Goal: Feedback & Contribution: Leave review/rating

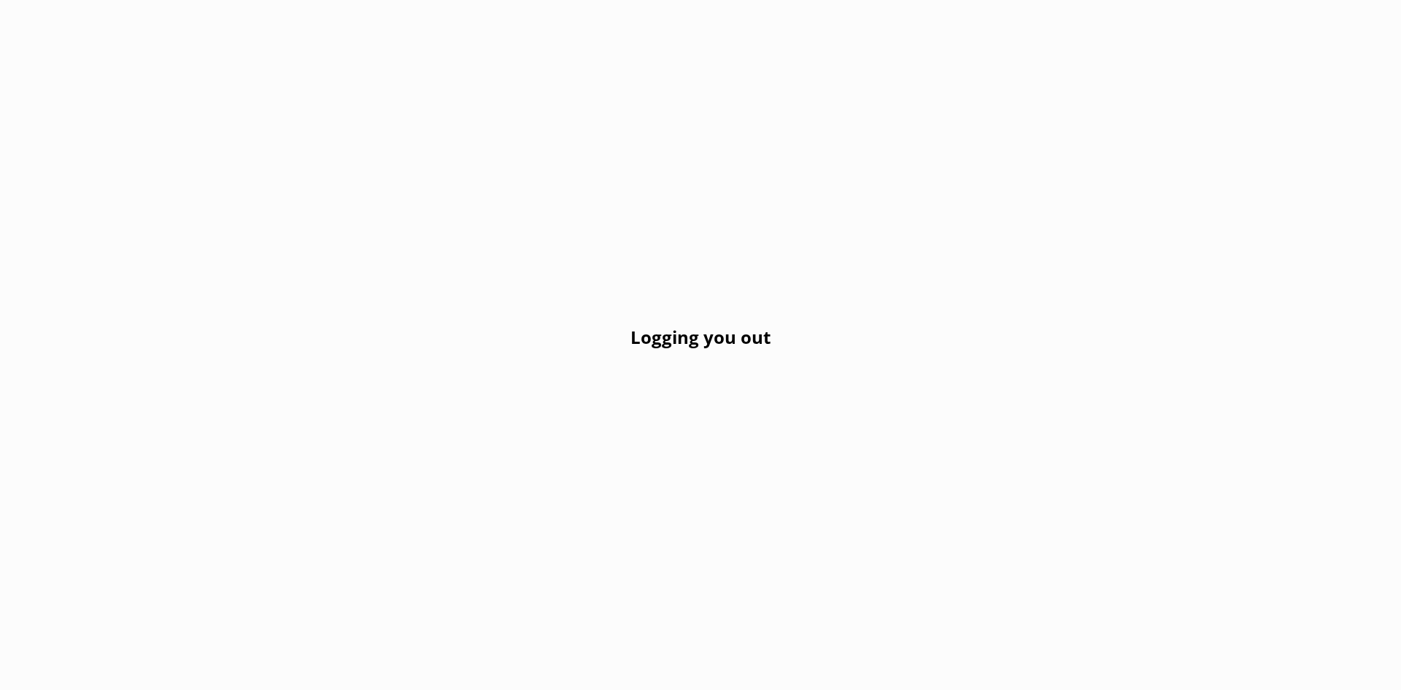
drag, startPoint x: 951, startPoint y: 456, endPoint x: 946, endPoint y: 440, distance: 16.8
click at [950, 450] on div "Logging you out" at bounding box center [700, 345] width 1401 height 690
click at [943, 436] on div "Logging you out" at bounding box center [700, 345] width 1401 height 690
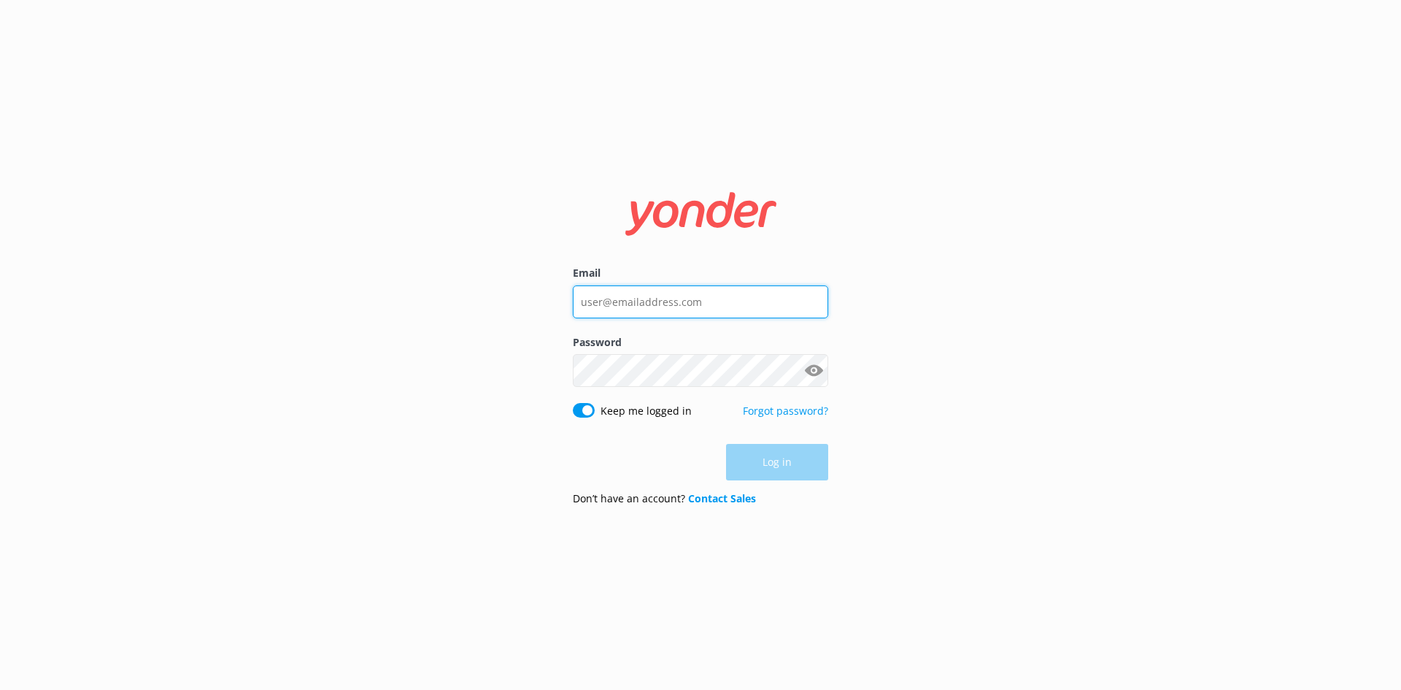
type input "[EMAIL_ADDRESS][DOMAIN_NAME]"
click at [774, 469] on div "Log in" at bounding box center [700, 462] width 255 height 36
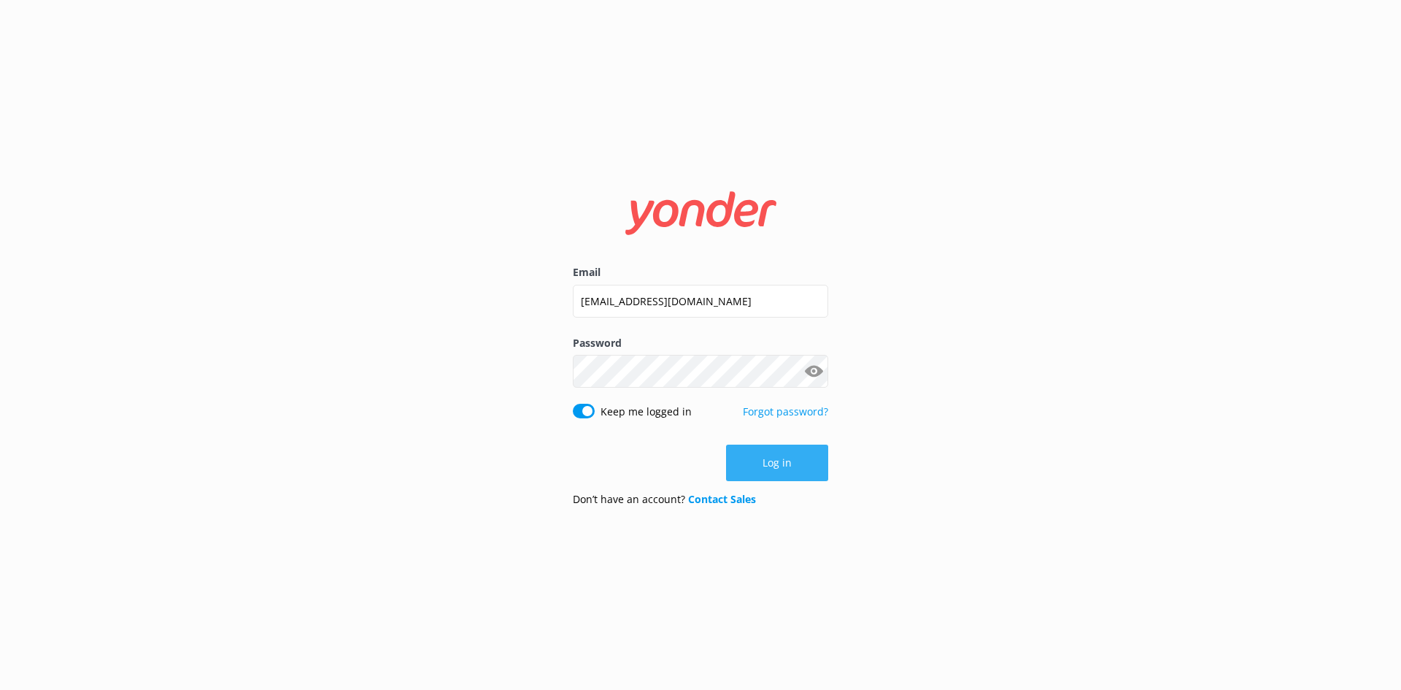
click at [772, 466] on button "Log in" at bounding box center [777, 462] width 102 height 36
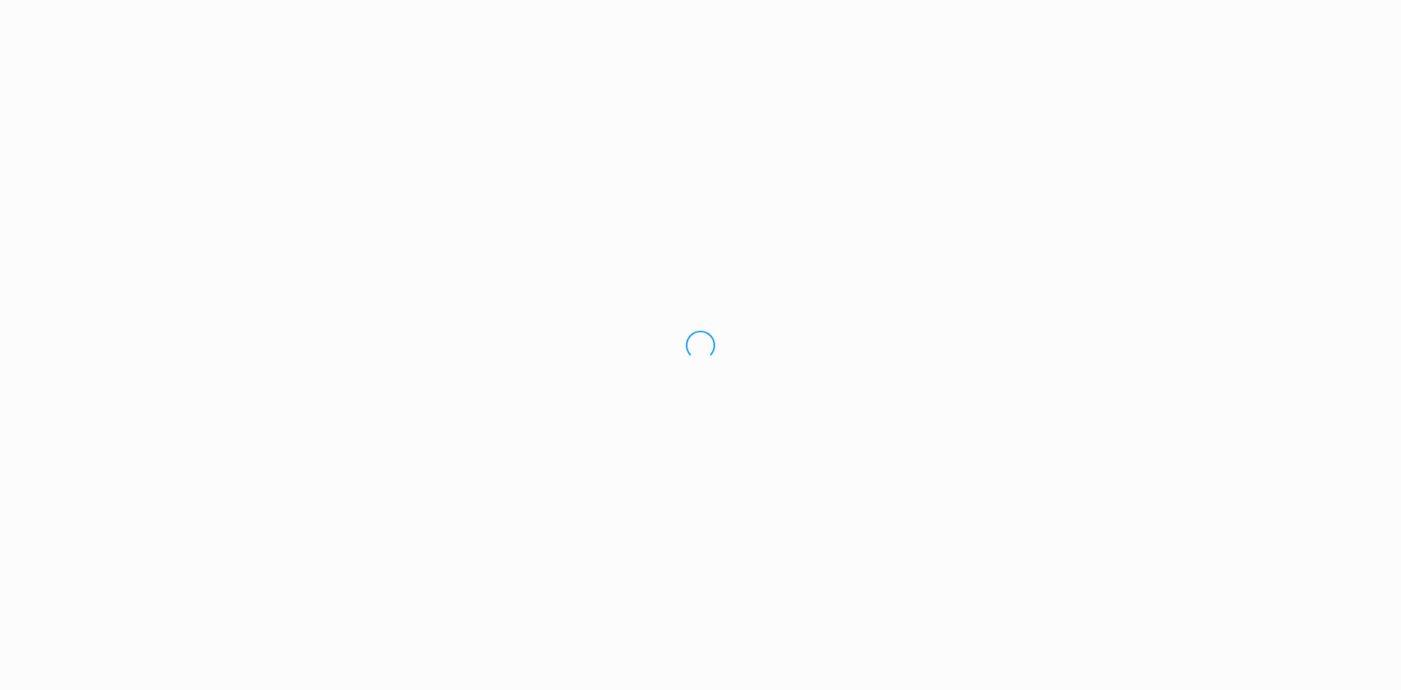
click at [772, 466] on div "Loading.." at bounding box center [700, 345] width 1401 height 690
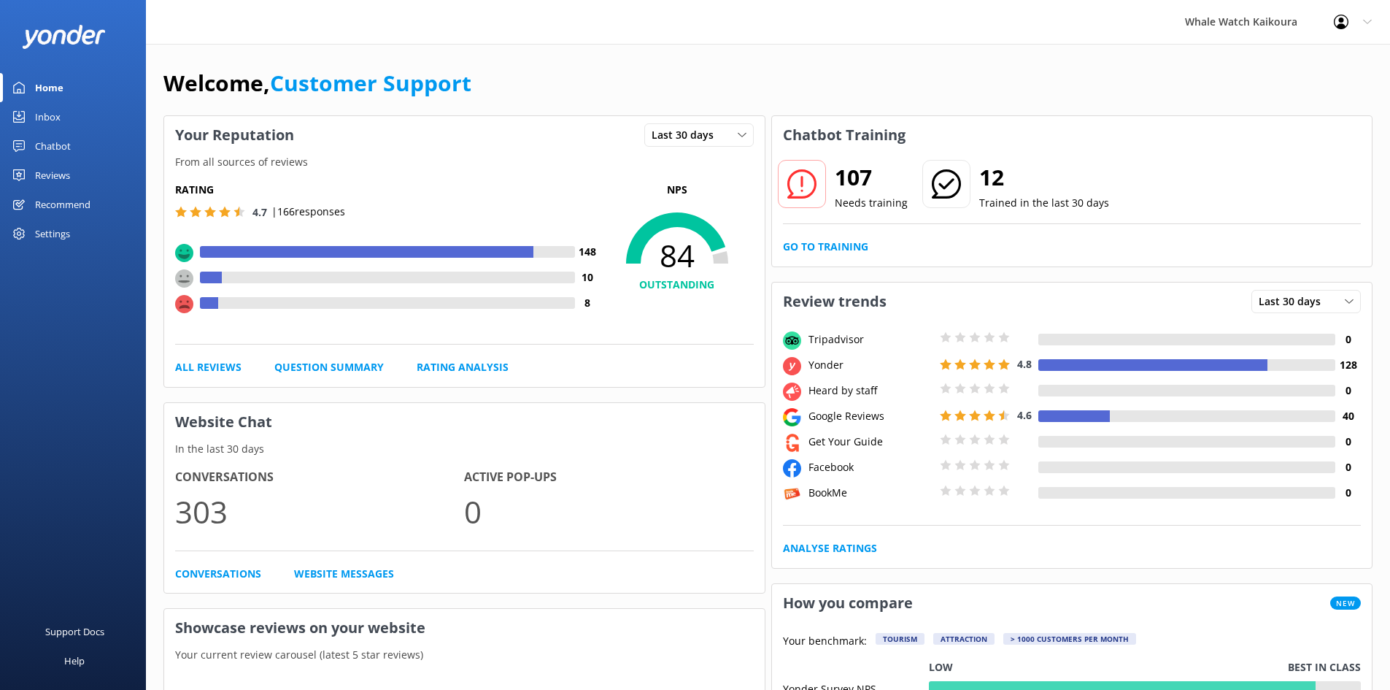
click at [66, 110] on link "Inbox" at bounding box center [73, 116] width 146 height 29
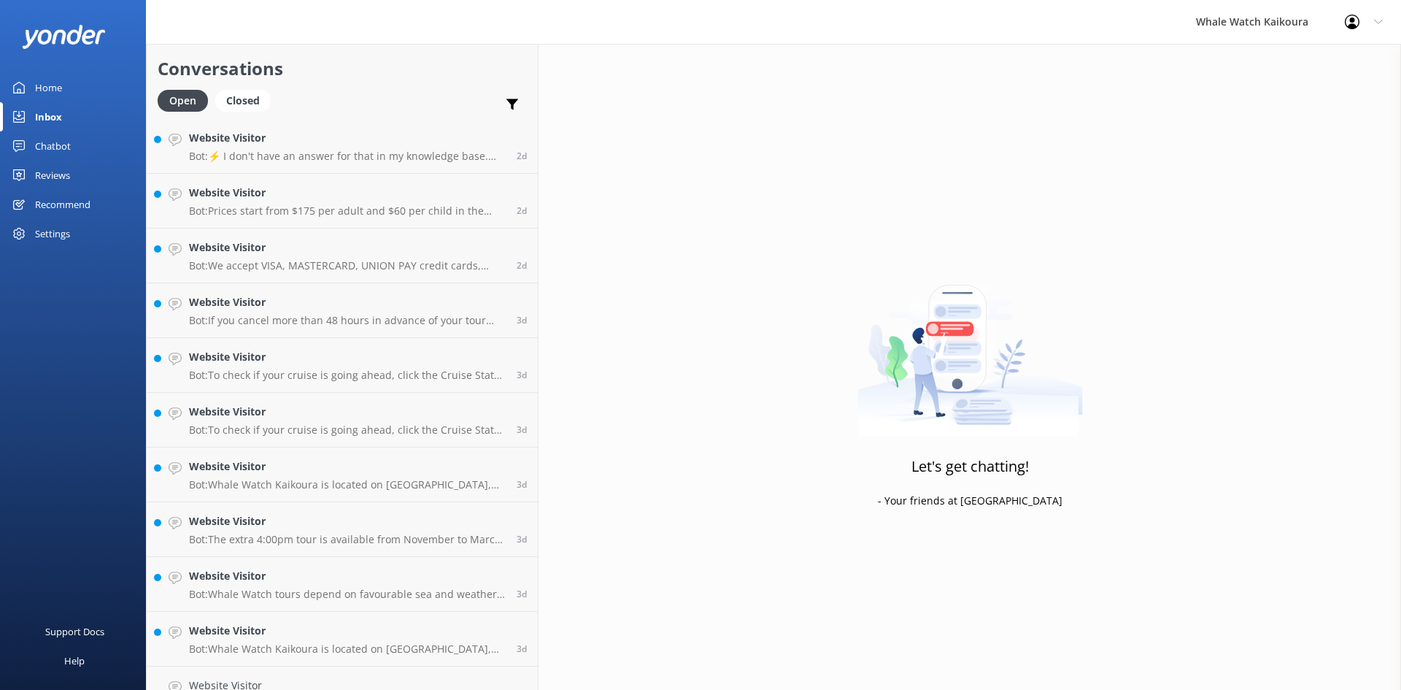
scroll to position [1894, 0]
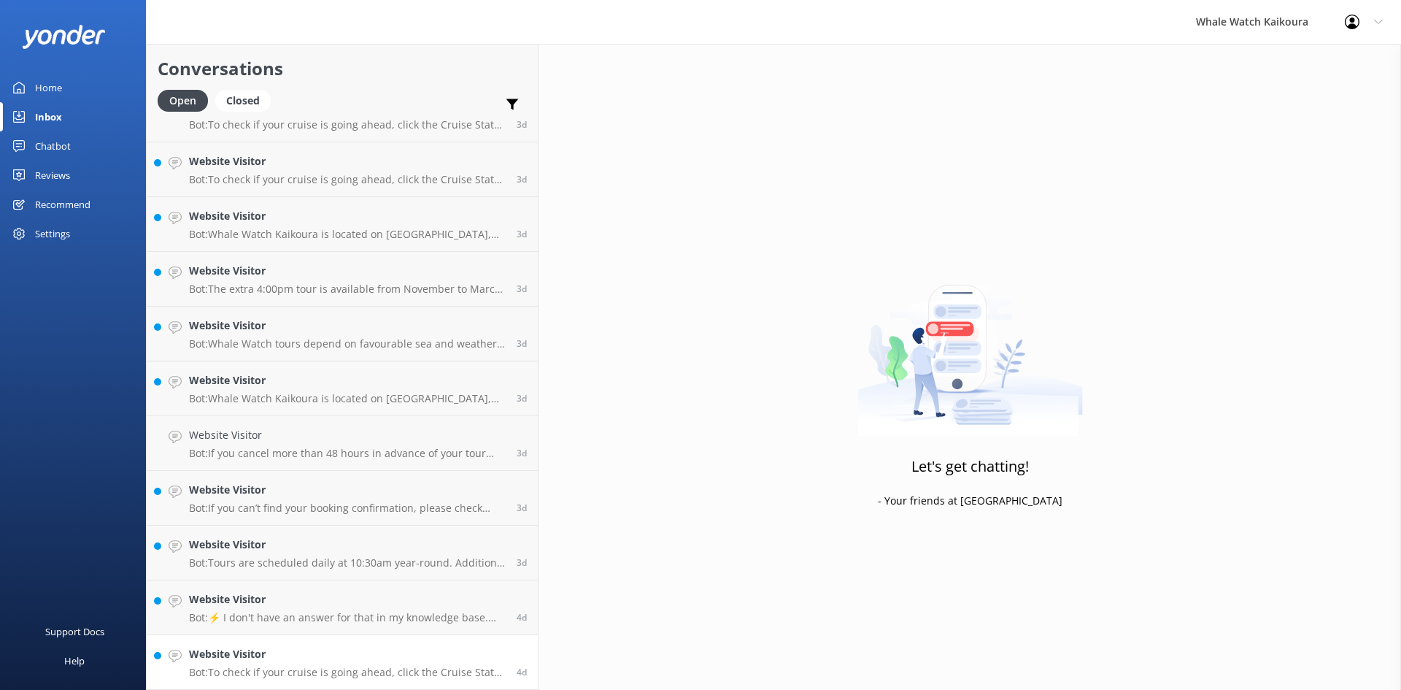
click at [391, 666] on p "Bot: To check if your cruise is going ahead, click the Cruise Status button at …" at bounding box center [347, 672] width 317 height 13
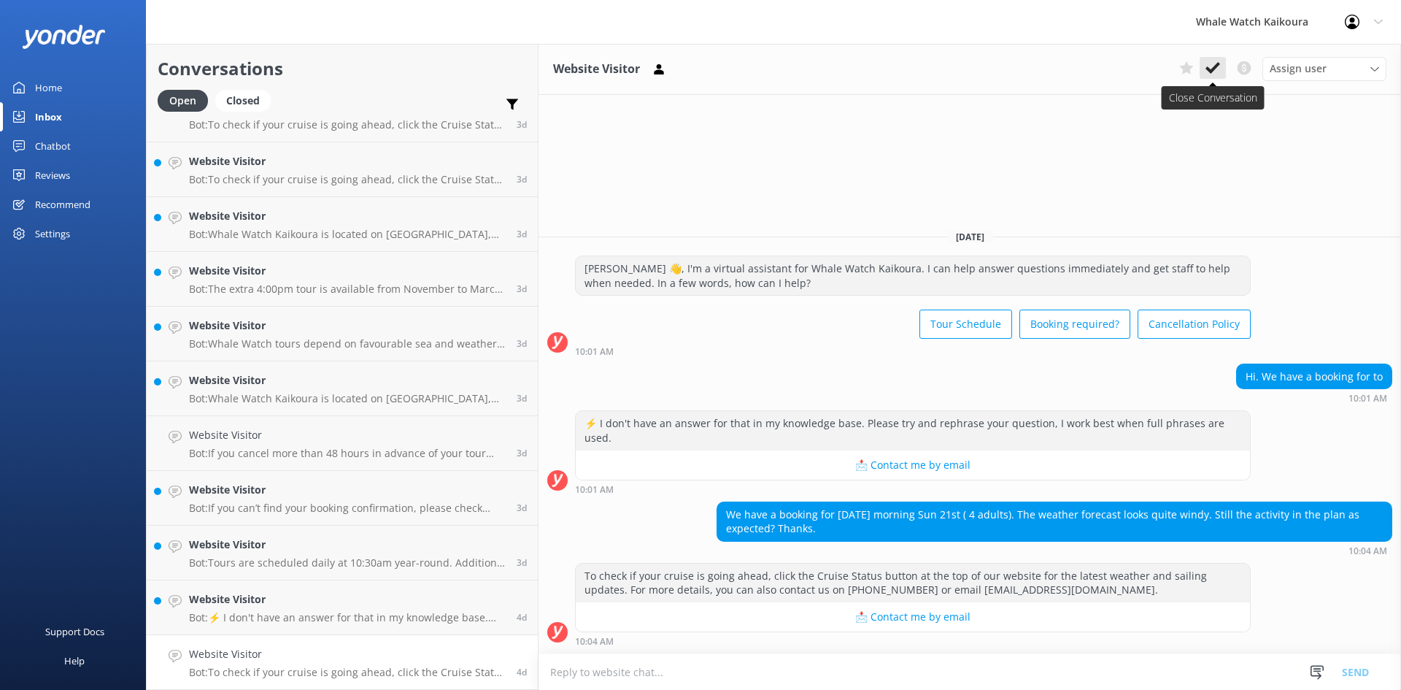
click at [1209, 66] on icon at bounding box center [1213, 68] width 15 height 15
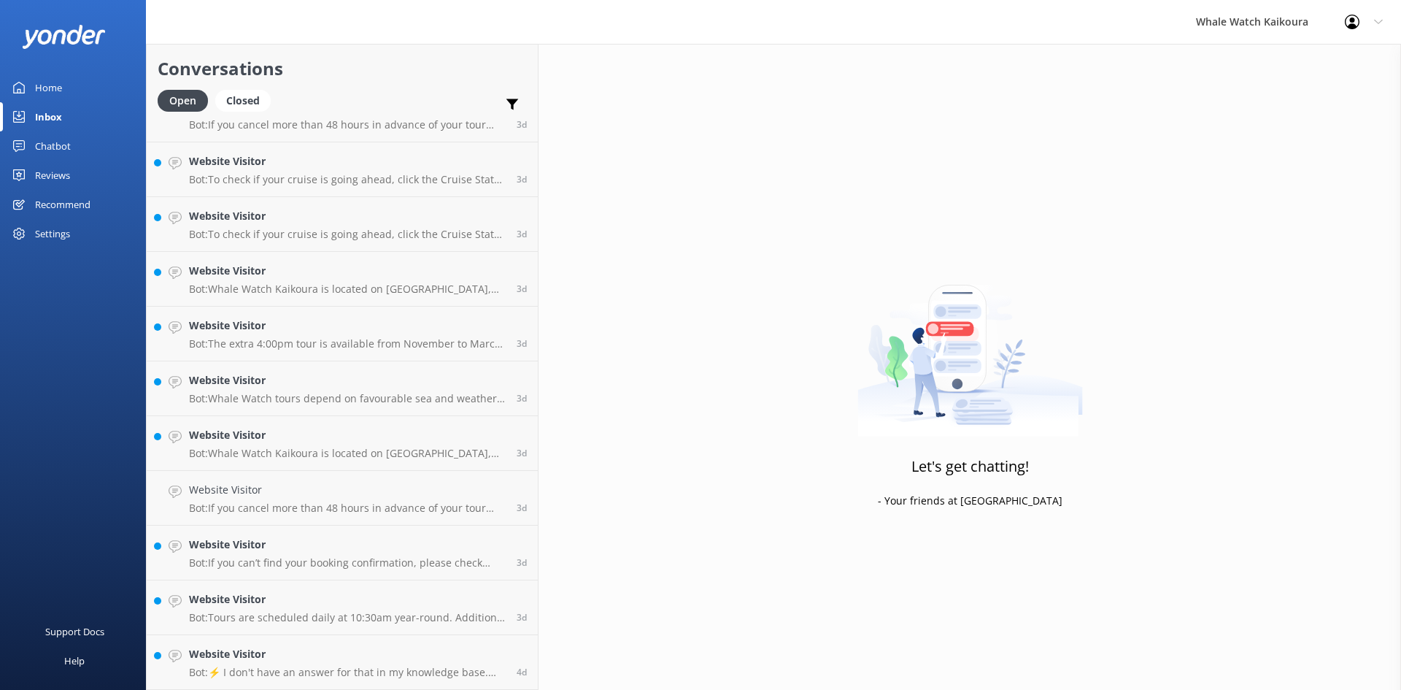
scroll to position [1839, 0]
click at [307, 654] on h4 "Website Visitor" at bounding box center [347, 654] width 317 height 16
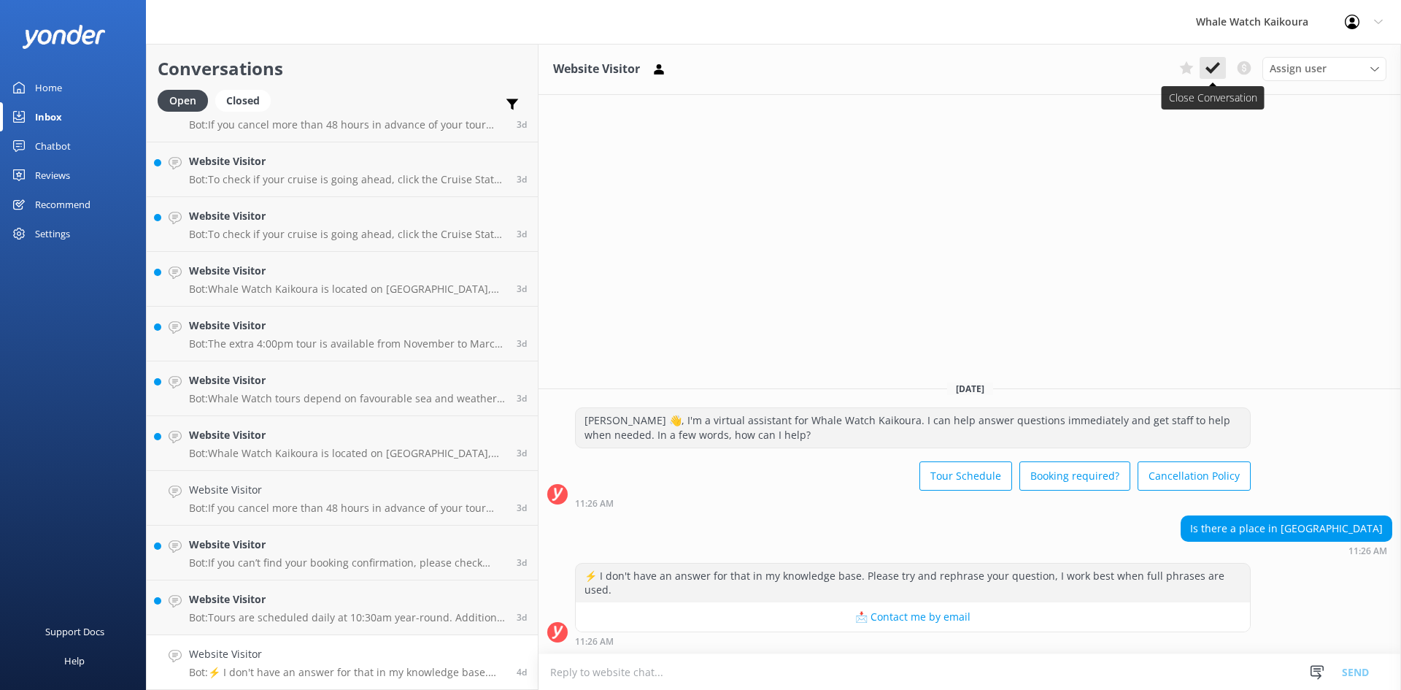
click at [1217, 69] on icon at bounding box center [1213, 68] width 15 height 15
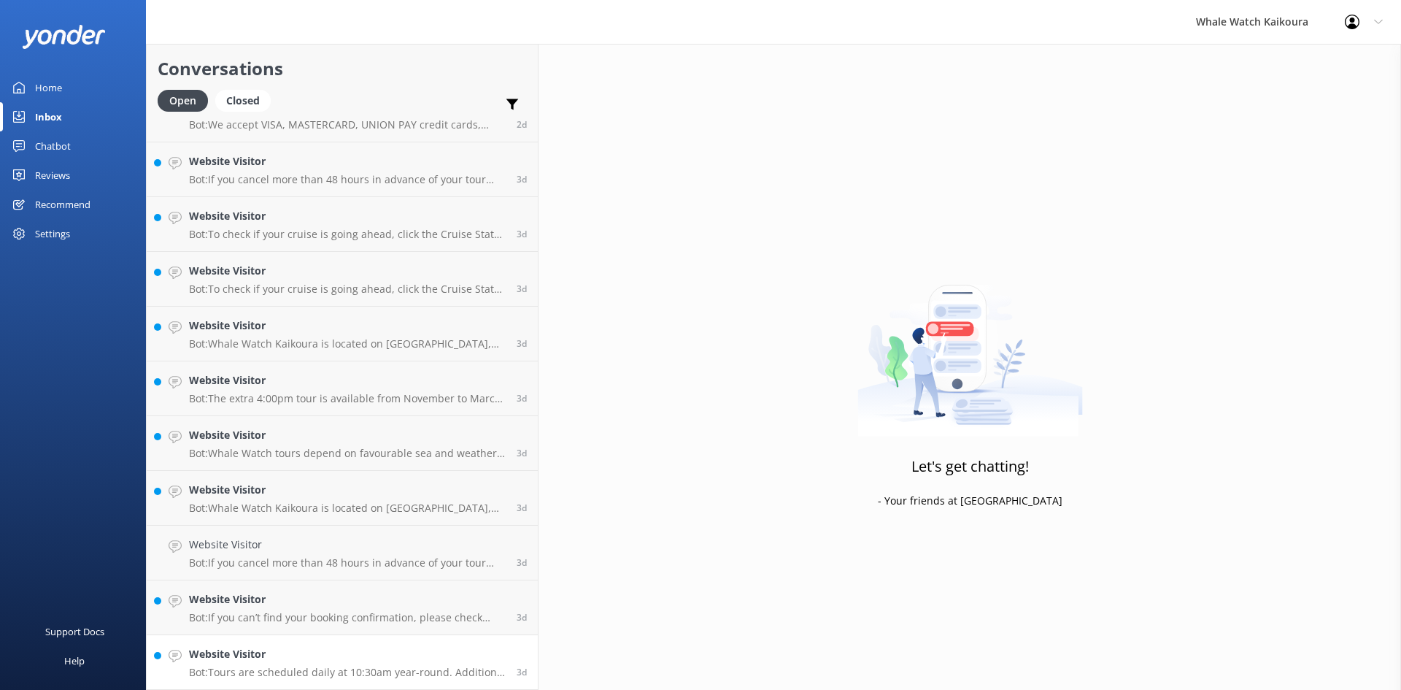
scroll to position [1784, 0]
click at [322, 674] on p "Bot: Tours are scheduled daily at 10:30am year-round. Additional tours at 07:45…" at bounding box center [347, 672] width 317 height 13
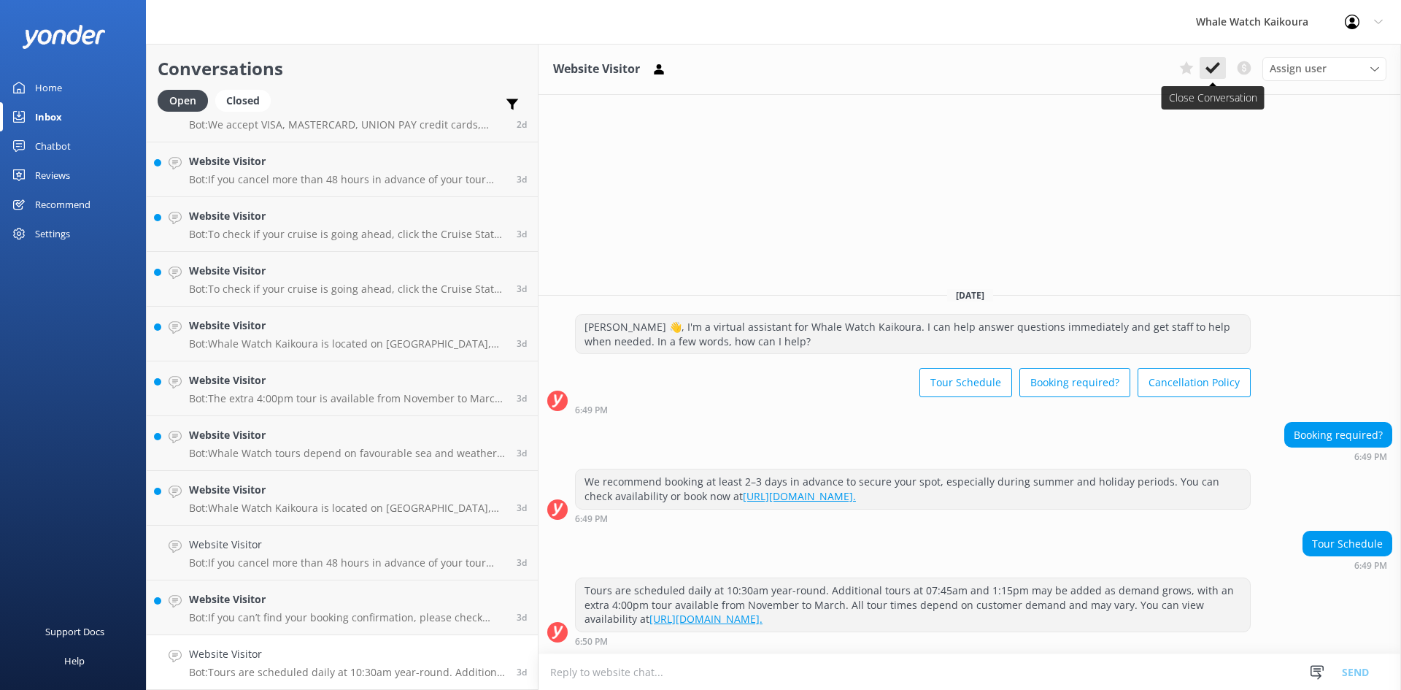
click at [1220, 74] on button at bounding box center [1213, 68] width 26 height 22
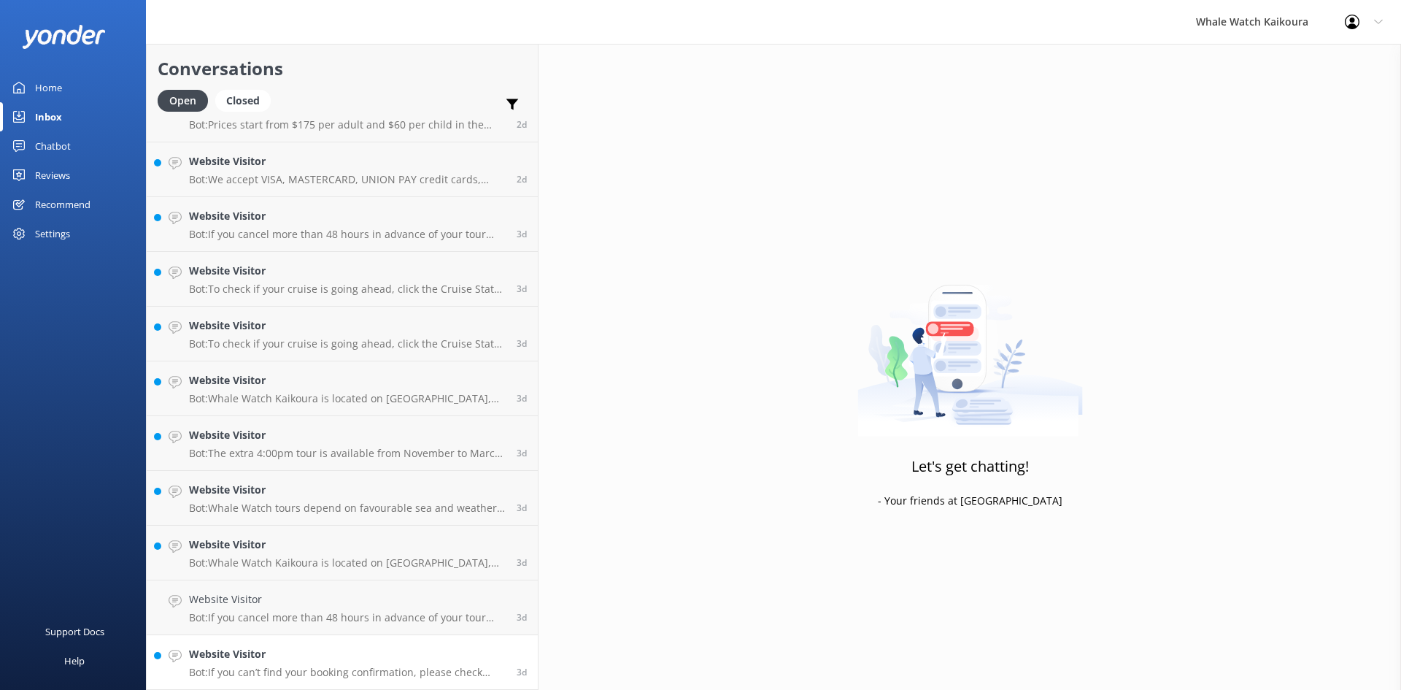
scroll to position [1730, 0]
click at [306, 661] on h4 "Website Visitor" at bounding box center [347, 654] width 317 height 16
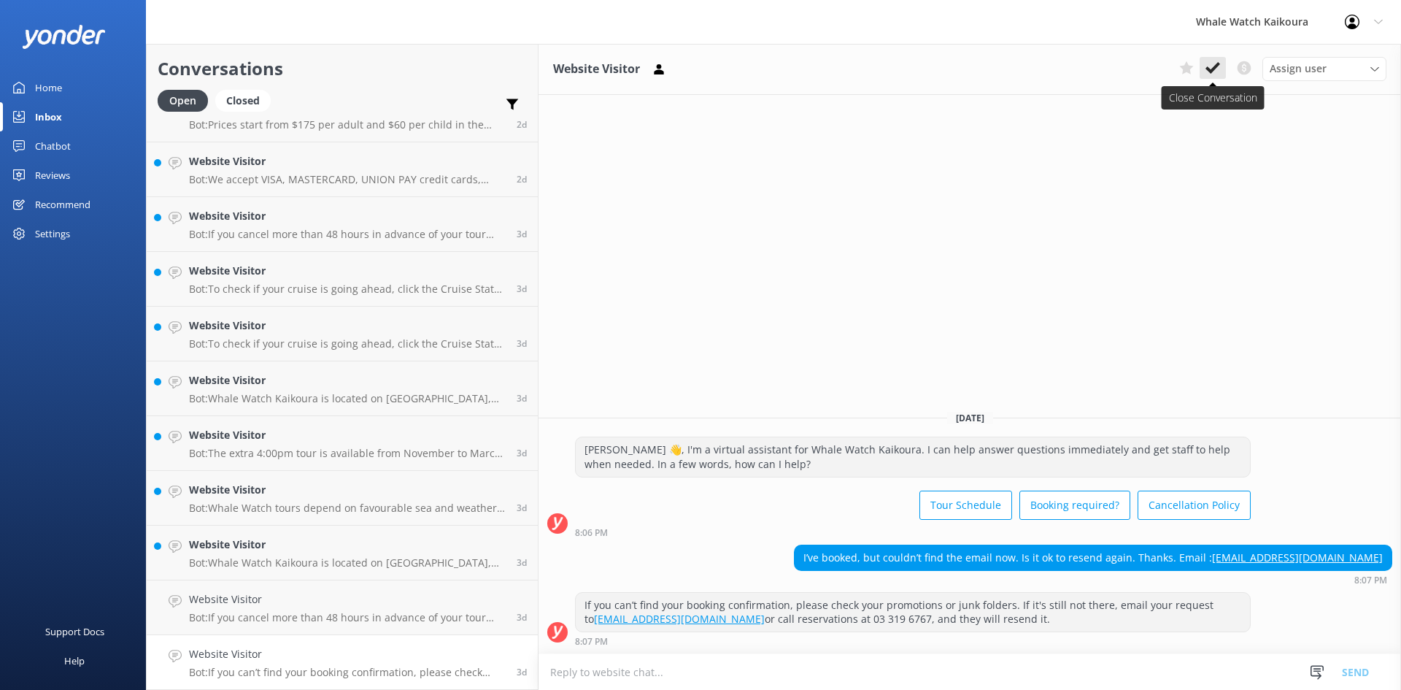
click at [1206, 63] on icon at bounding box center [1213, 68] width 15 height 15
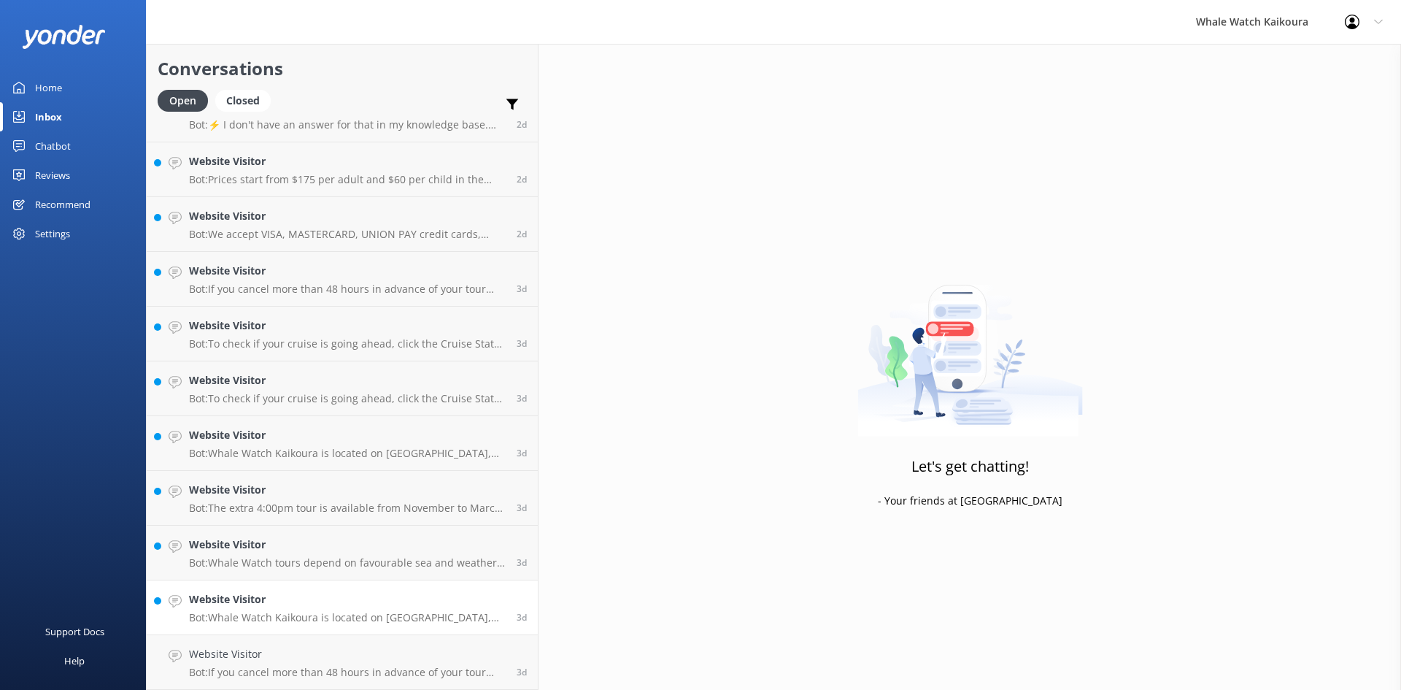
scroll to position [1675, 0]
click at [314, 616] on p "Bot: Whale Watch Kaikoura is located on [GEOGRAPHIC_DATA], [STREET_ADDRESS]. It…" at bounding box center [347, 617] width 317 height 13
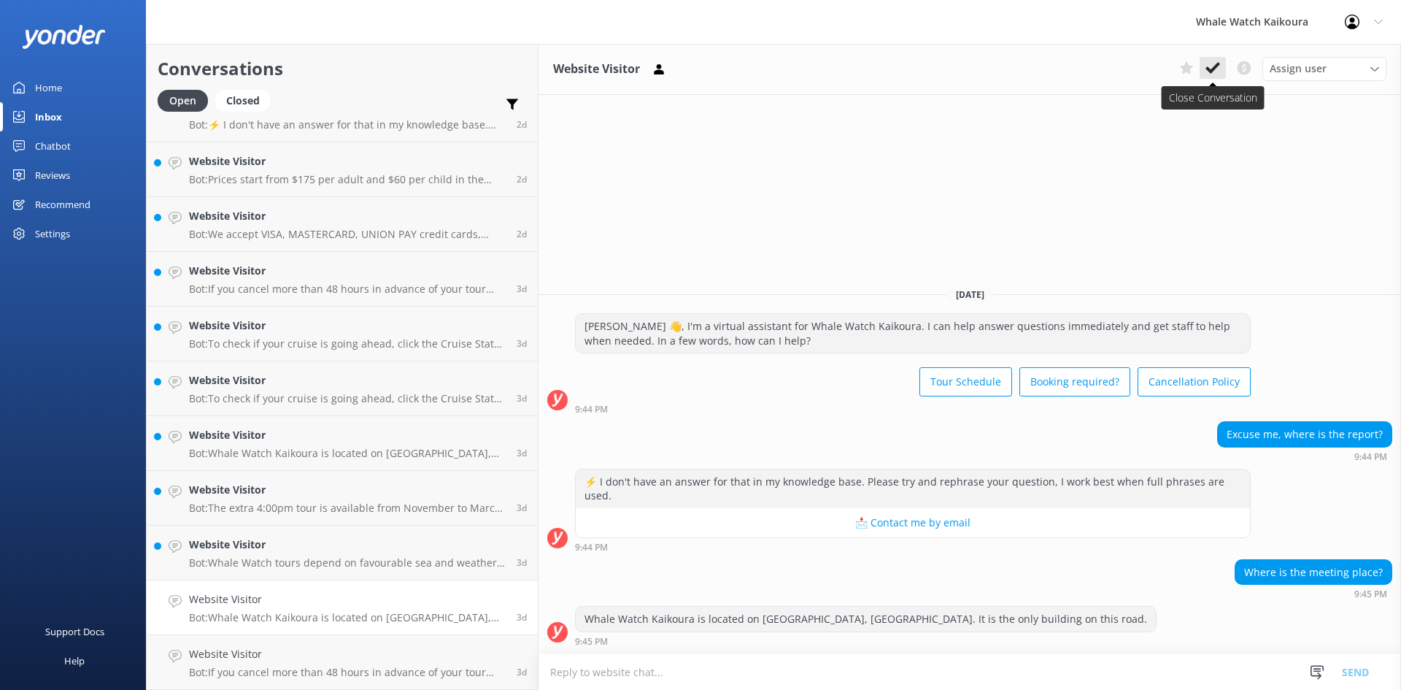
click at [1221, 66] on button at bounding box center [1213, 68] width 26 height 22
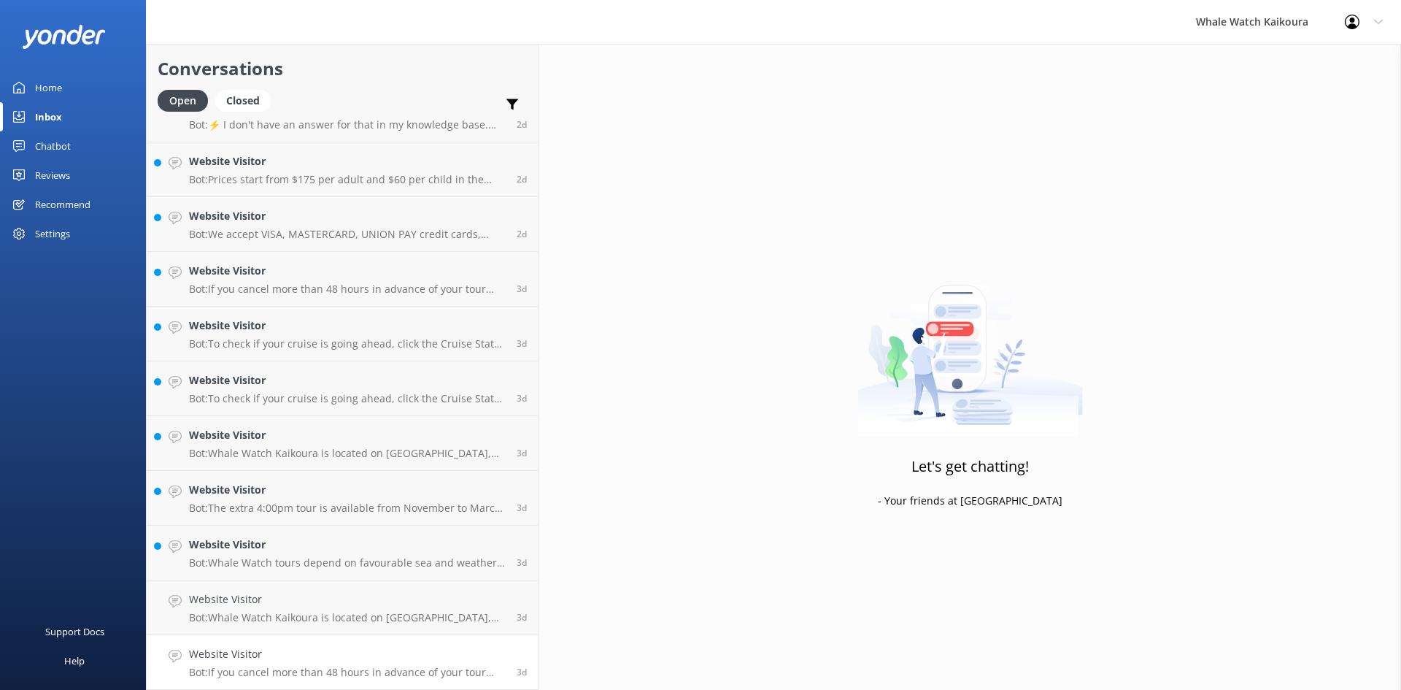
scroll to position [1620, 0]
click at [293, 660] on h4 "Website Visitor" at bounding box center [347, 654] width 317 height 16
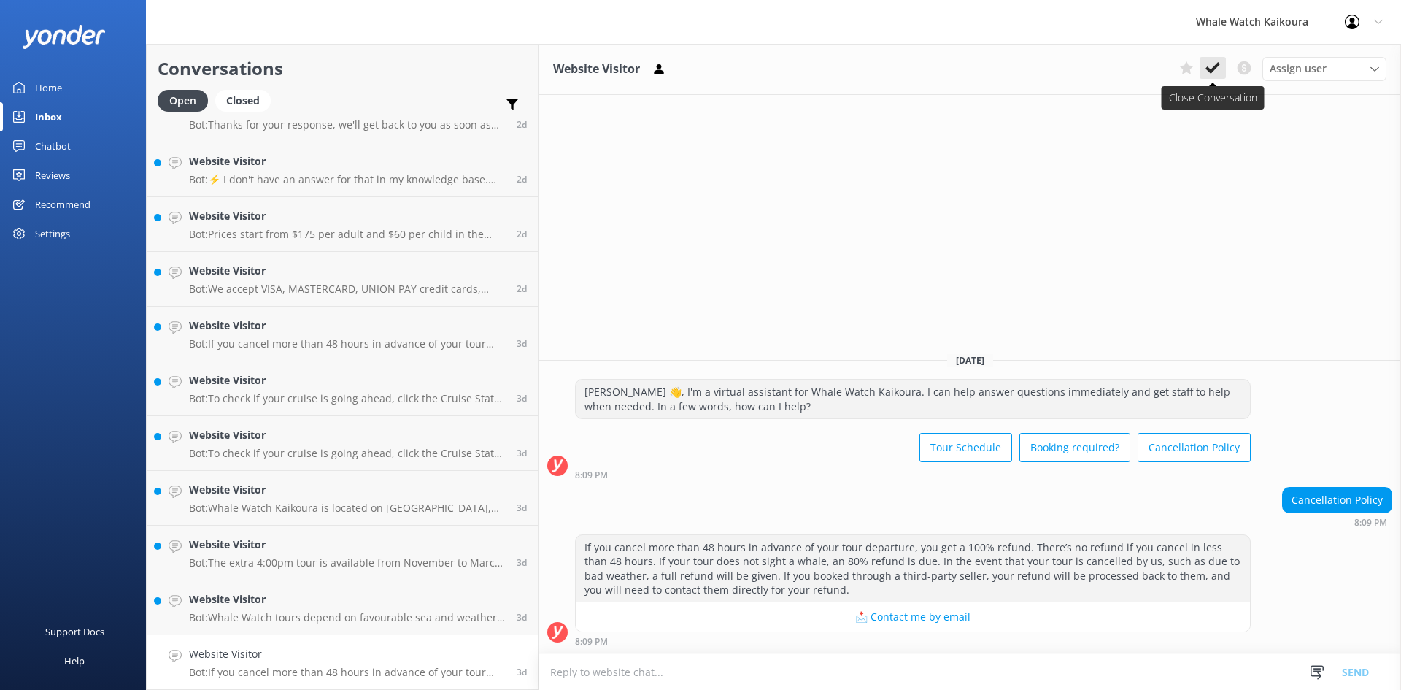
click at [1209, 72] on use at bounding box center [1213, 68] width 15 height 12
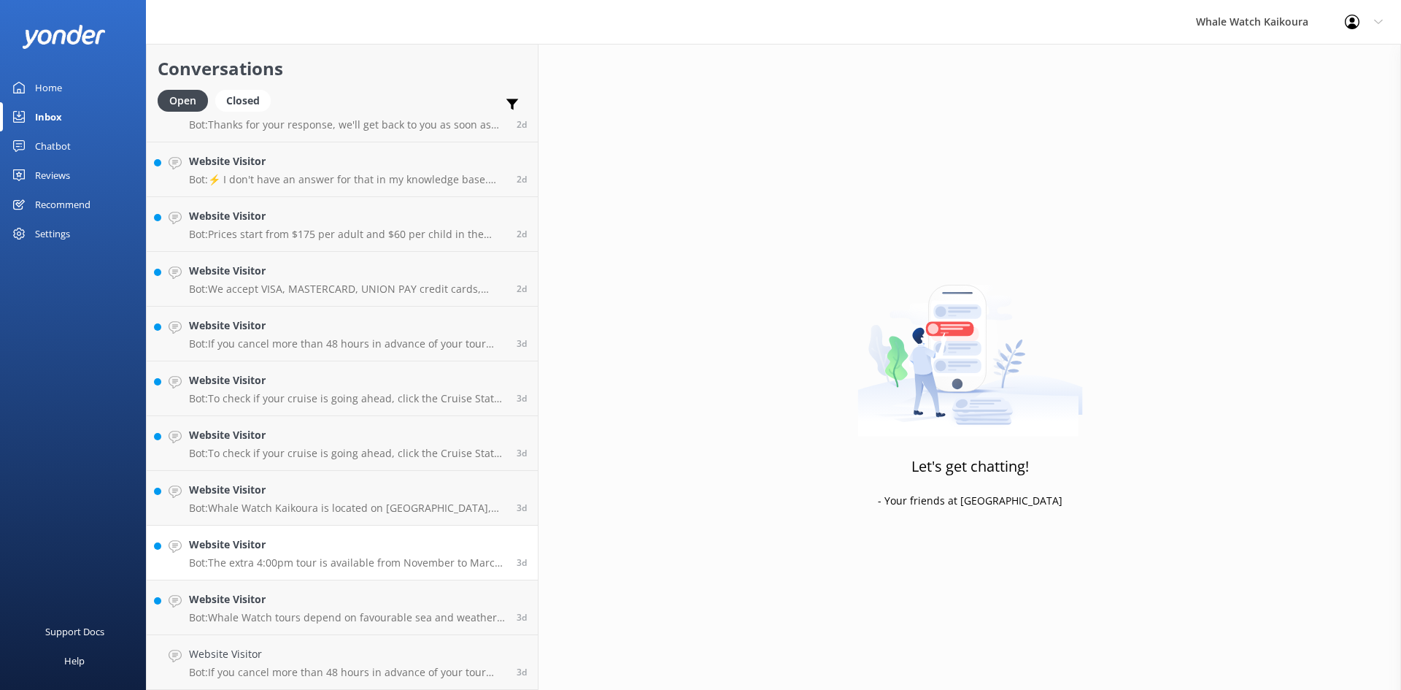
scroll to position [1565, 0]
click at [261, 623] on p "Bot: The extra 4:00pm tour is available from November to March. You can check a…" at bounding box center [347, 617] width 317 height 13
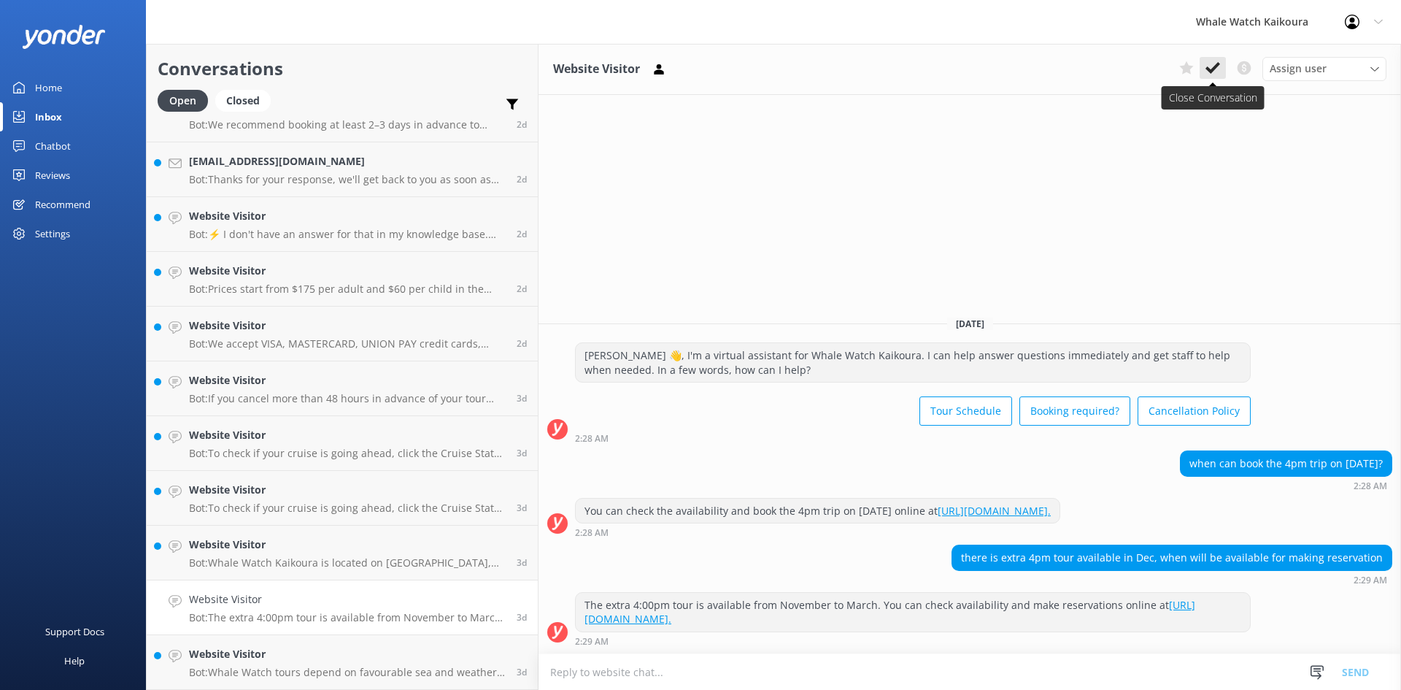
click at [1219, 71] on icon at bounding box center [1213, 68] width 15 height 15
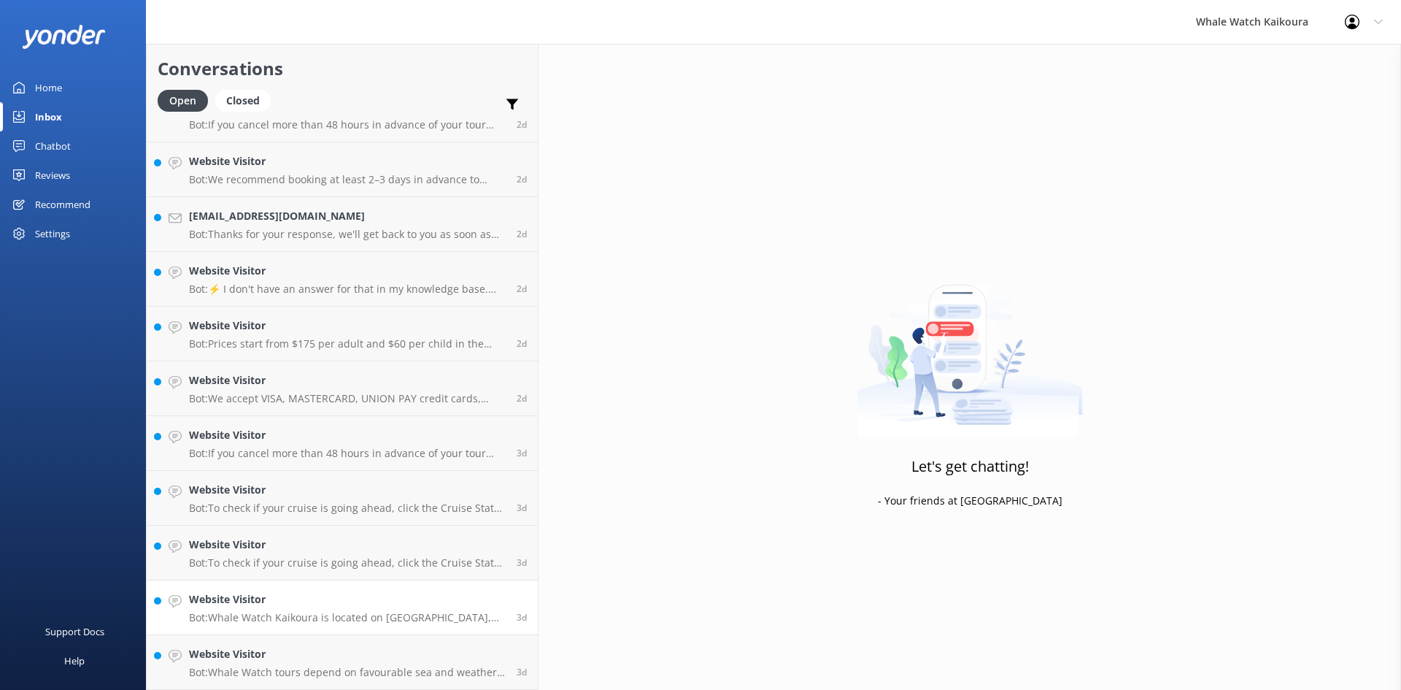
scroll to position [1511, 0]
click at [349, 649] on h4 "Website Visitor" at bounding box center [347, 654] width 317 height 16
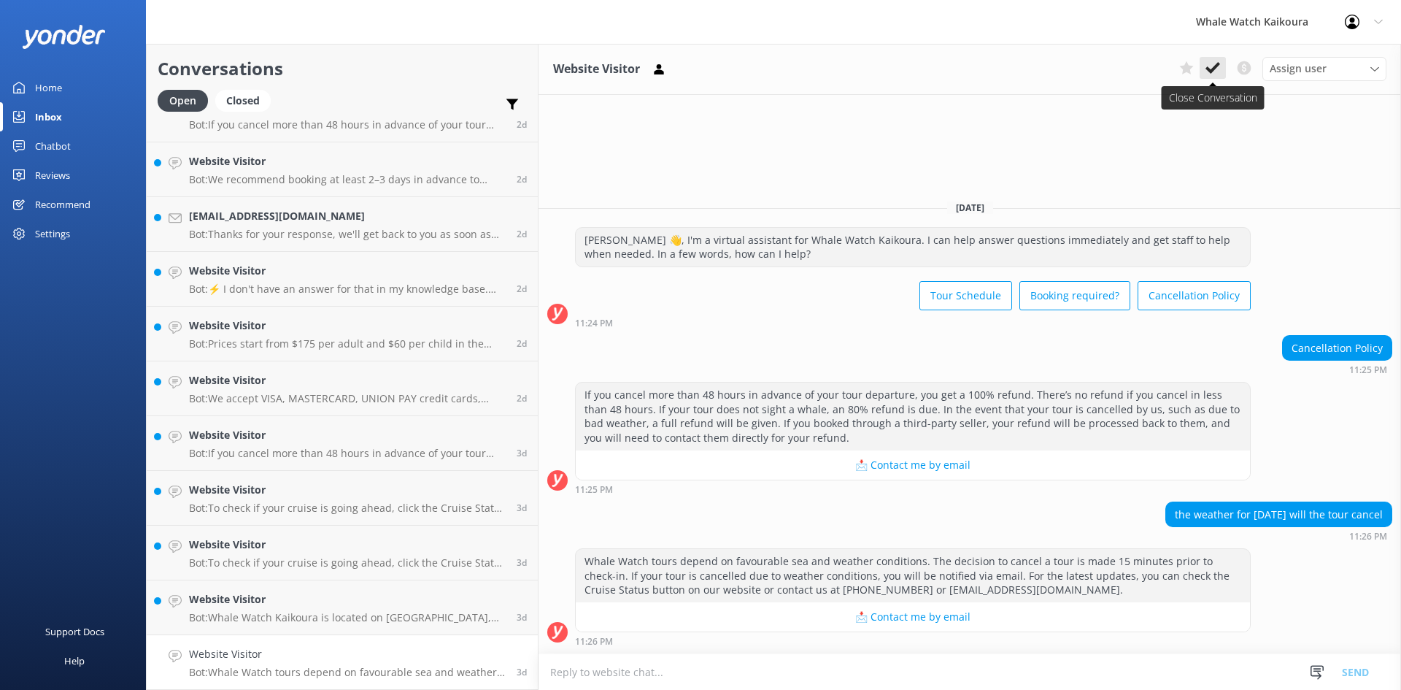
click at [1209, 67] on icon at bounding box center [1213, 68] width 15 height 15
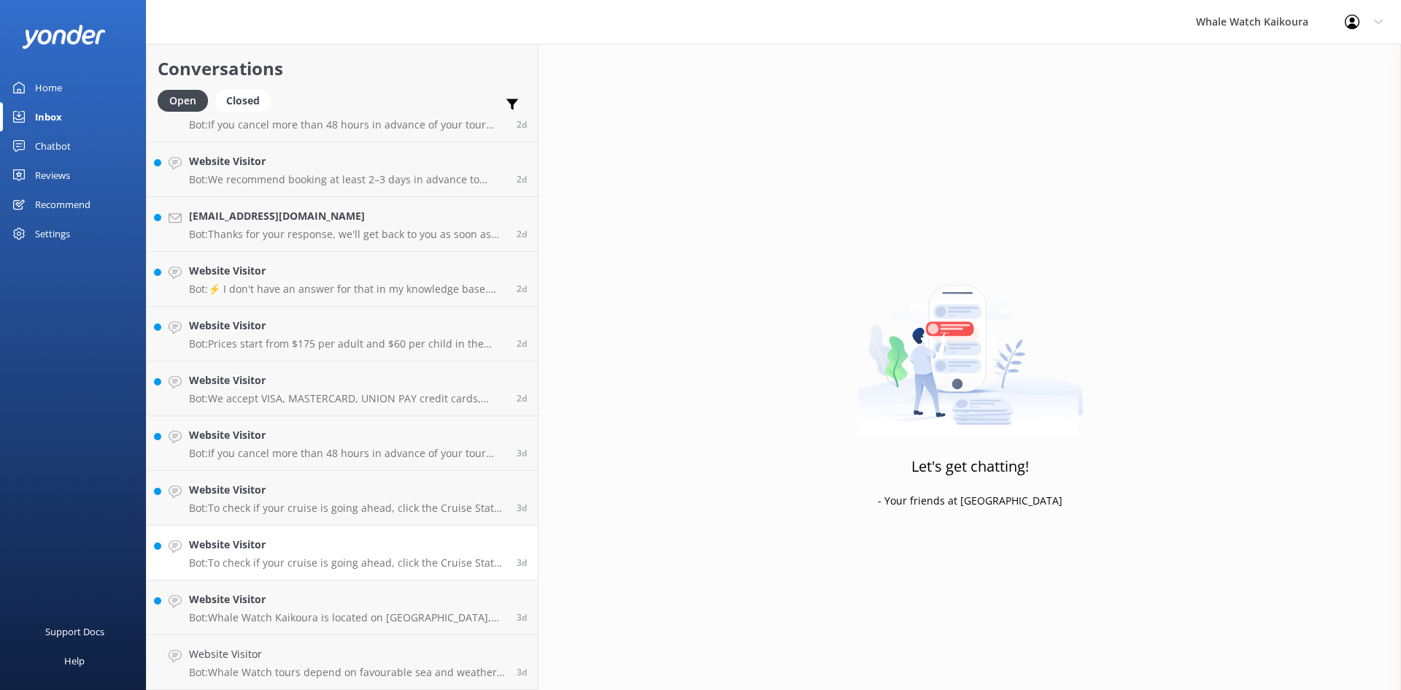
scroll to position [1456, 0]
click at [274, 614] on p "Bot: To check if your cruise is going ahead, click the Cruise Status button at …" at bounding box center [347, 617] width 317 height 13
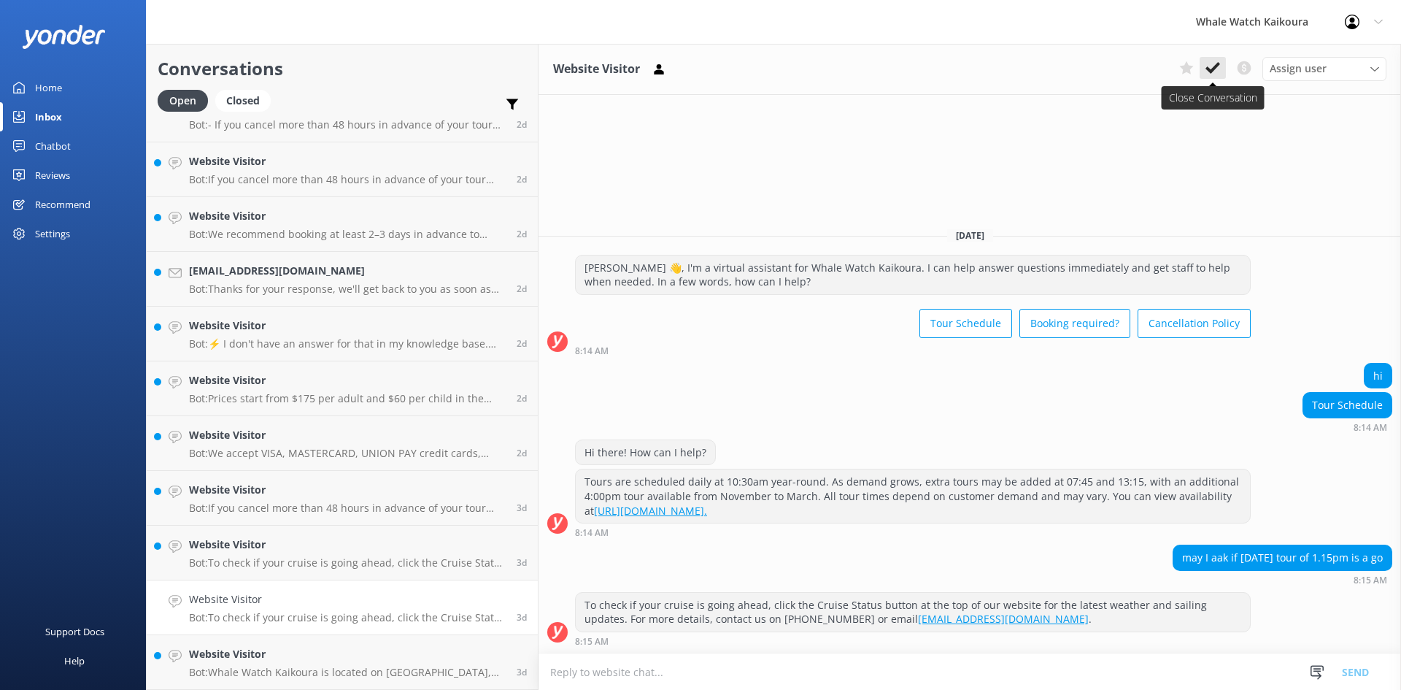
click at [1217, 72] on icon at bounding box center [1213, 68] width 15 height 15
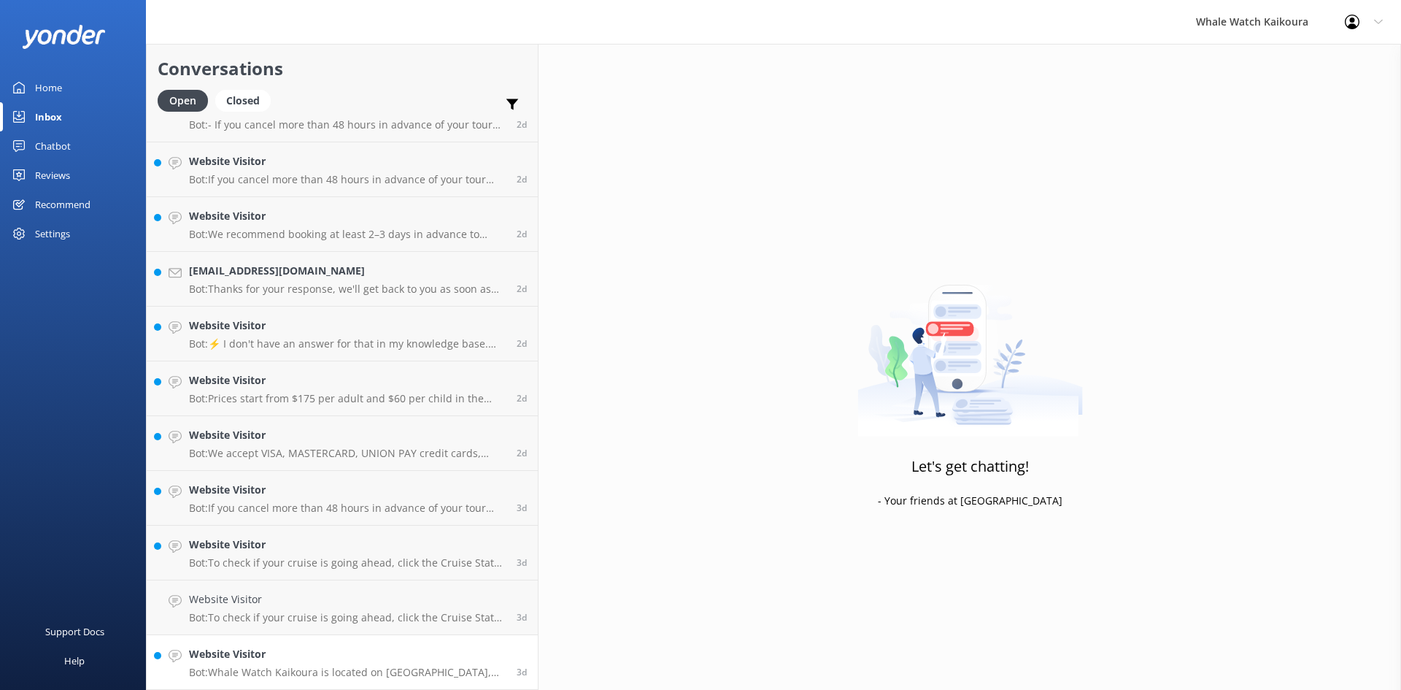
click at [385, 658] on h4 "Website Visitor" at bounding box center [347, 654] width 317 height 16
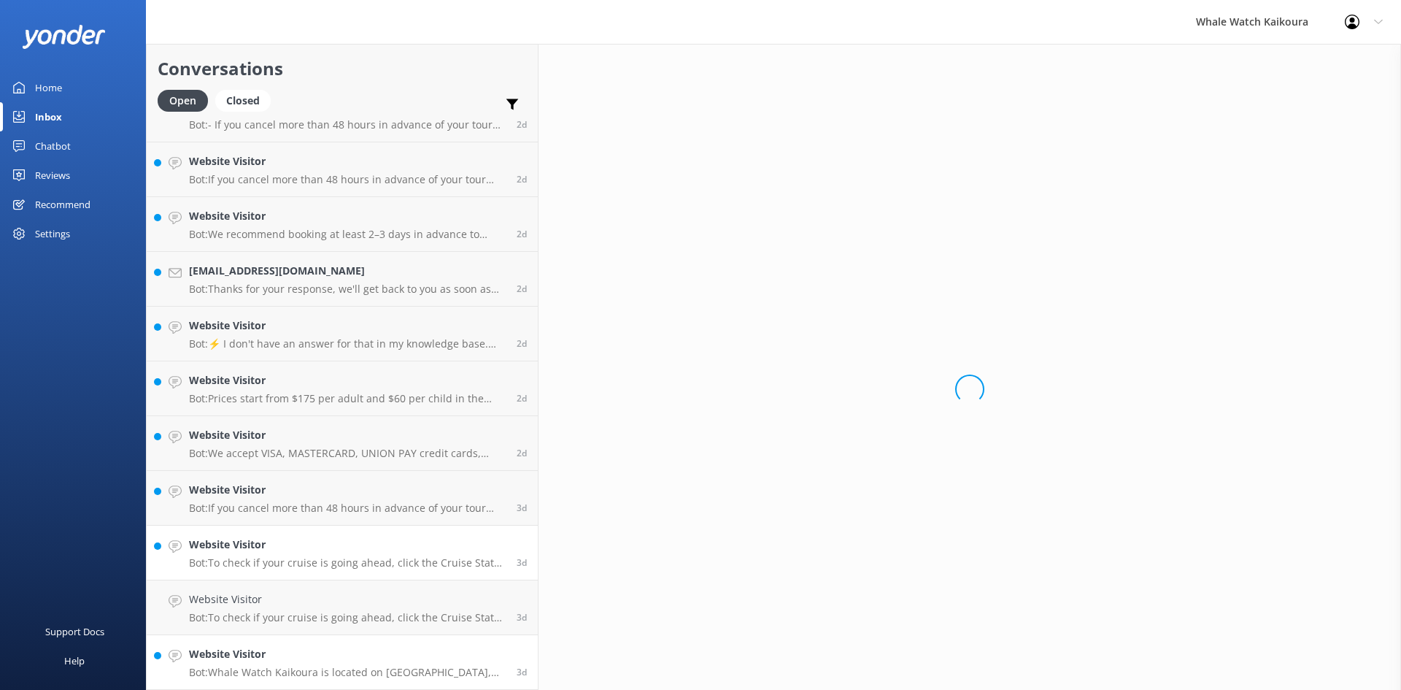
scroll to position [1401, 0]
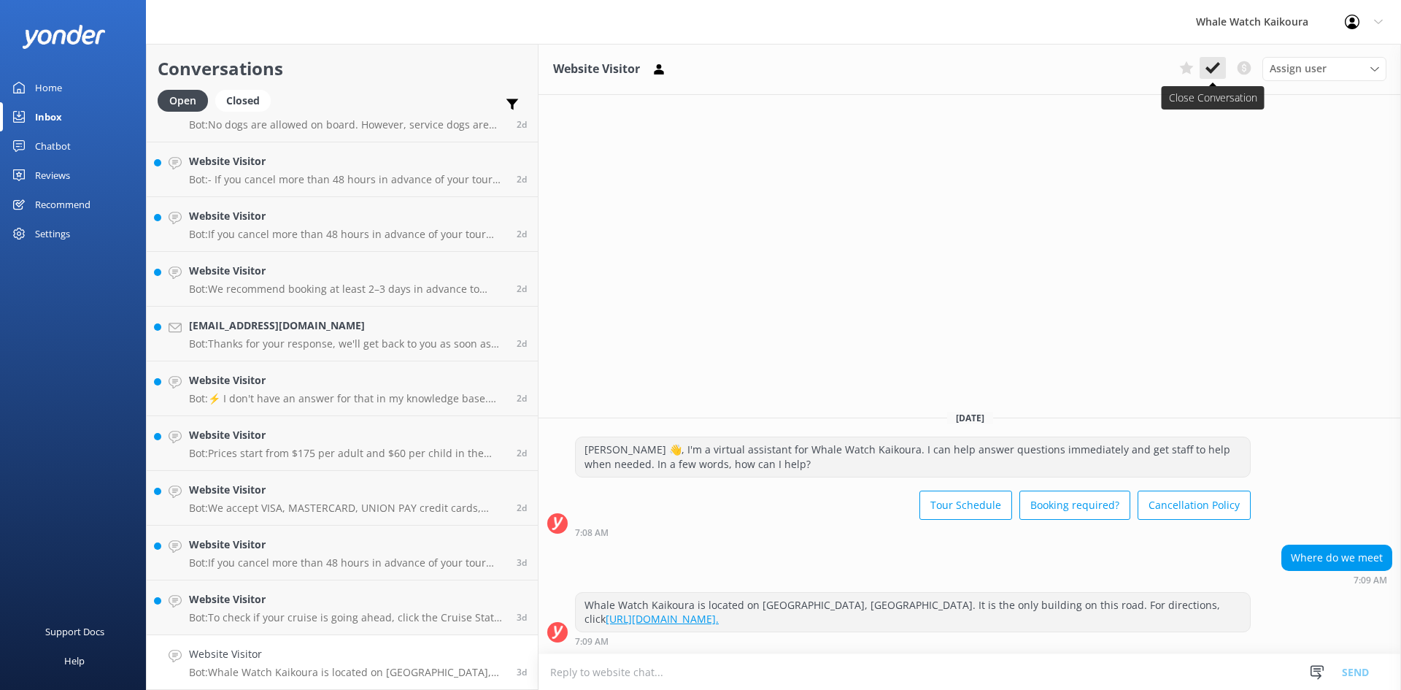
click at [1218, 71] on icon at bounding box center [1213, 68] width 15 height 15
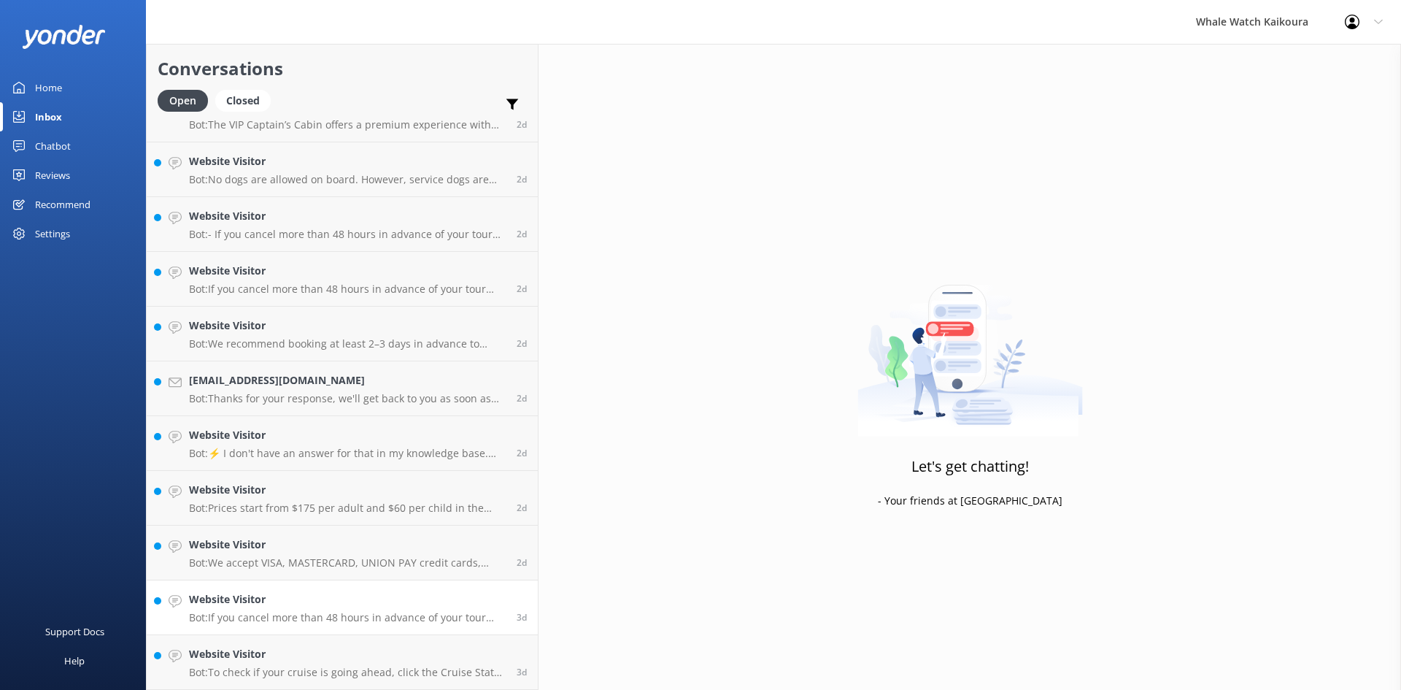
scroll to position [1346, 0]
click at [339, 631] on link "Website Visitor Bot: If you cancel more than 48 hours in advance of your tour d…" at bounding box center [342, 607] width 391 height 55
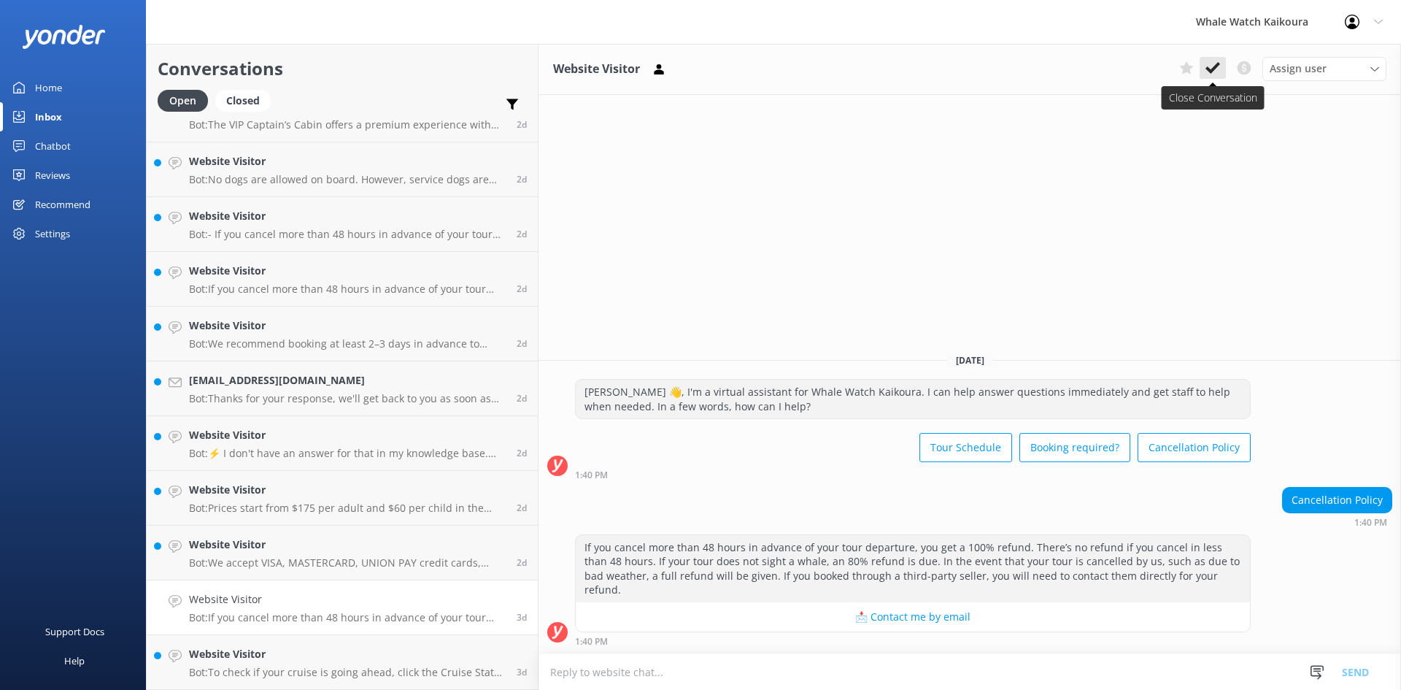
click at [1215, 76] on button at bounding box center [1213, 68] width 26 height 22
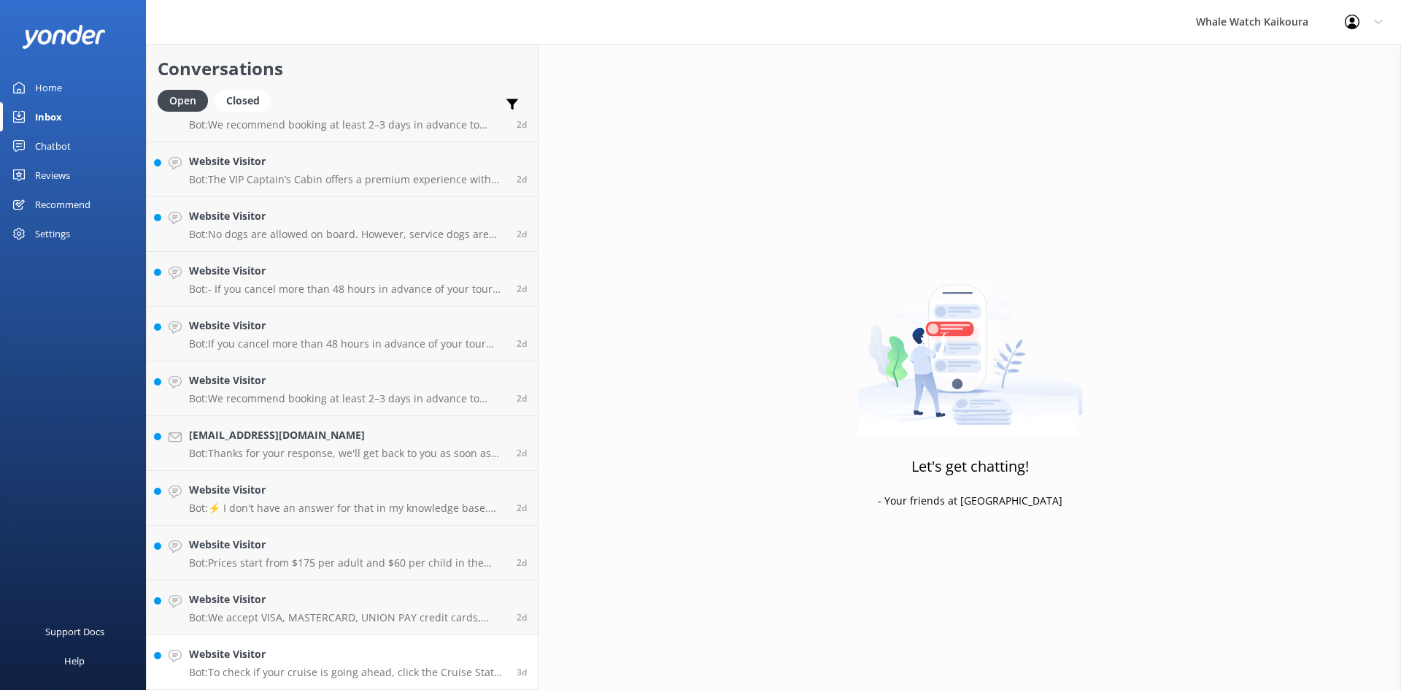
scroll to position [1292, 0]
click at [239, 648] on h4 "Website Visitor" at bounding box center [347, 654] width 317 height 16
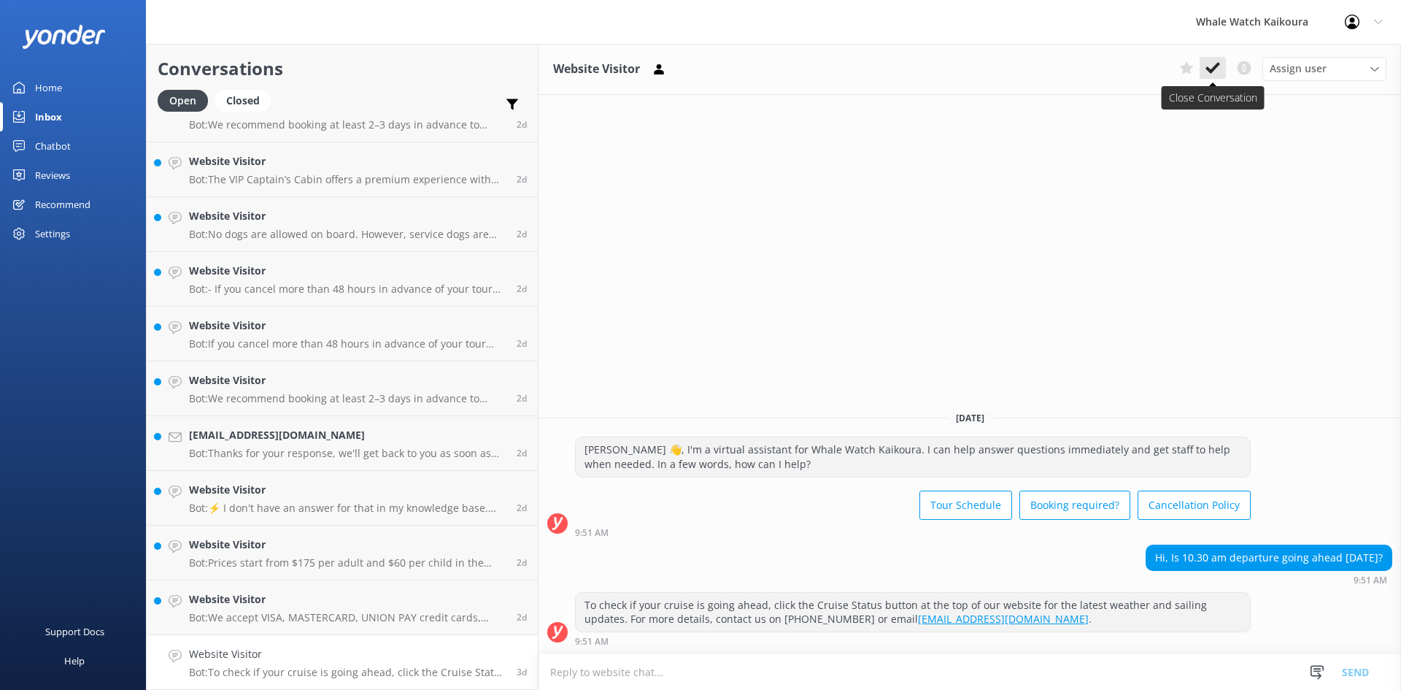
click at [1214, 72] on icon at bounding box center [1213, 68] width 15 height 15
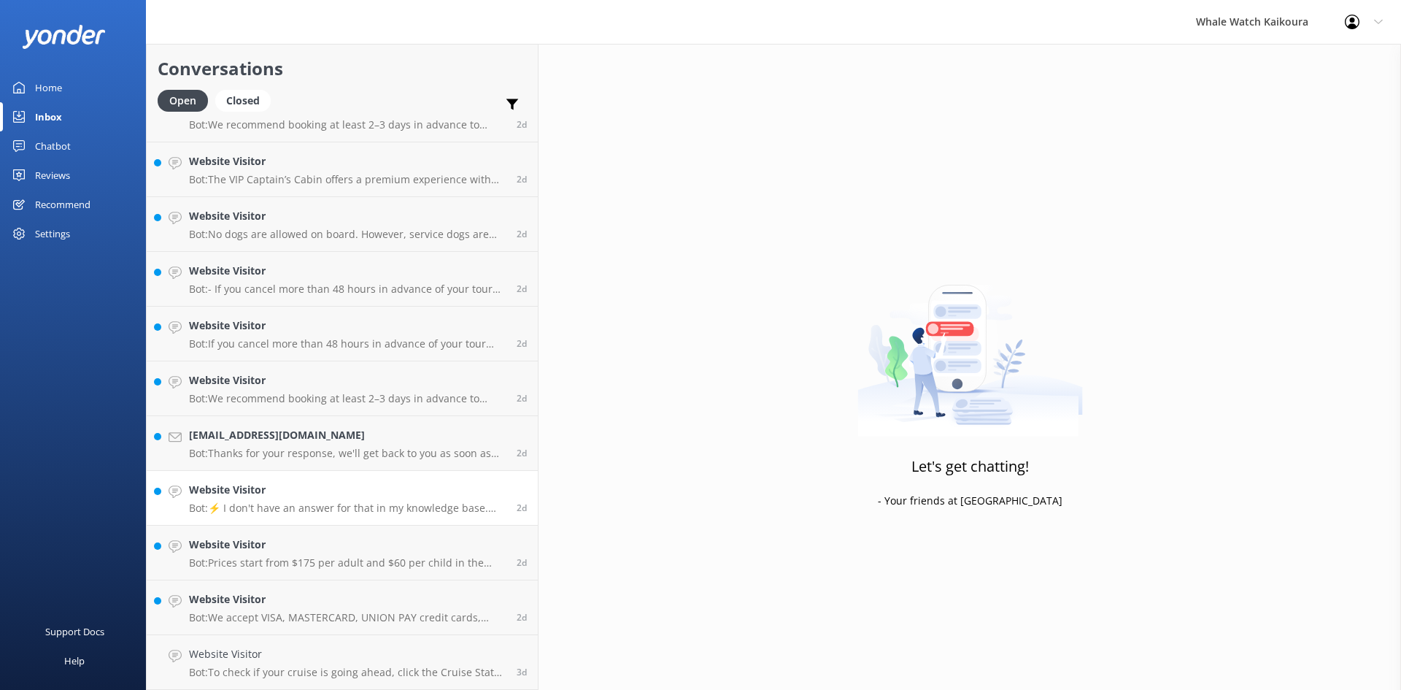
scroll to position [1237, 0]
drag, startPoint x: 274, startPoint y: 655, endPoint x: 281, endPoint y: 650, distance: 8.9
click at [274, 656] on h4 "Website Visitor" at bounding box center [347, 654] width 317 height 16
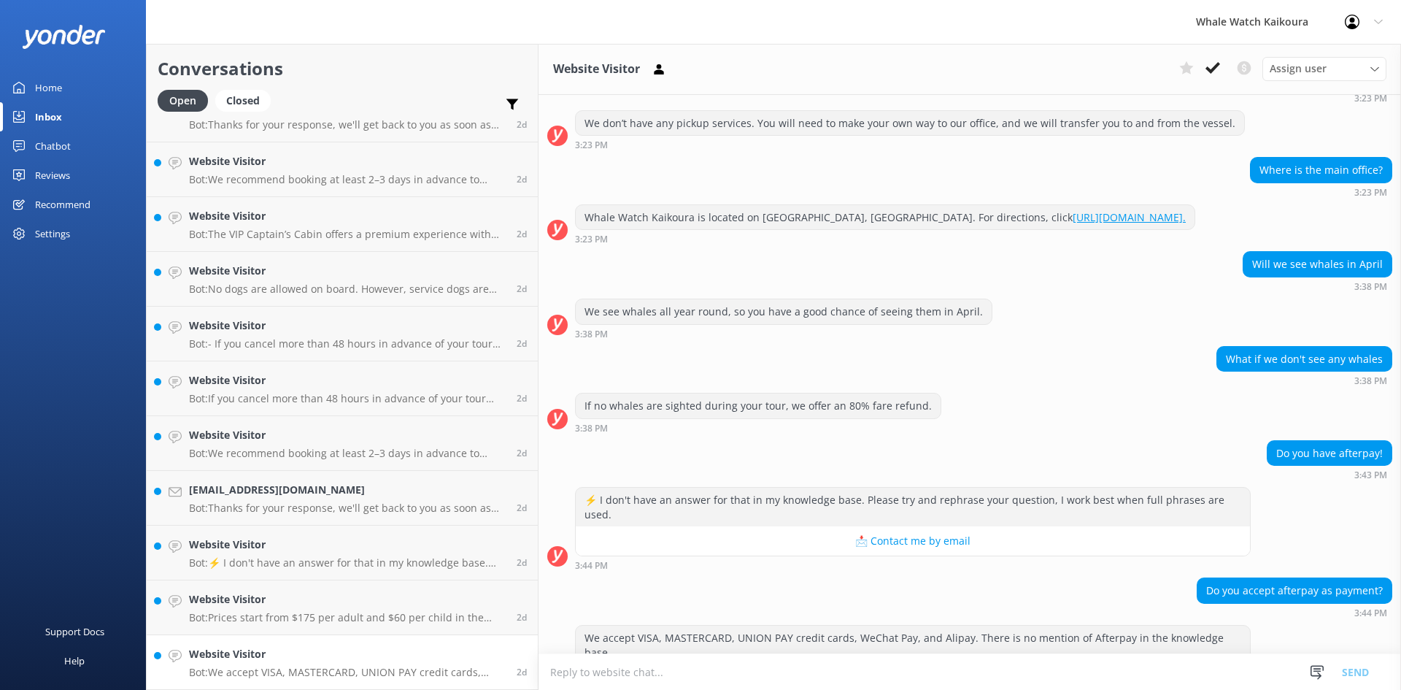
scroll to position [306, 0]
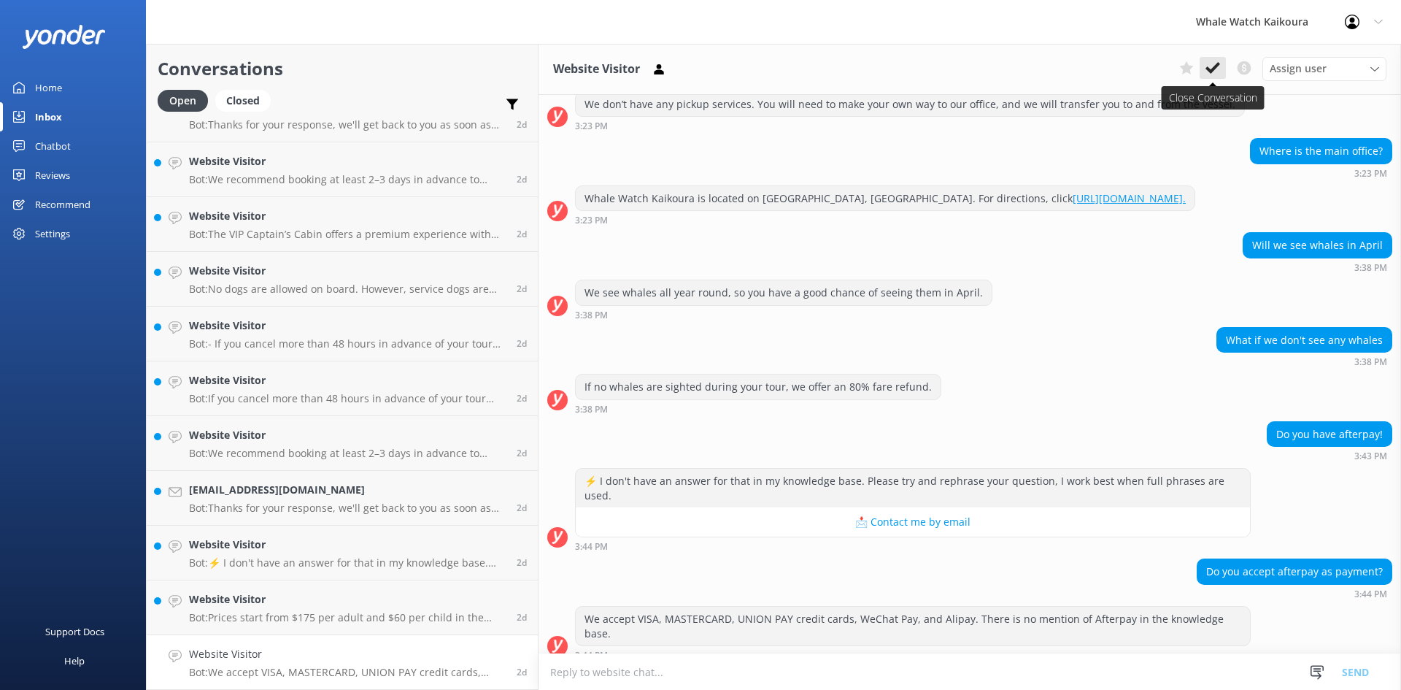
click at [1219, 64] on use at bounding box center [1213, 68] width 15 height 12
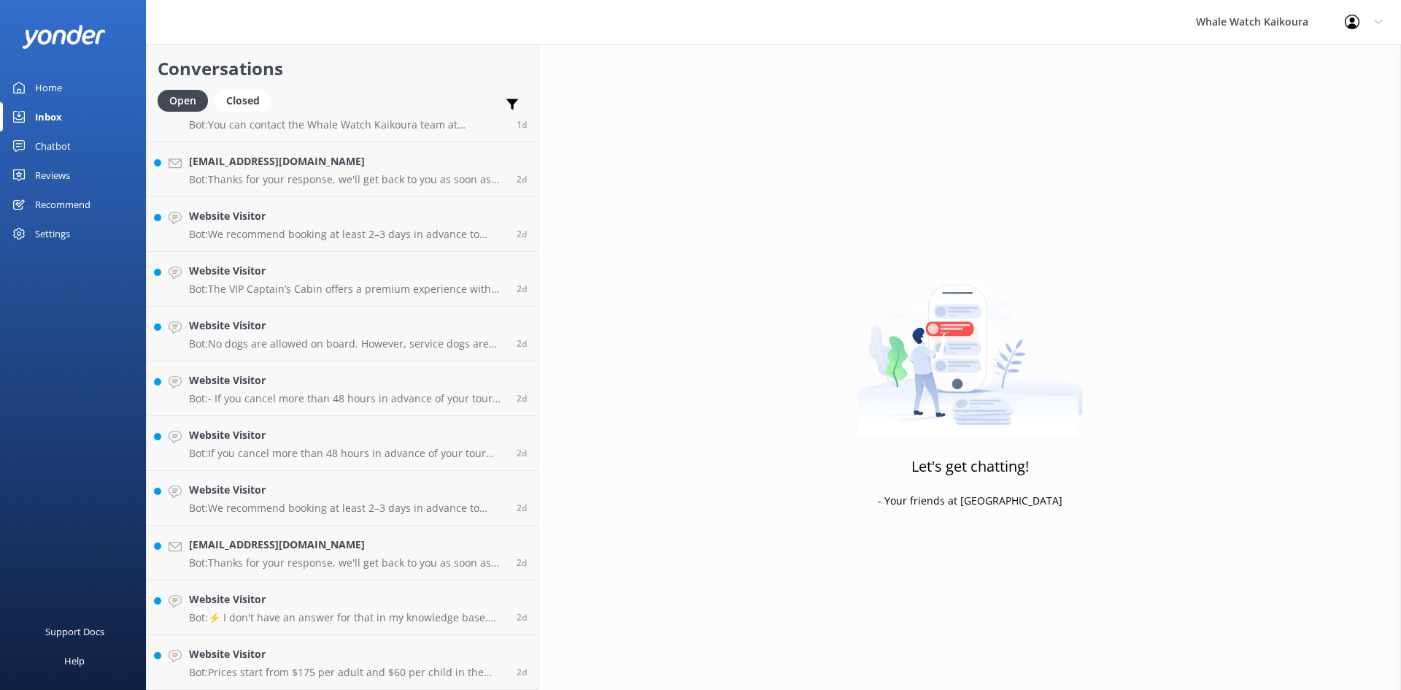
scroll to position [1182, 0]
click at [375, 655] on h4 "Website Visitor" at bounding box center [347, 654] width 317 height 16
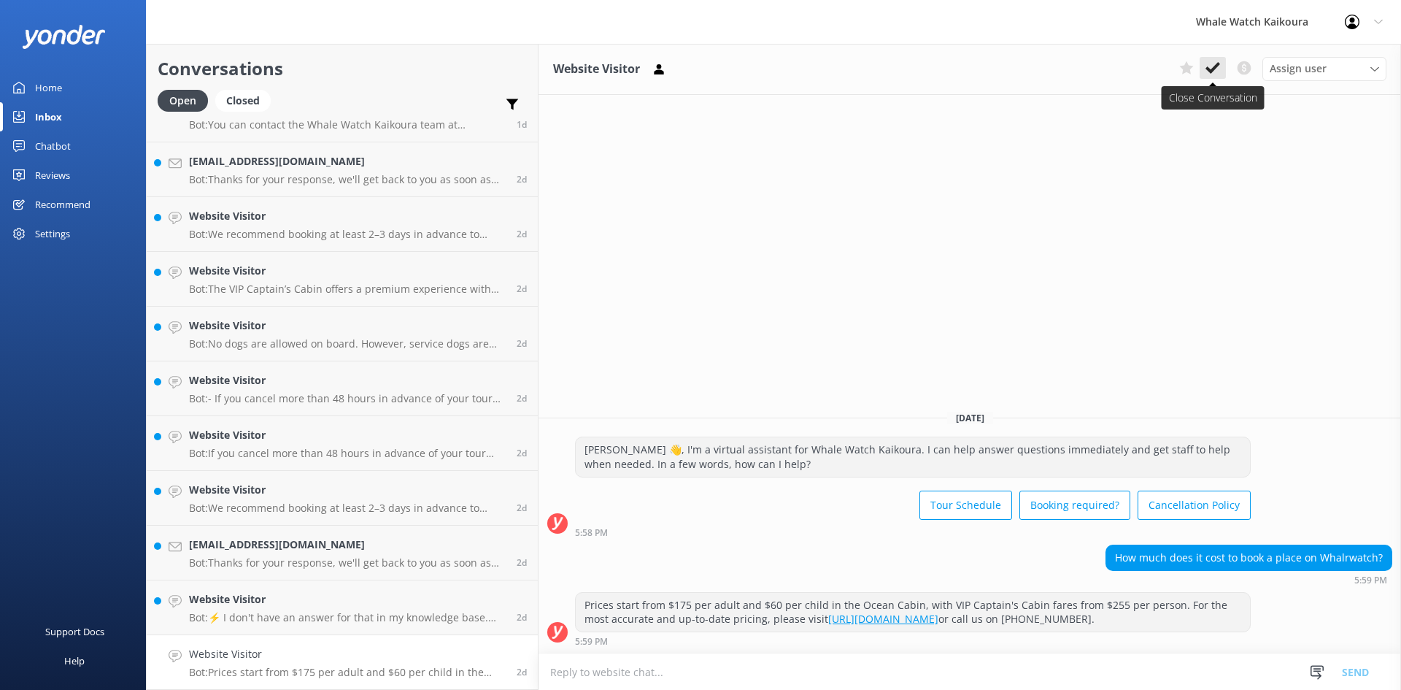
click at [1211, 73] on use at bounding box center [1213, 68] width 15 height 12
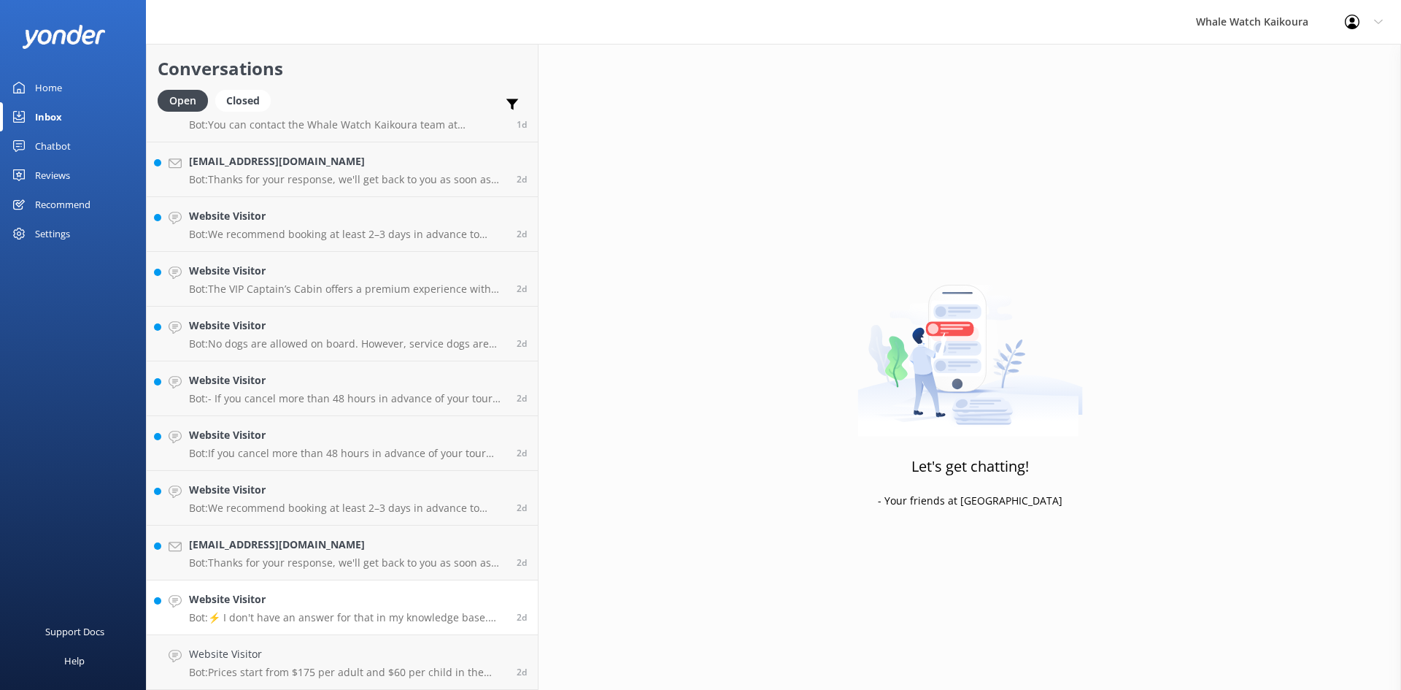
scroll to position [1128, 0]
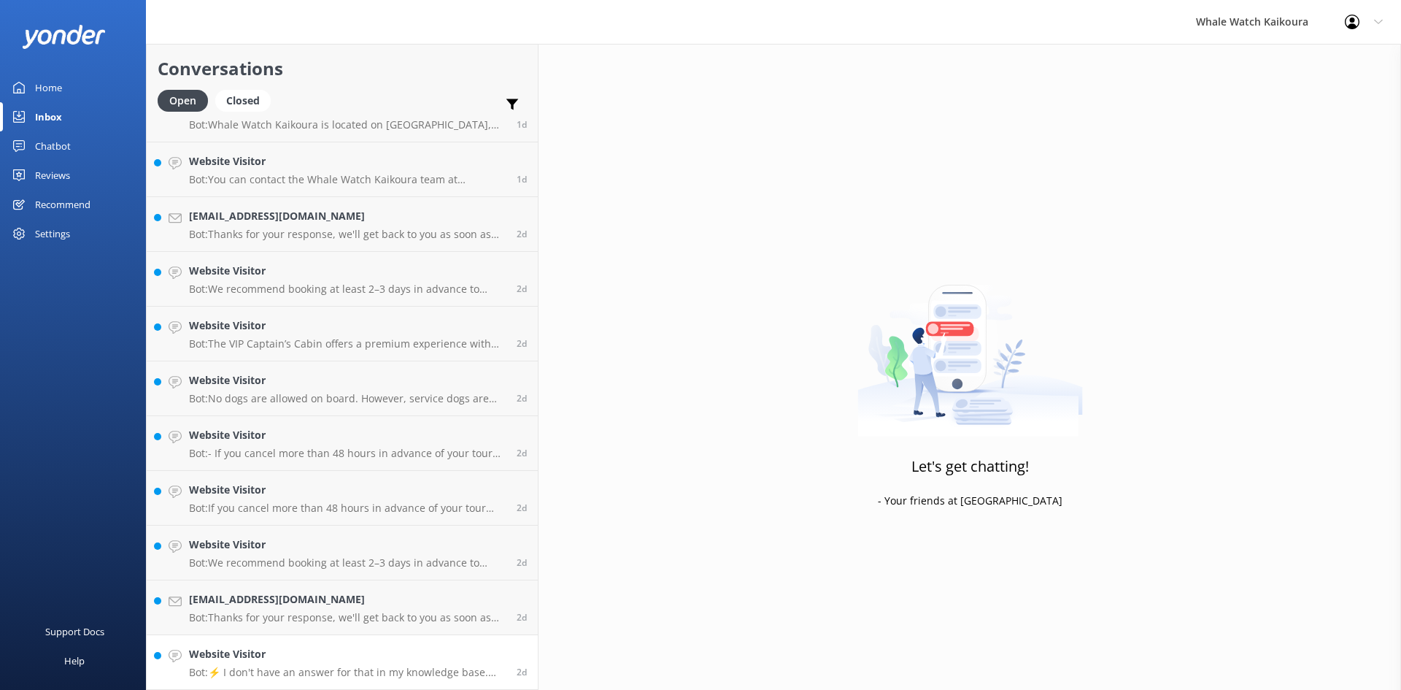
click at [264, 660] on h4 "Website Visitor" at bounding box center [347, 654] width 317 height 16
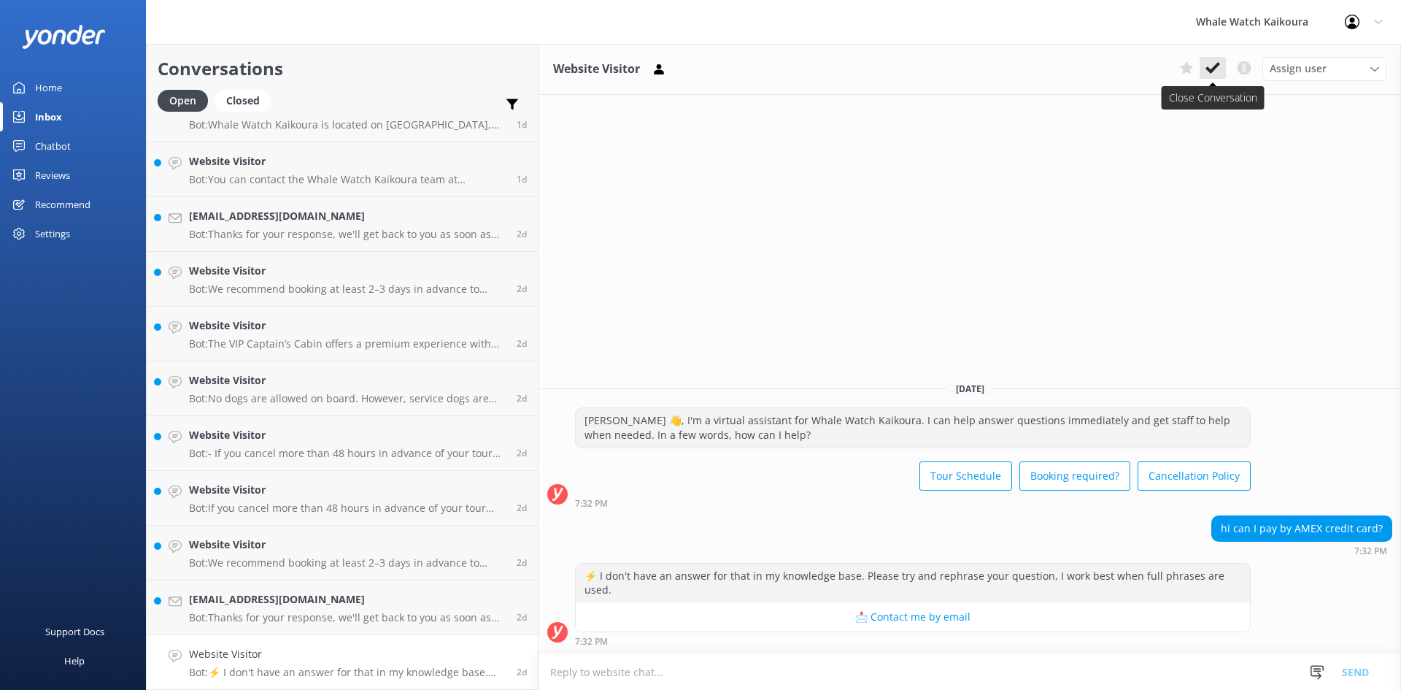
click at [1219, 68] on icon at bounding box center [1213, 68] width 15 height 15
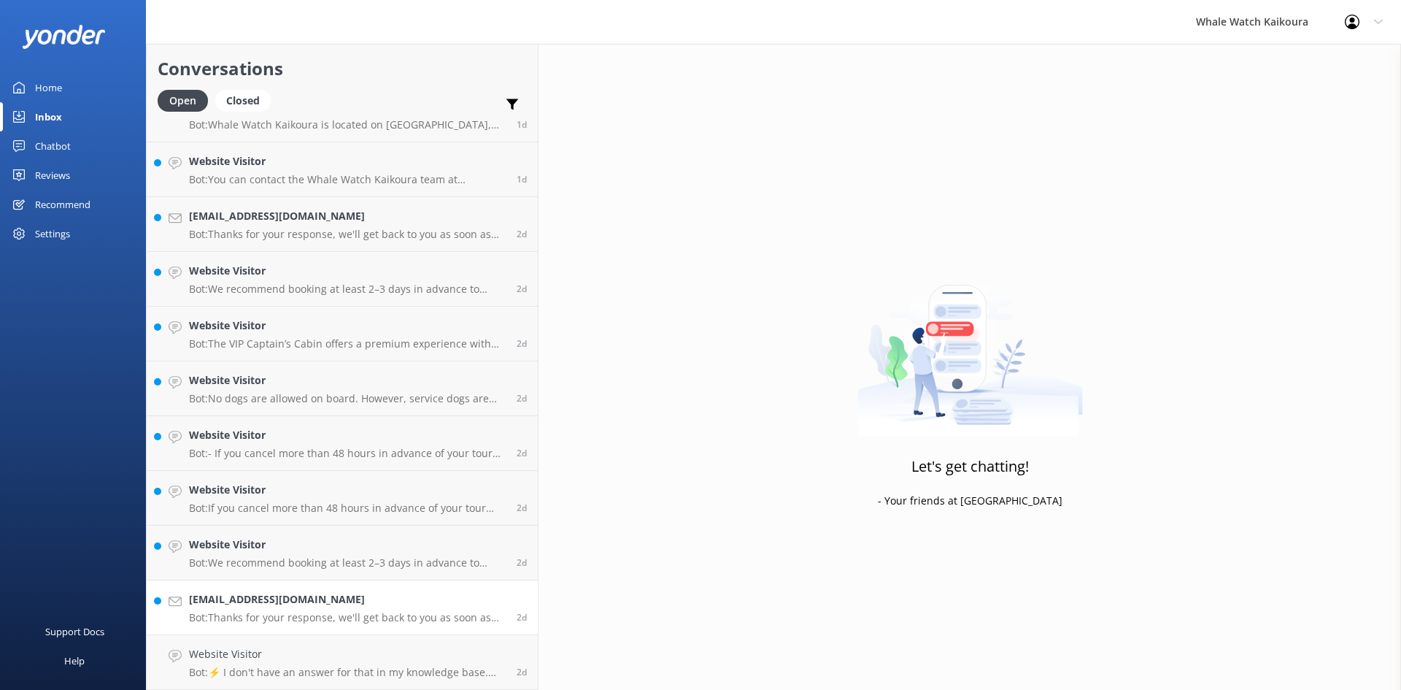
scroll to position [1073, 0]
click at [334, 651] on h4 "[EMAIL_ADDRESS][DOMAIN_NAME]" at bounding box center [347, 654] width 317 height 16
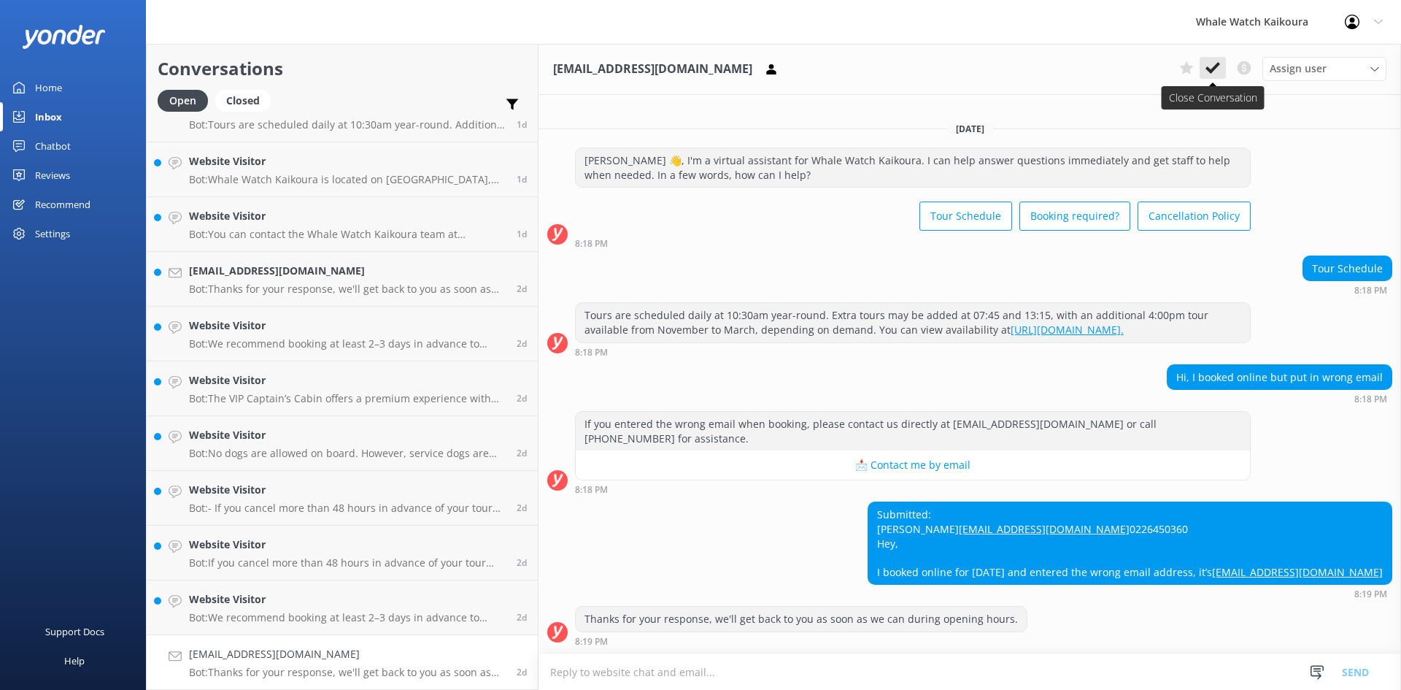
click at [1217, 72] on icon at bounding box center [1213, 68] width 15 height 15
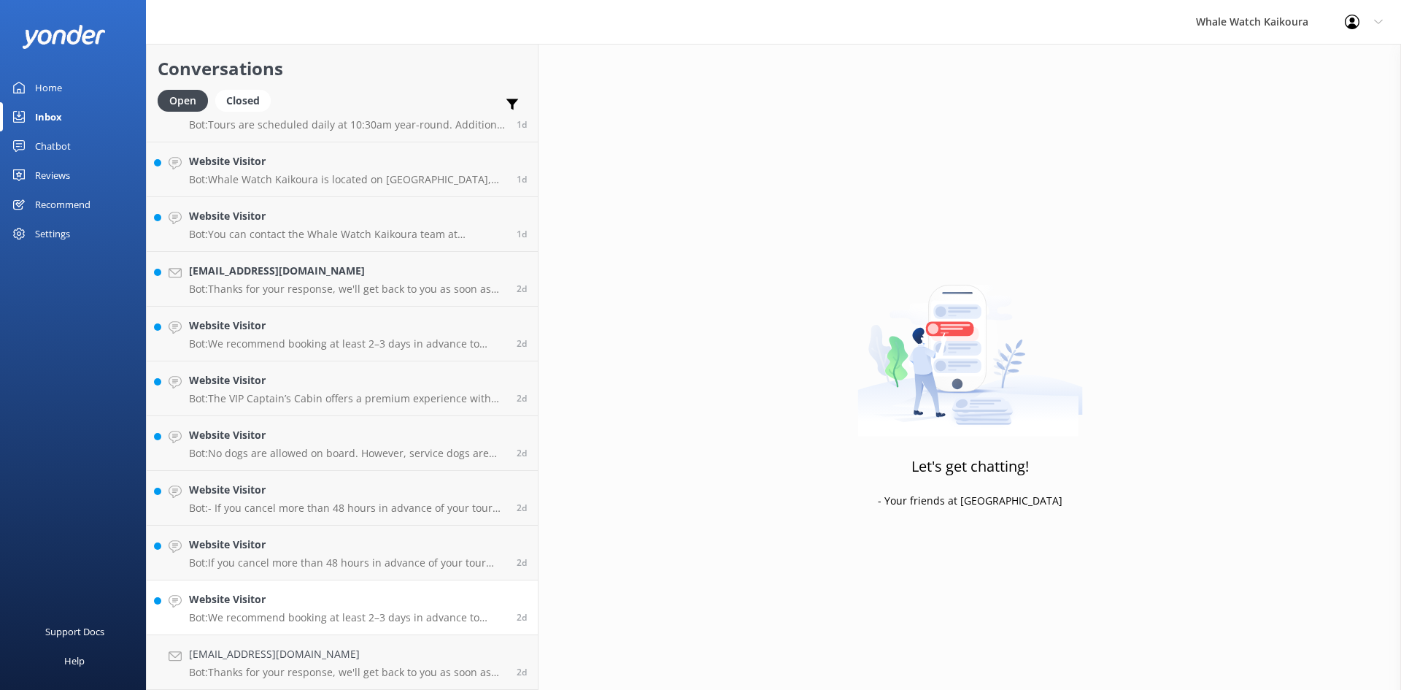
scroll to position [1018, 0]
click at [334, 658] on h4 "Website Visitor" at bounding box center [347, 654] width 317 height 16
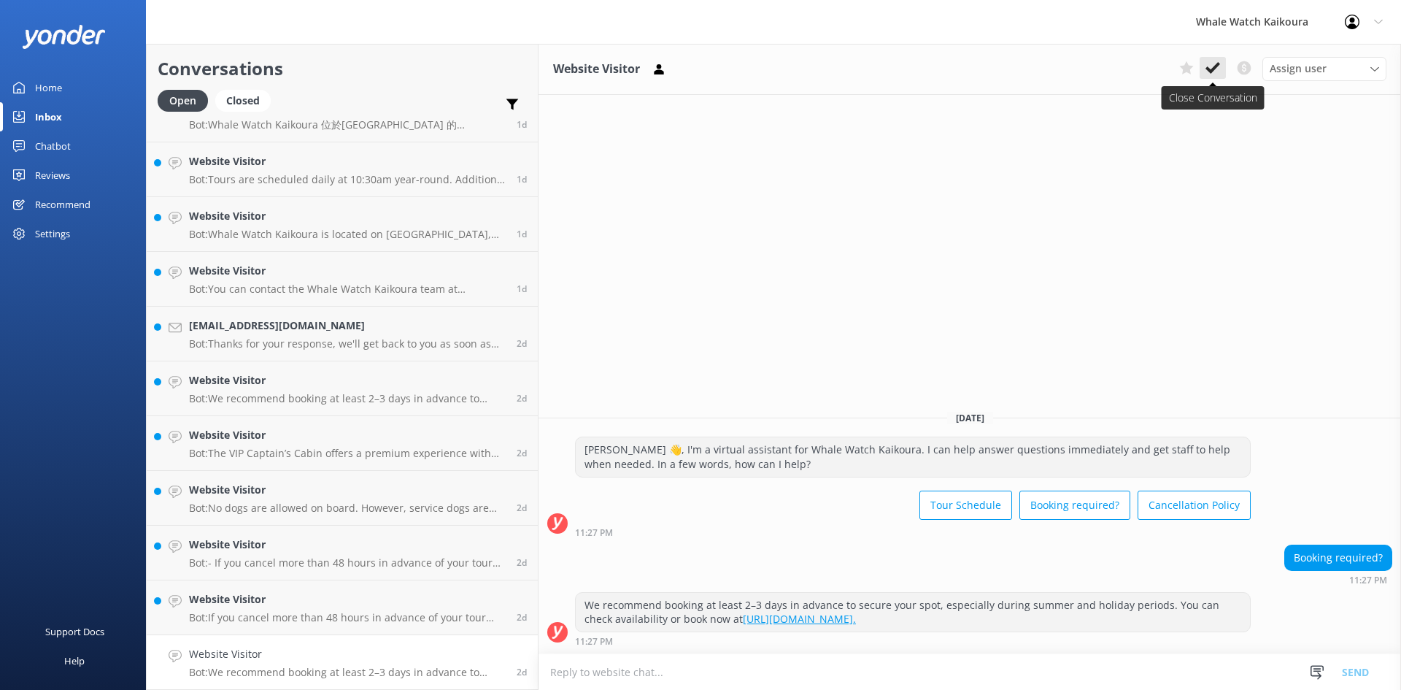
click at [1214, 74] on icon at bounding box center [1213, 68] width 15 height 15
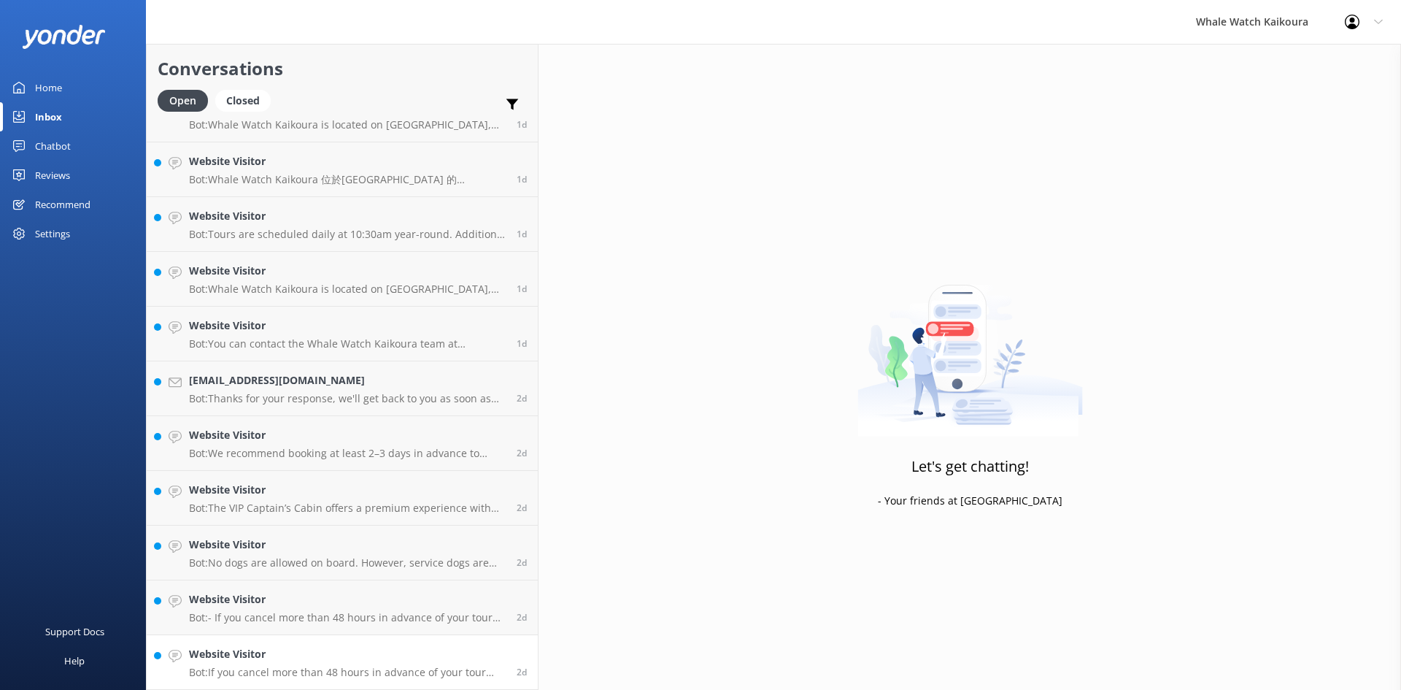
scroll to position [963, 0]
click at [261, 659] on h4 "Website Visitor" at bounding box center [347, 654] width 317 height 16
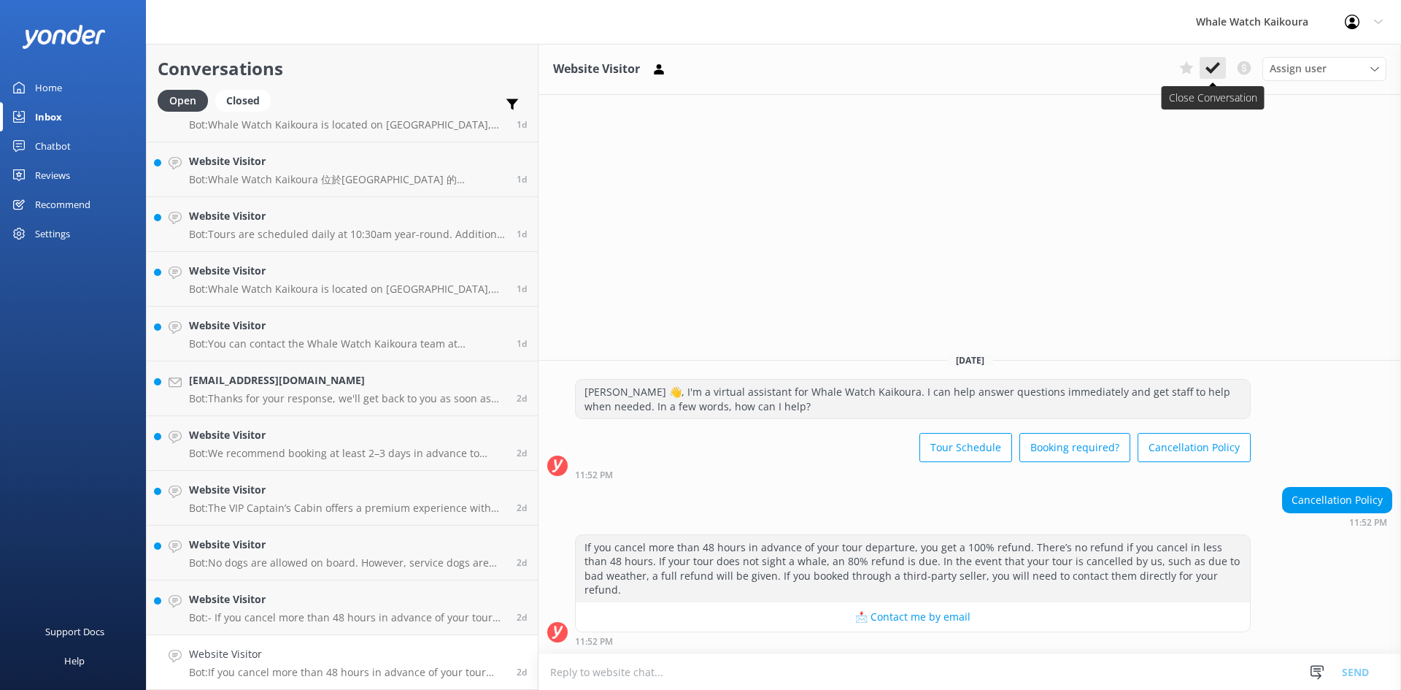
click at [1222, 77] on button at bounding box center [1213, 68] width 26 height 22
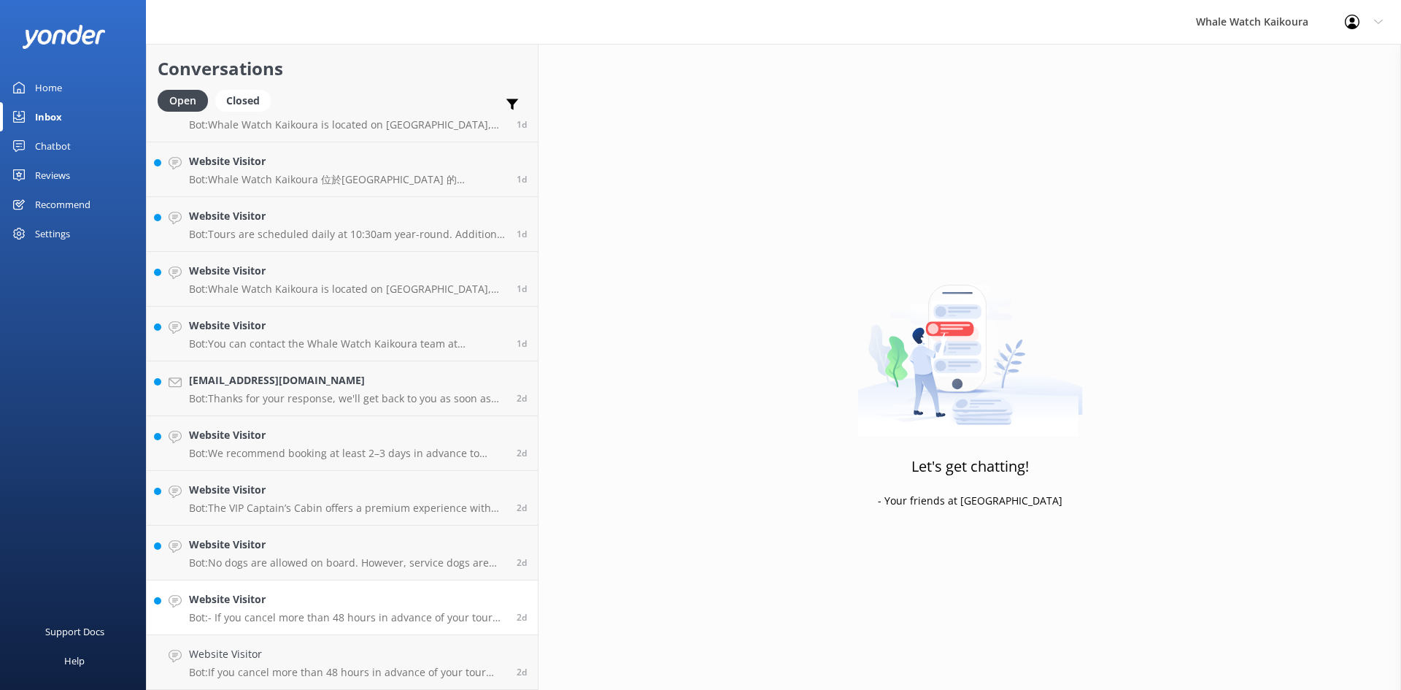
scroll to position [909, 0]
click at [271, 660] on h4 "Website Visitor" at bounding box center [347, 654] width 317 height 16
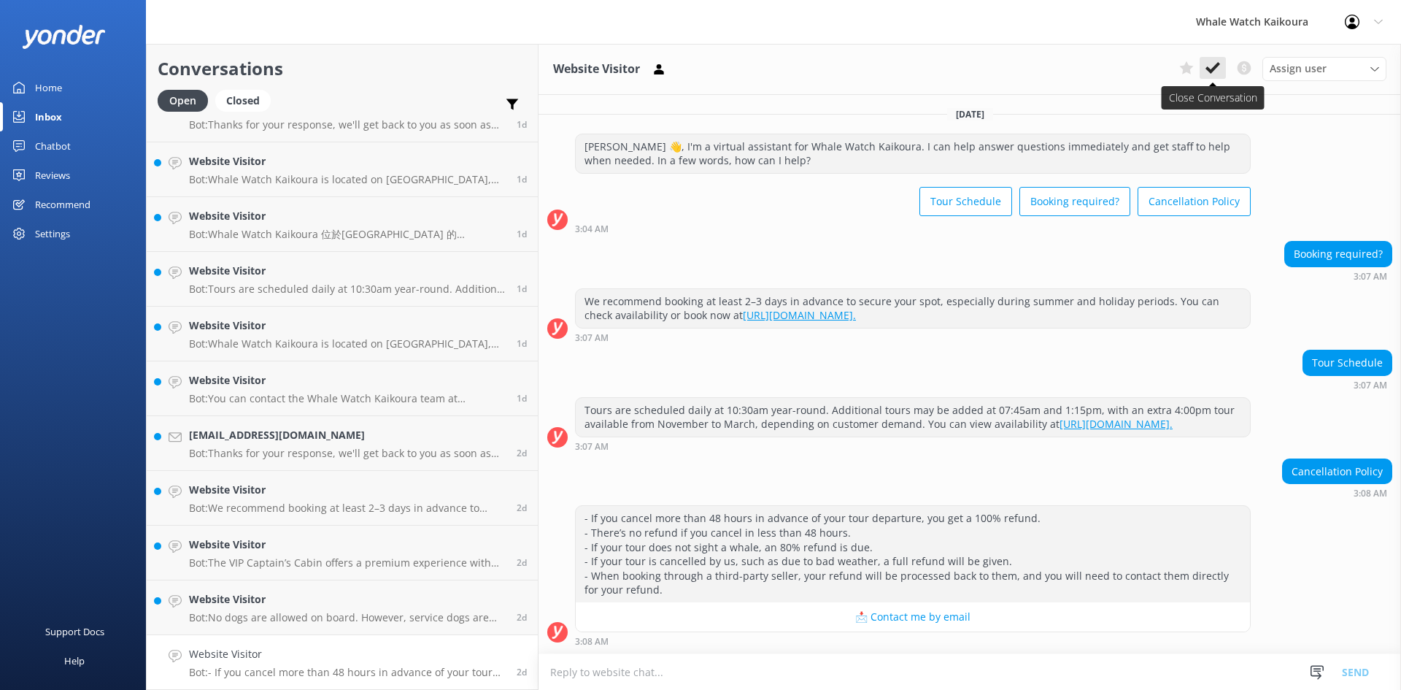
click at [1215, 63] on icon at bounding box center [1213, 68] width 15 height 15
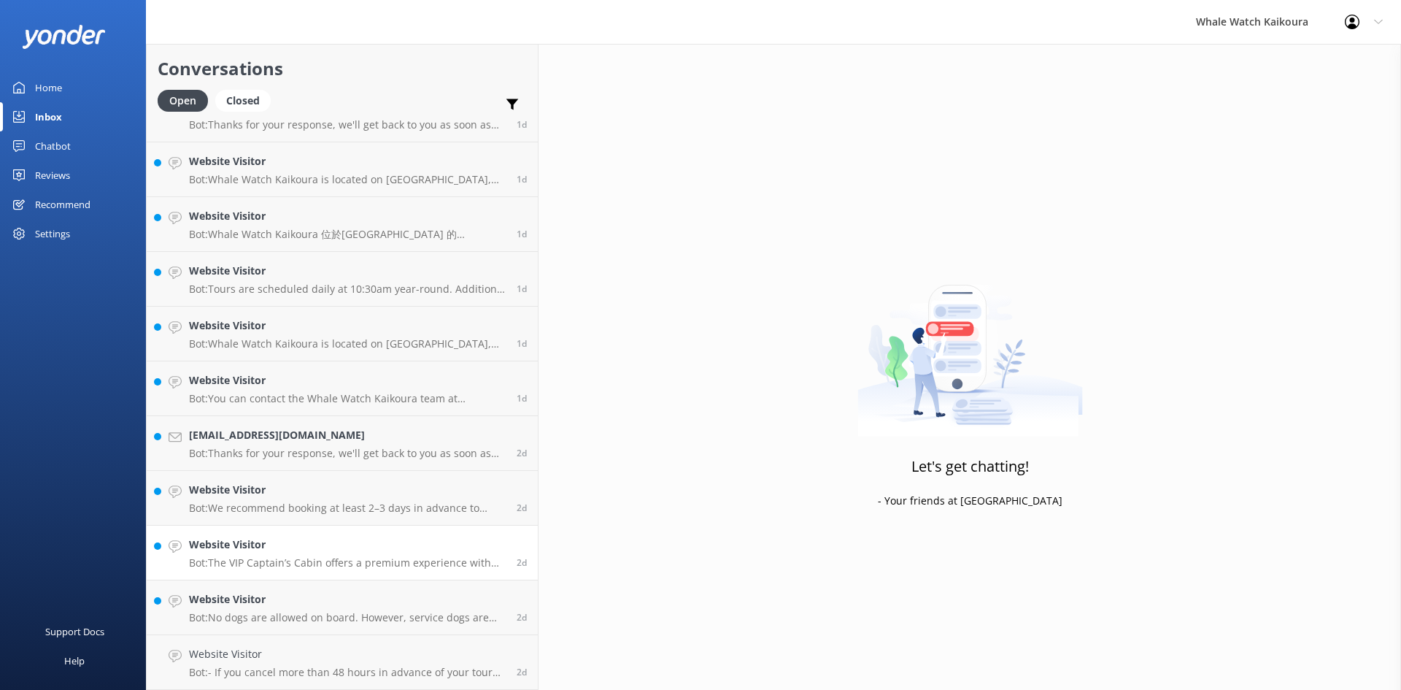
scroll to position [854, 0]
click at [247, 661] on h4 "Website Visitor" at bounding box center [347, 654] width 317 height 16
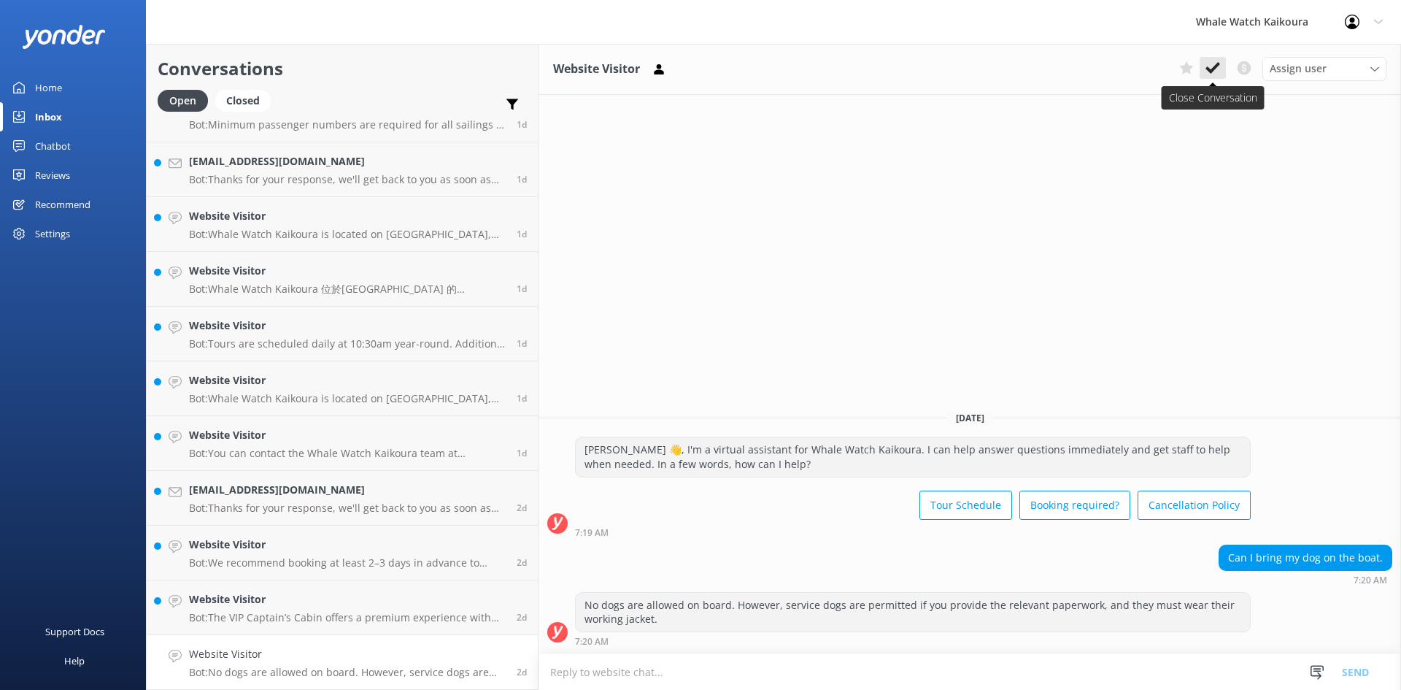
click at [1212, 66] on icon at bounding box center [1213, 68] width 15 height 15
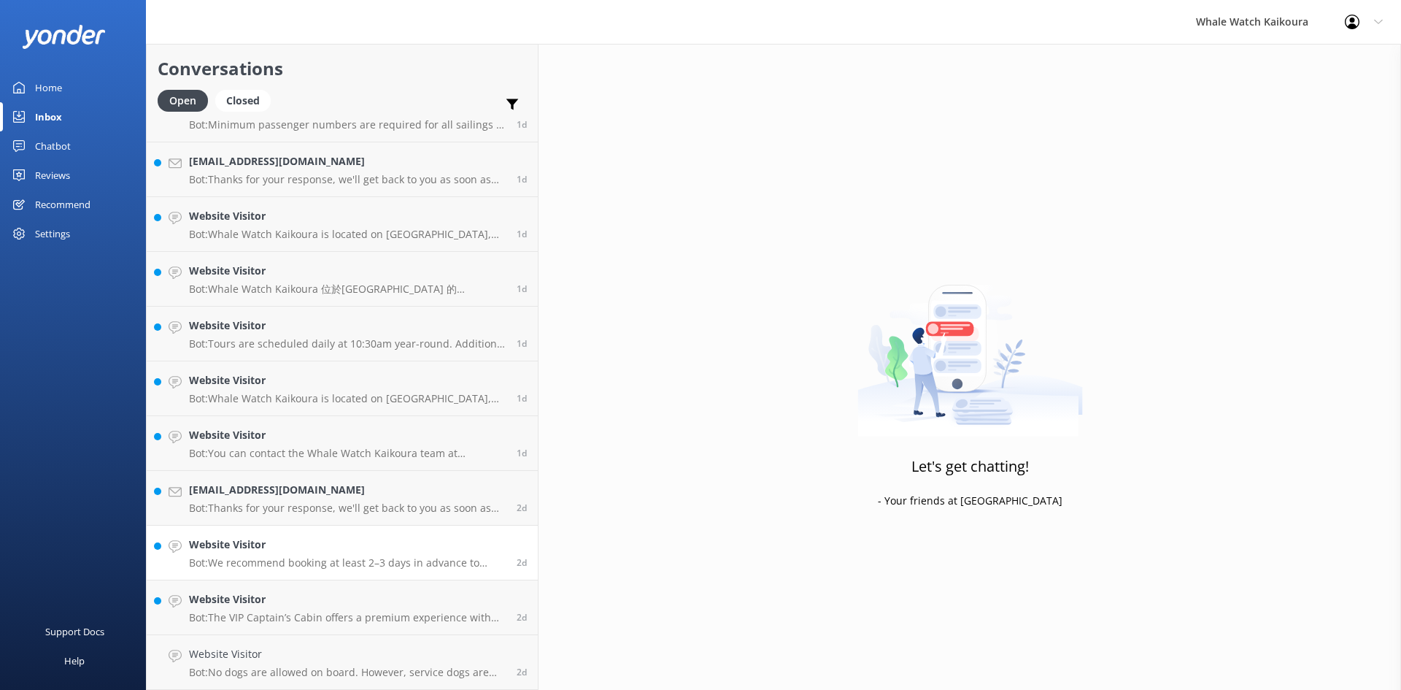
scroll to position [799, 0]
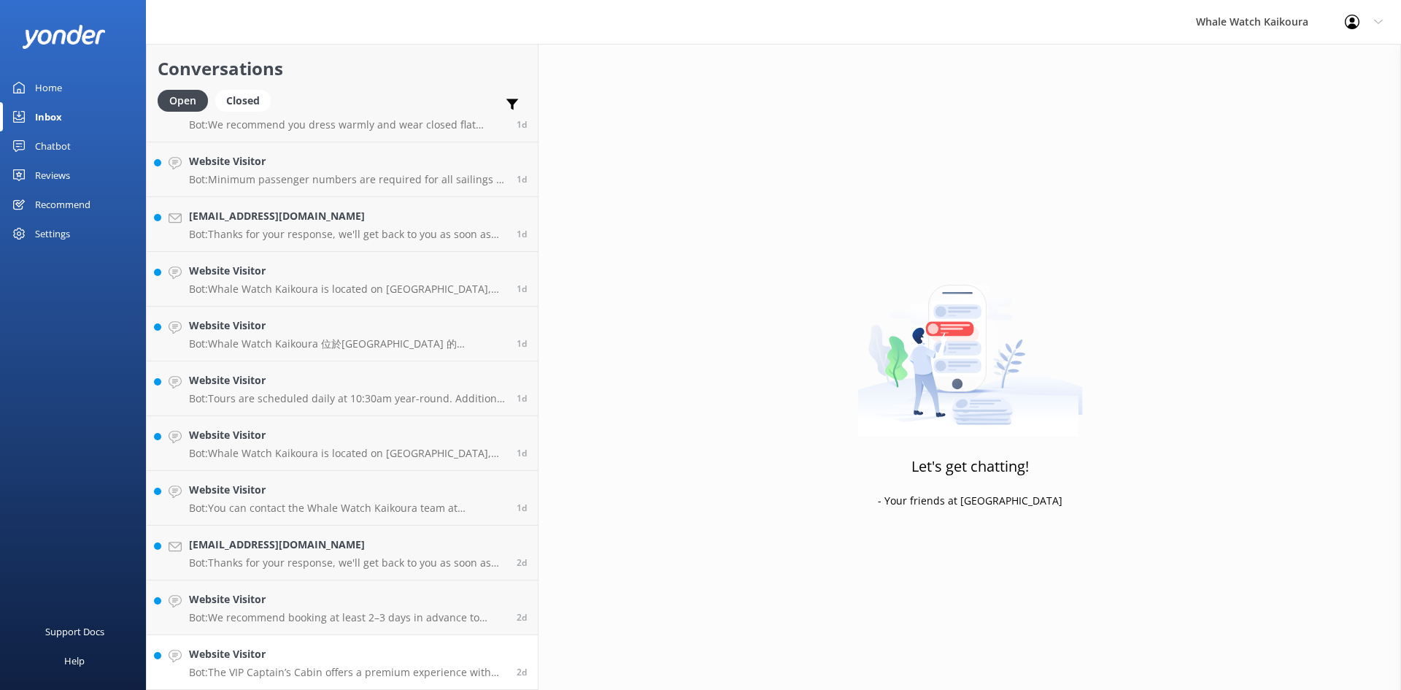
click at [326, 644] on link "Website Visitor Bot: The VIP Captain’s Cabin offers a premium experience with p…" at bounding box center [342, 662] width 391 height 55
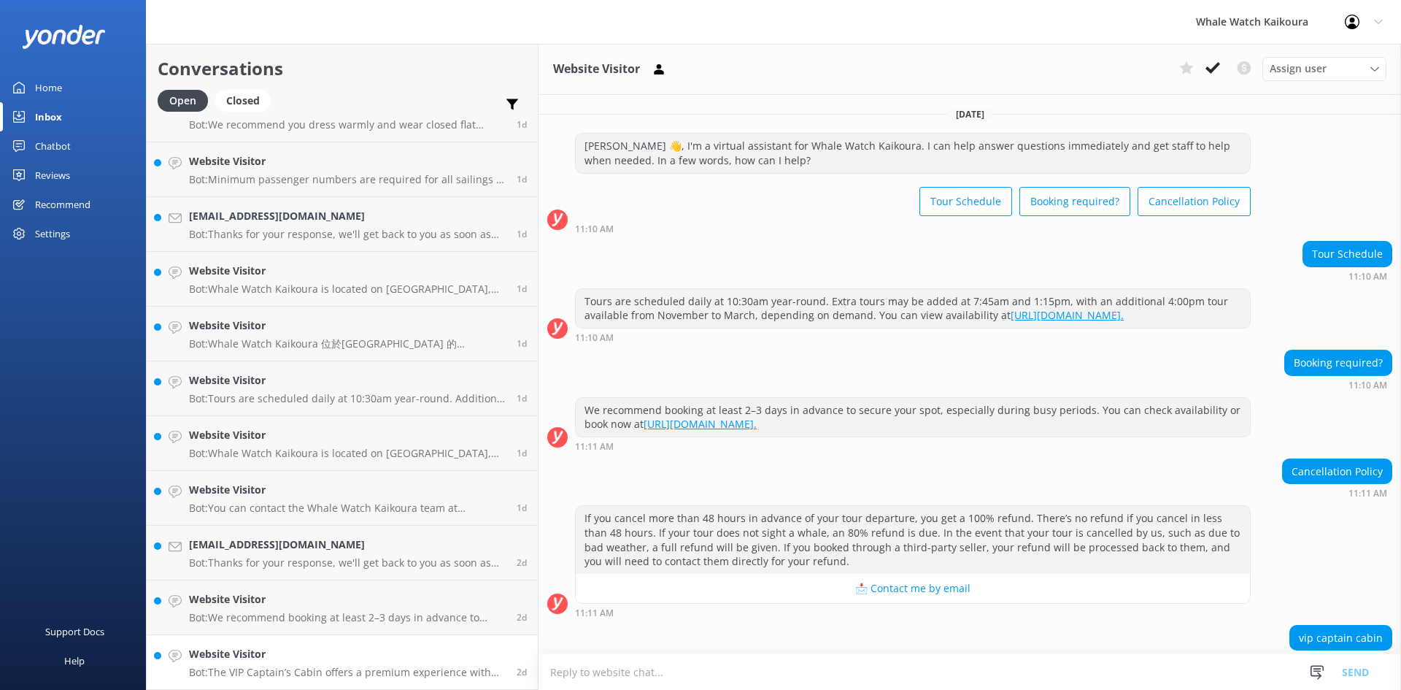
scroll to position [80, 0]
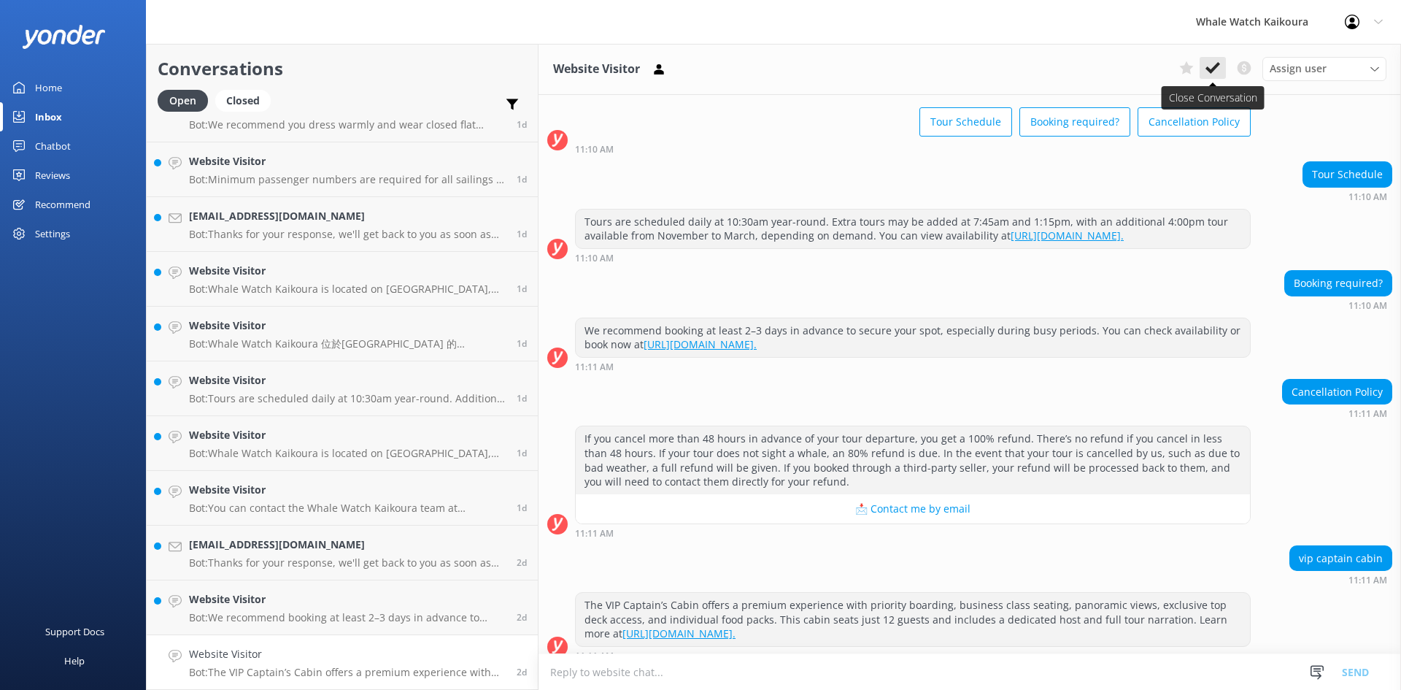
click at [1217, 62] on icon at bounding box center [1213, 68] width 15 height 15
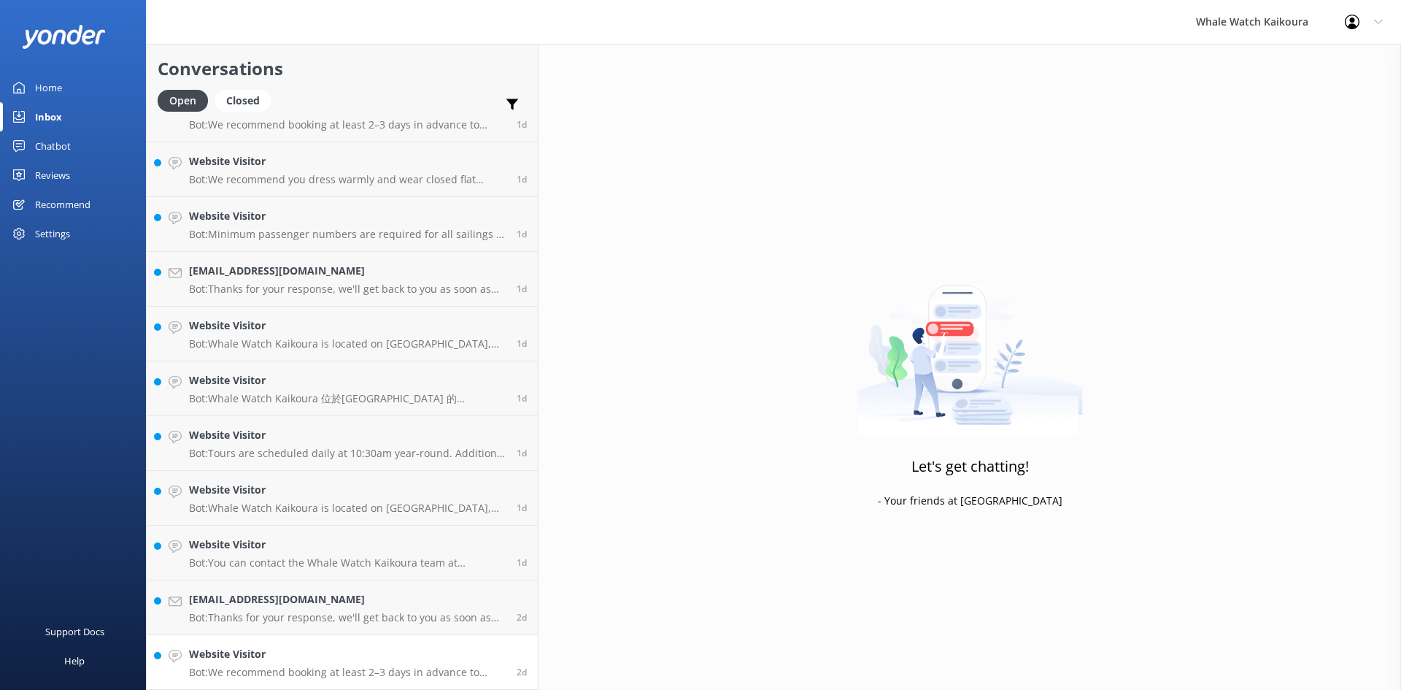
scroll to position [744, 0]
click at [269, 649] on h4 "Website Visitor" at bounding box center [347, 654] width 317 height 16
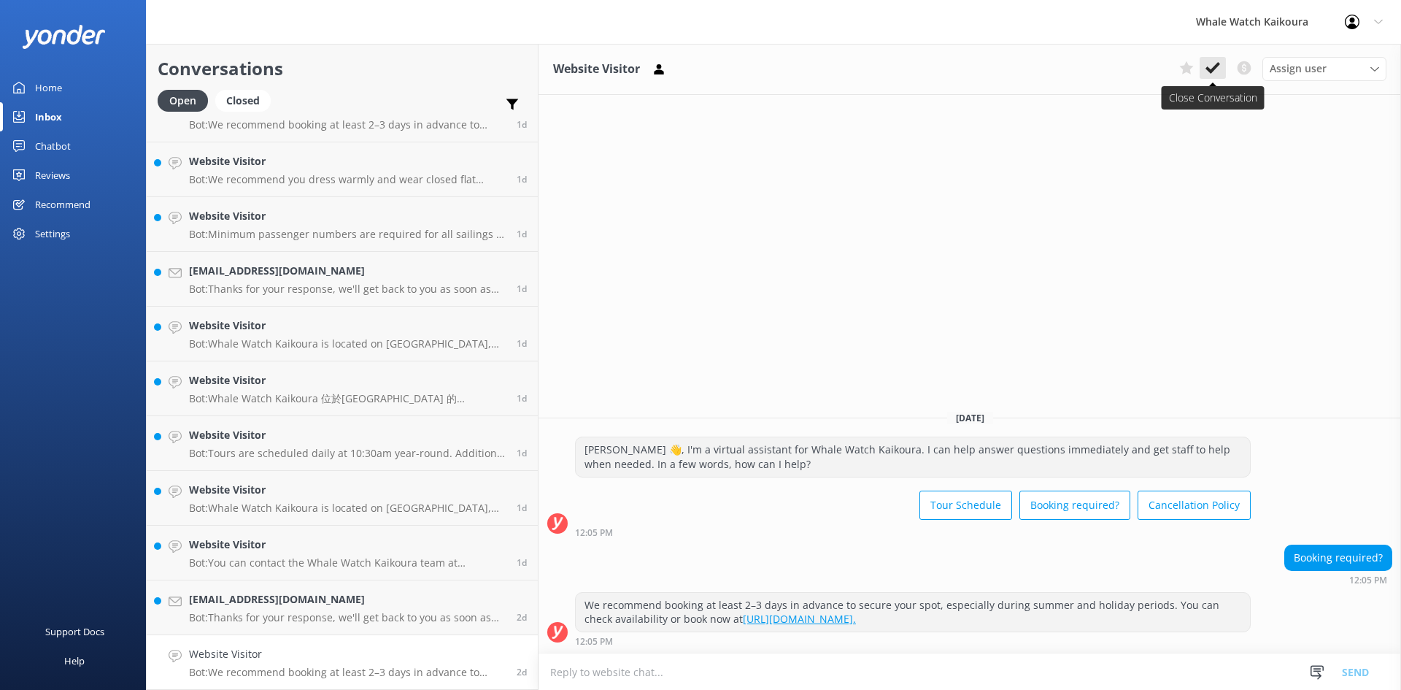
drag, startPoint x: 1214, startPoint y: 66, endPoint x: 1193, endPoint y: 77, distance: 23.8
click at [1214, 66] on icon at bounding box center [1213, 68] width 15 height 15
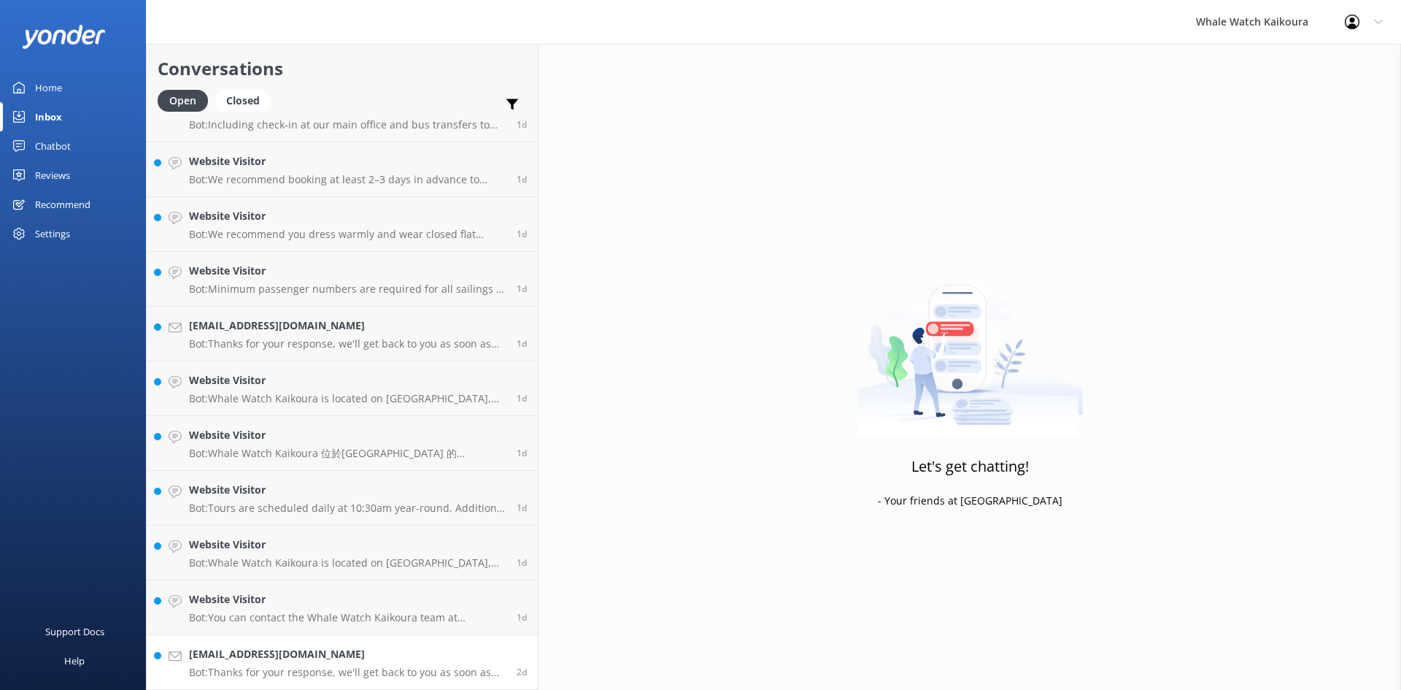
scroll to position [690, 0]
click at [294, 658] on h4 "[EMAIL_ADDRESS][DOMAIN_NAME]" at bounding box center [347, 654] width 317 height 16
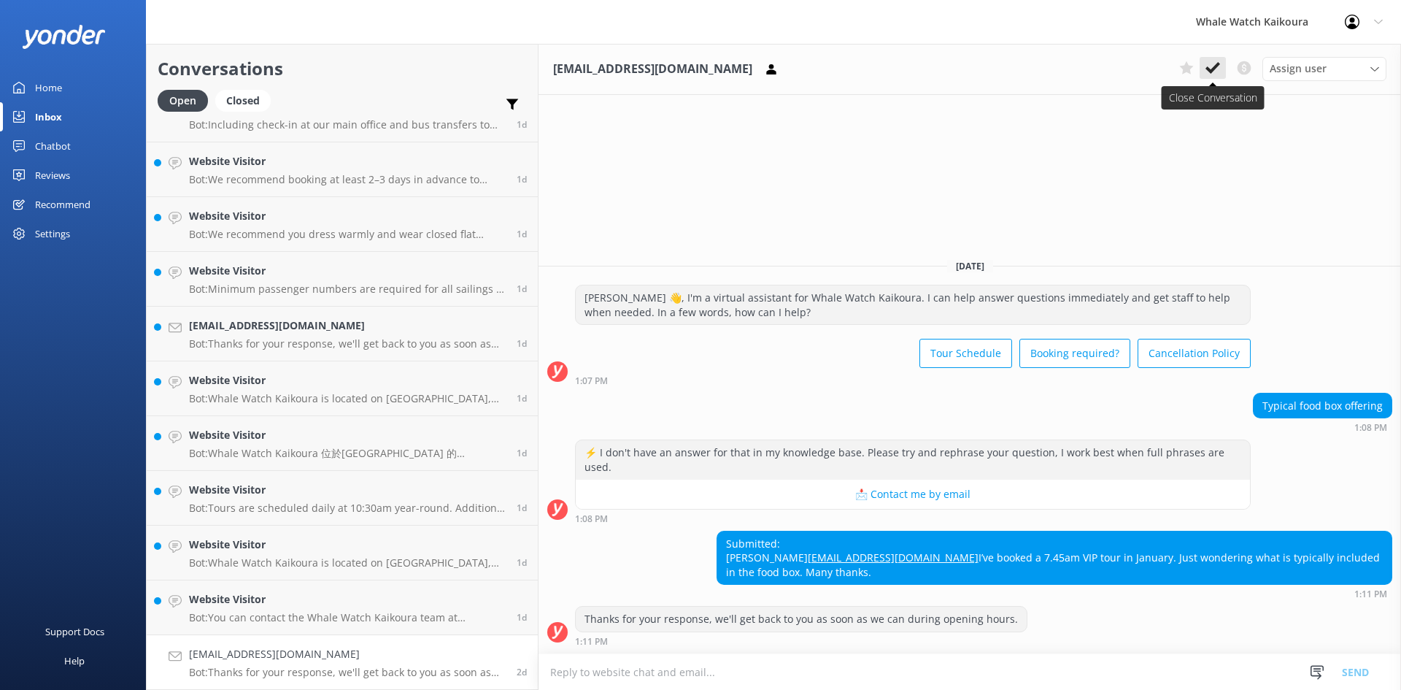
click at [1213, 66] on icon at bounding box center [1213, 68] width 15 height 15
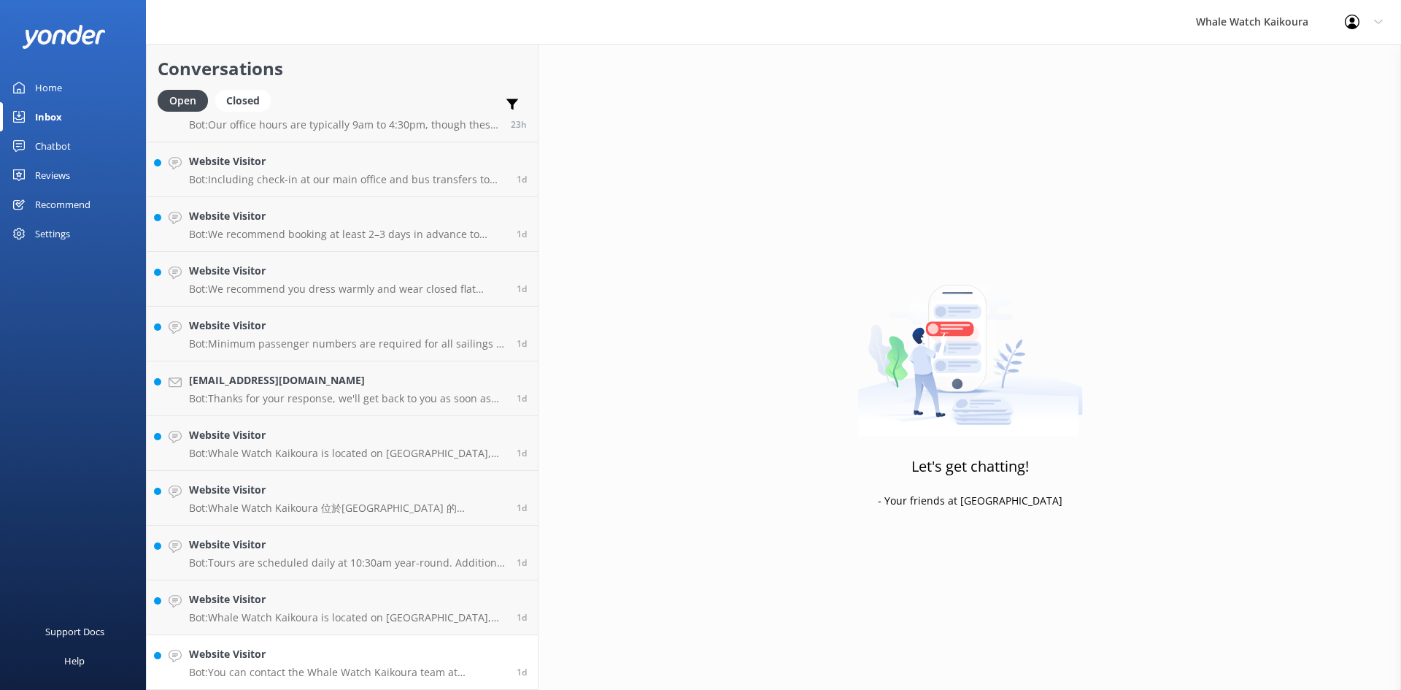
scroll to position [635, 0]
click at [242, 663] on div "Website Visitor Bot: You can contact the Whale Watch Kaikoura team at [PHONE_NU…" at bounding box center [347, 662] width 317 height 32
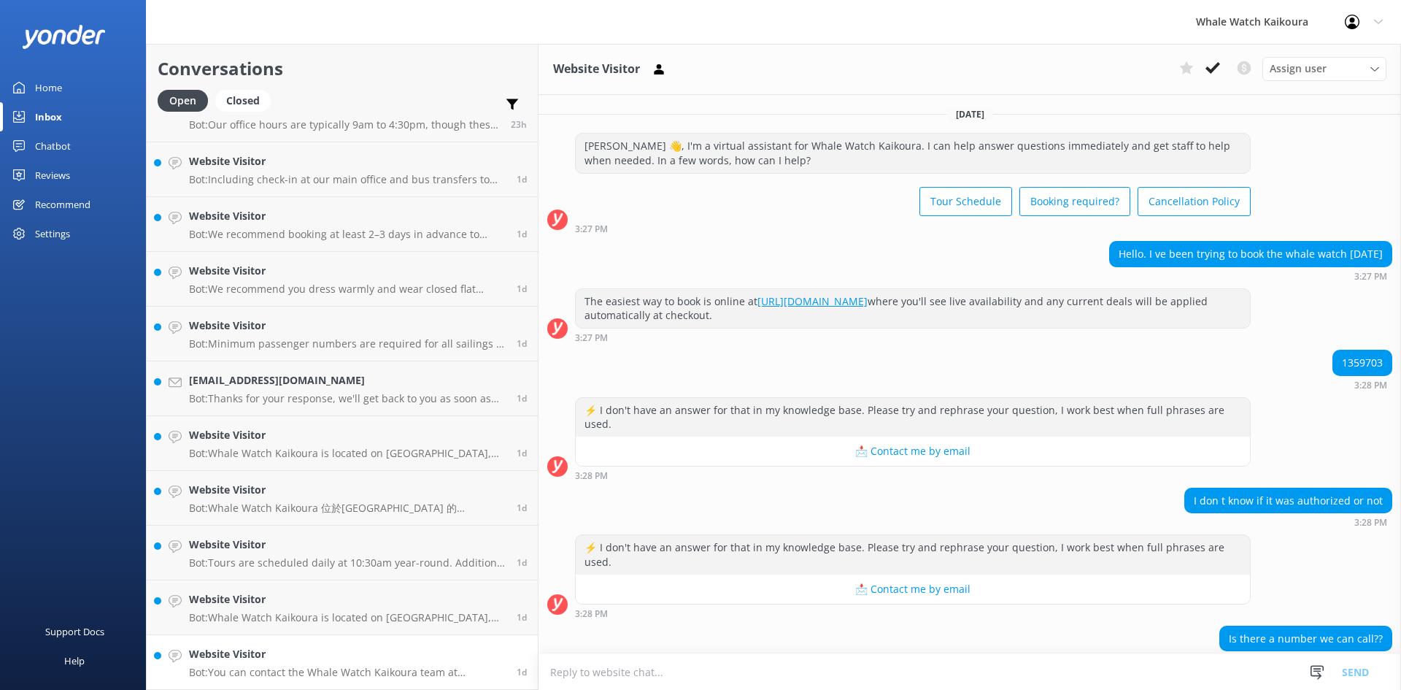
scroll to position [38, 0]
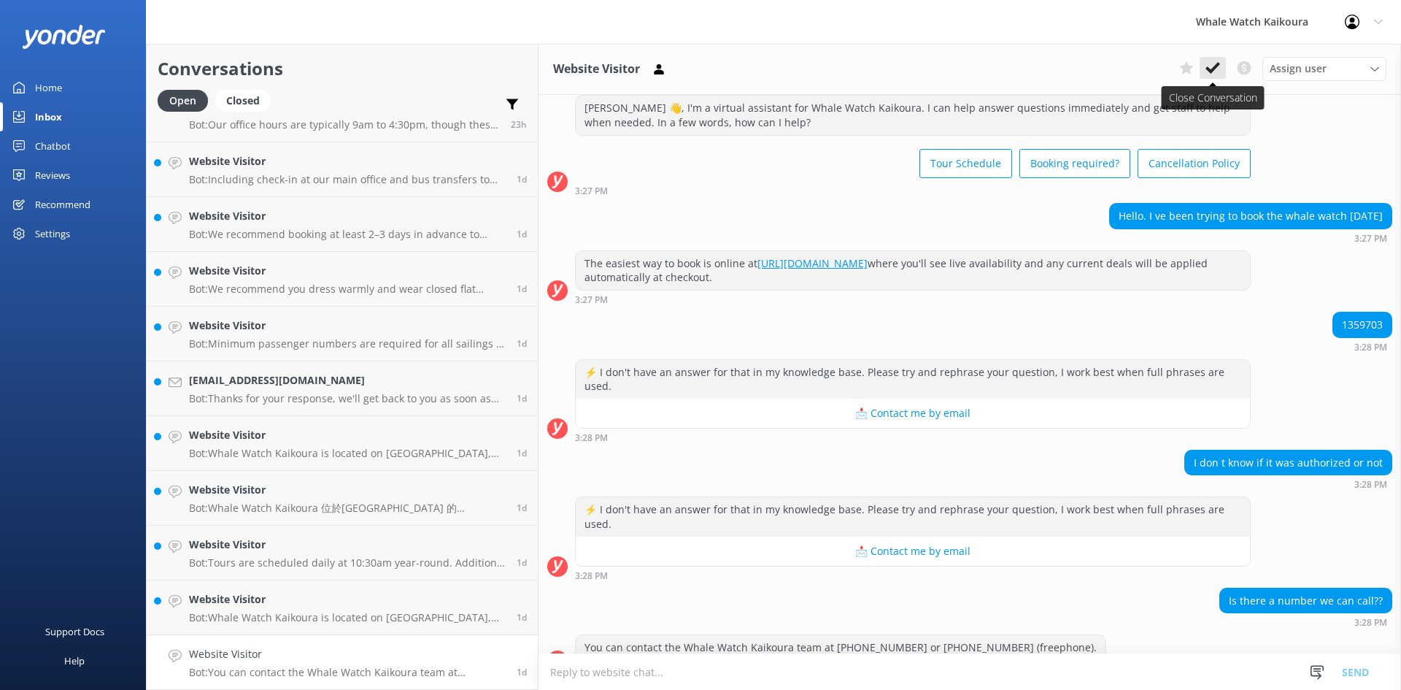
click at [1219, 62] on icon at bounding box center [1213, 68] width 15 height 15
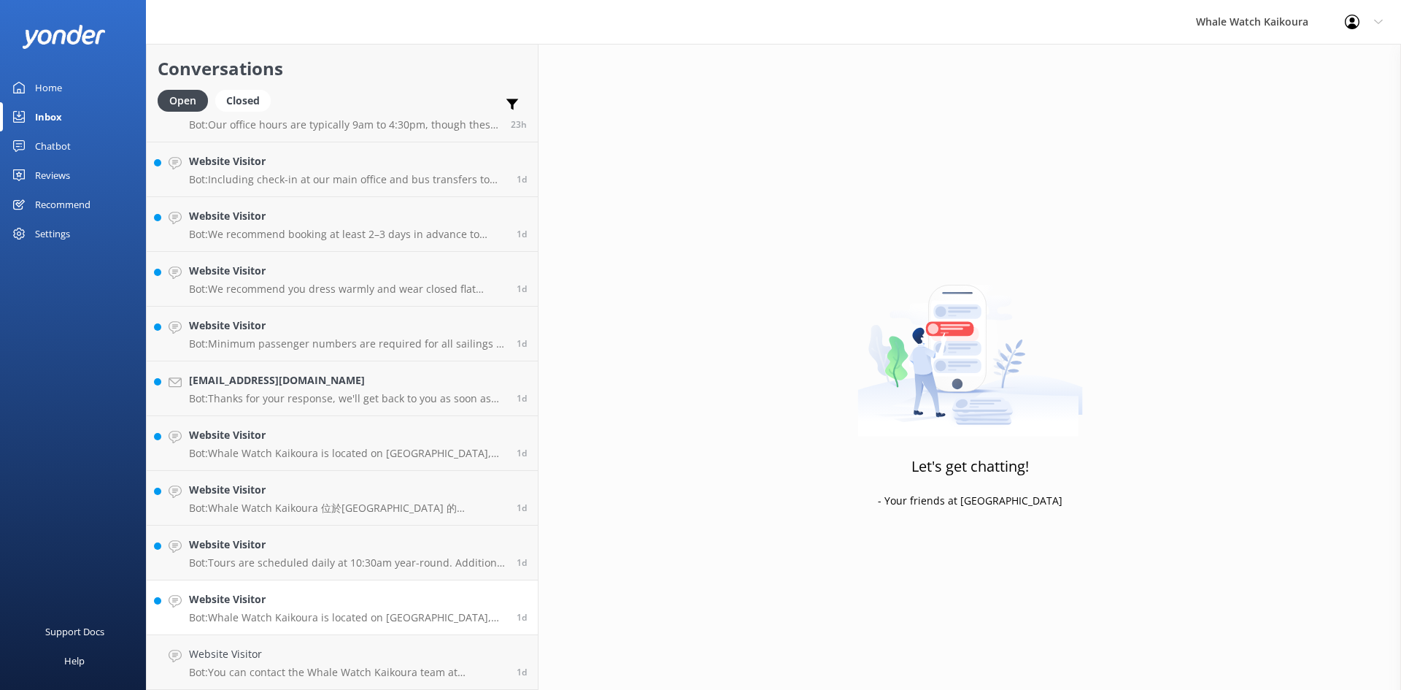
scroll to position [580, 0]
click at [323, 655] on h4 "Website Visitor" at bounding box center [347, 654] width 317 height 16
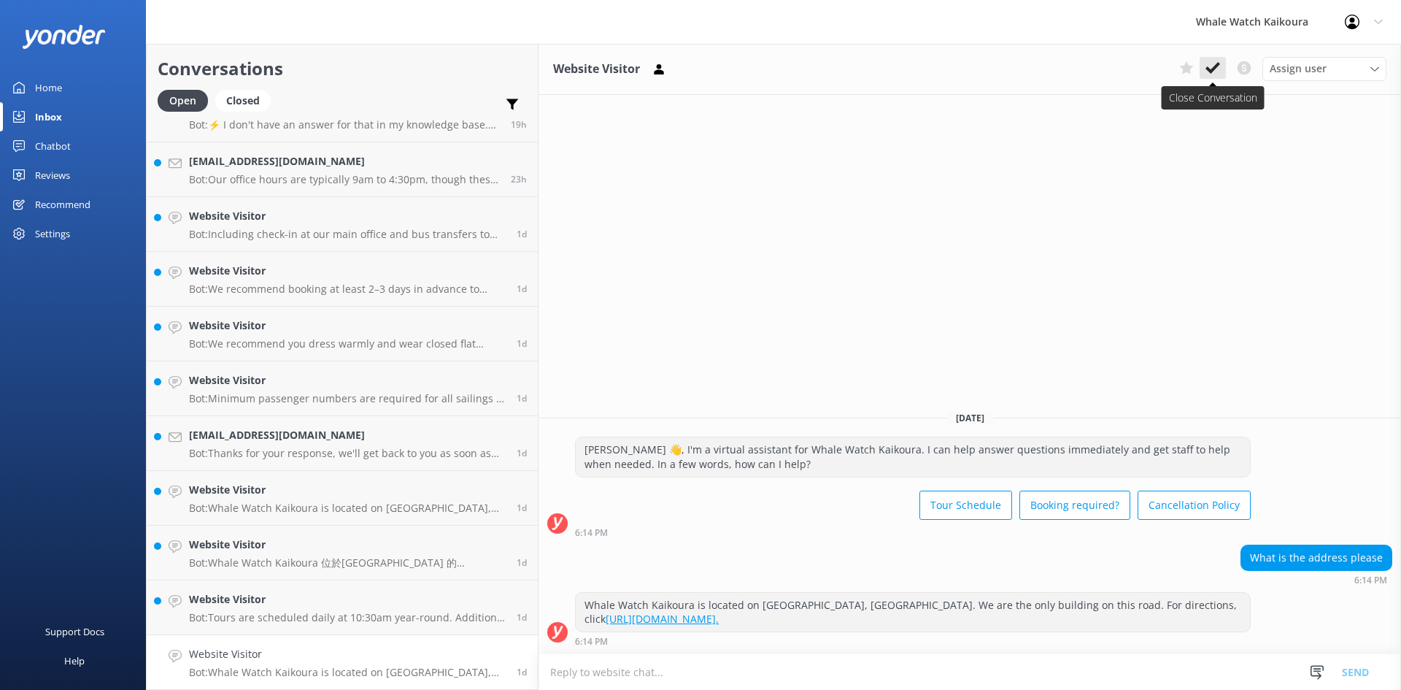
click at [1222, 59] on button at bounding box center [1213, 68] width 26 height 22
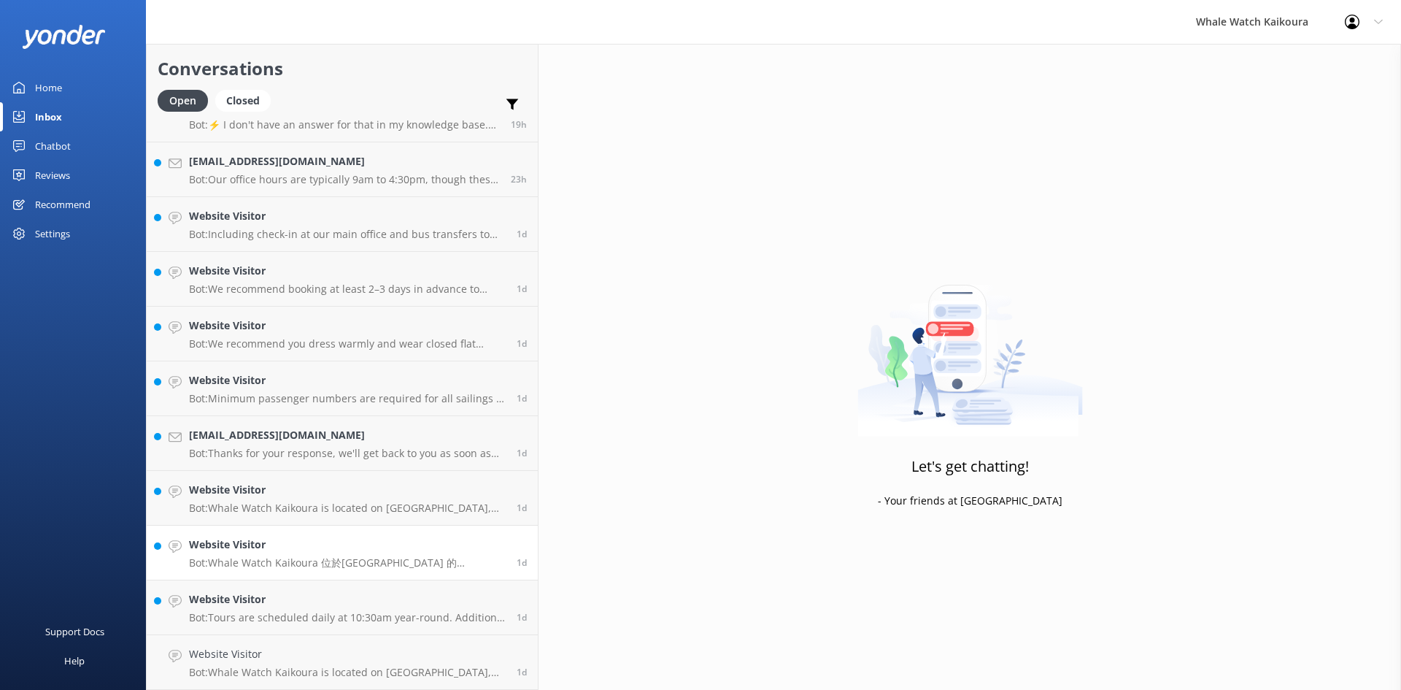
scroll to position [525, 0]
click at [304, 649] on h4 "Website Visitor" at bounding box center [347, 654] width 317 height 16
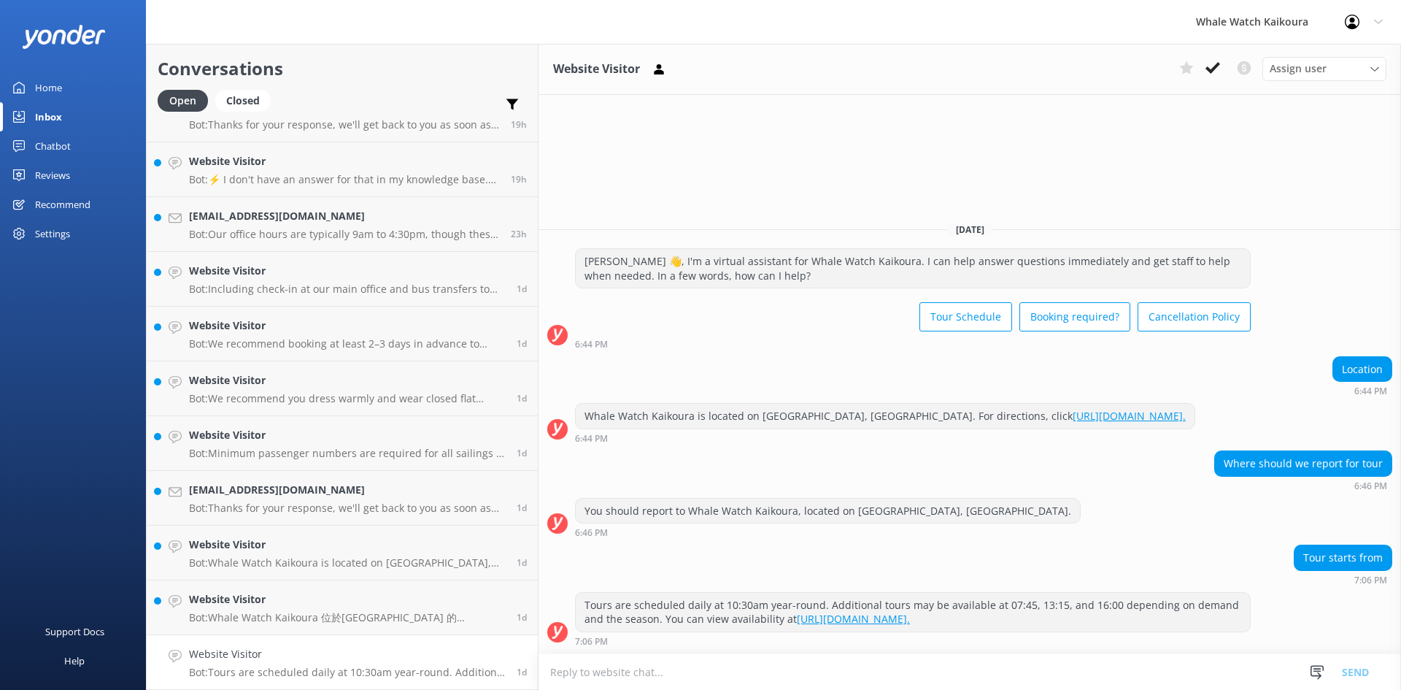
click at [1209, 56] on div "Website Visitor Assign user Customer Support Wiremu Stone Abba kahu [PERSON_NAM…" at bounding box center [970, 69] width 863 height 51
click at [1209, 73] on icon at bounding box center [1213, 68] width 15 height 15
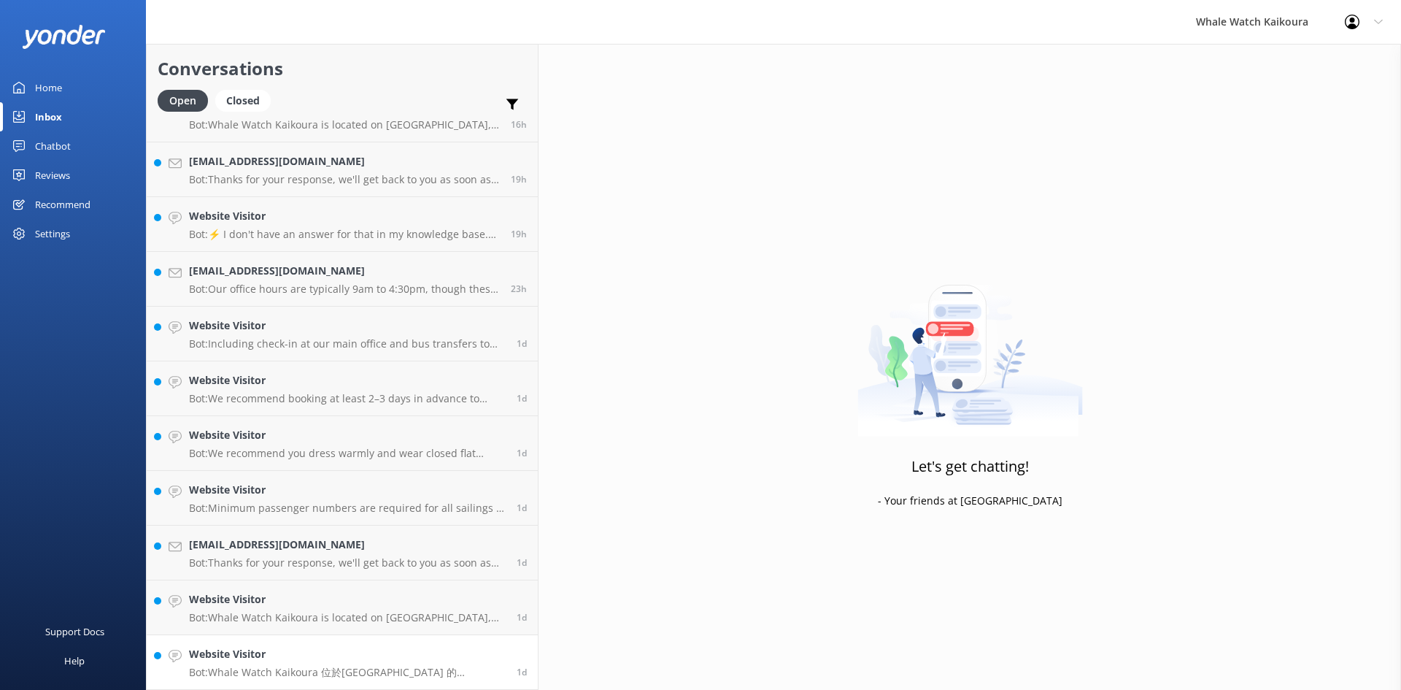
scroll to position [471, 0]
click at [308, 676] on p "Bot: Whale Watch Kaikoura 位於[GEOGRAPHIC_DATA] 的 [GEOGRAPHIC_DATA]。" at bounding box center [347, 672] width 317 height 13
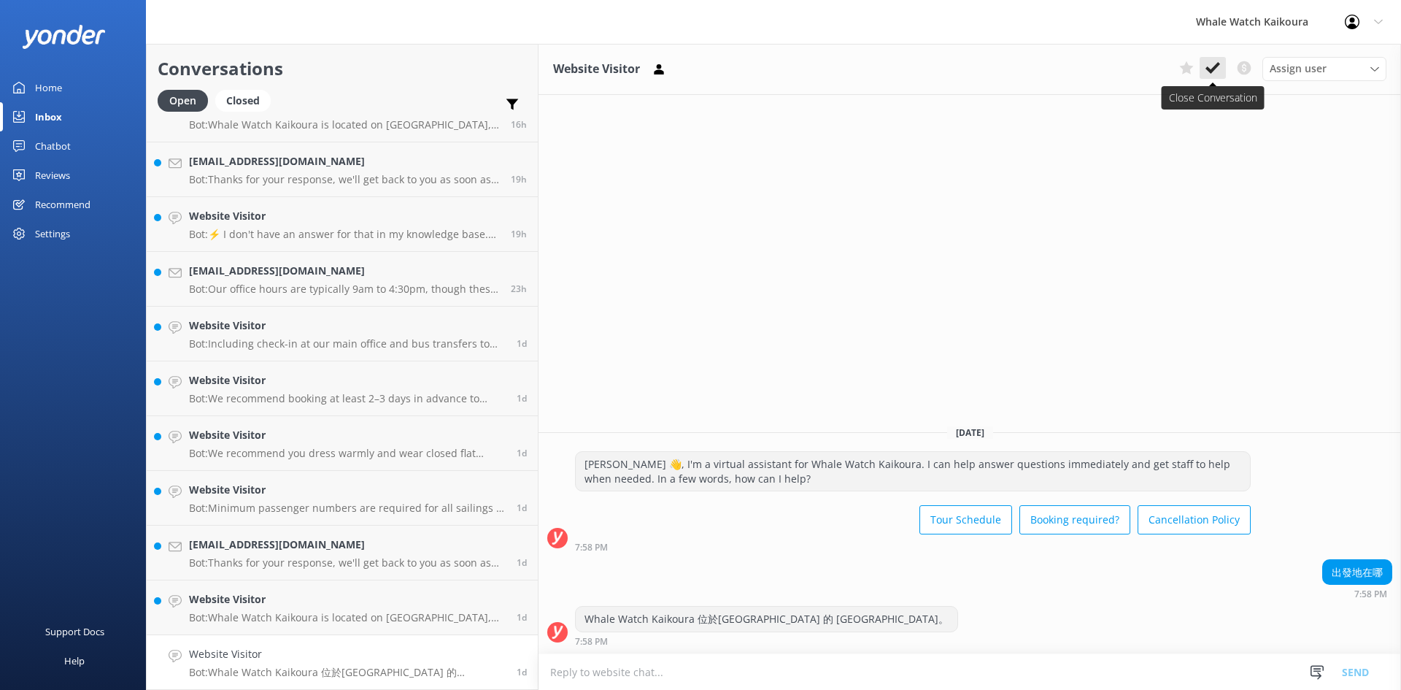
click at [1210, 64] on icon at bounding box center [1213, 68] width 15 height 15
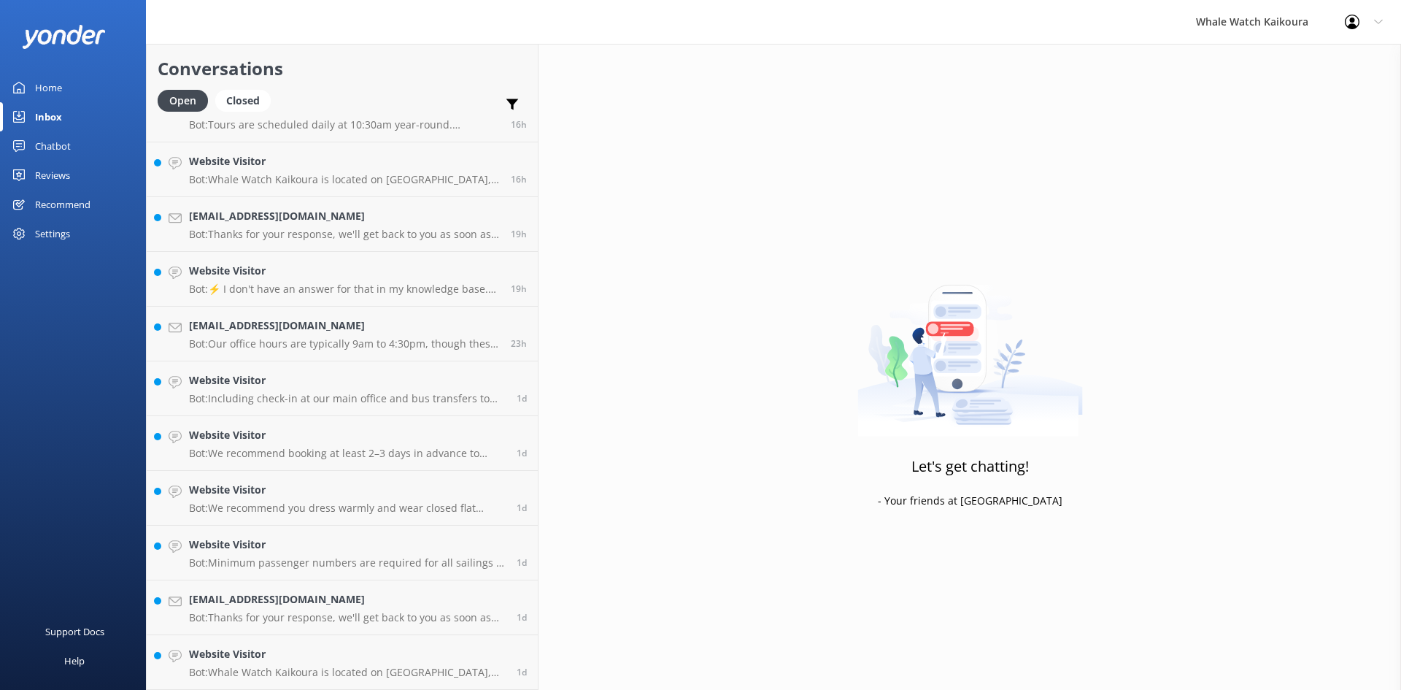
scroll to position [416, 0]
click at [296, 666] on p "Bot: Whale Watch Kaikoura is located on [GEOGRAPHIC_DATA], [STREET_ADDRESS]. It…" at bounding box center [347, 672] width 317 height 13
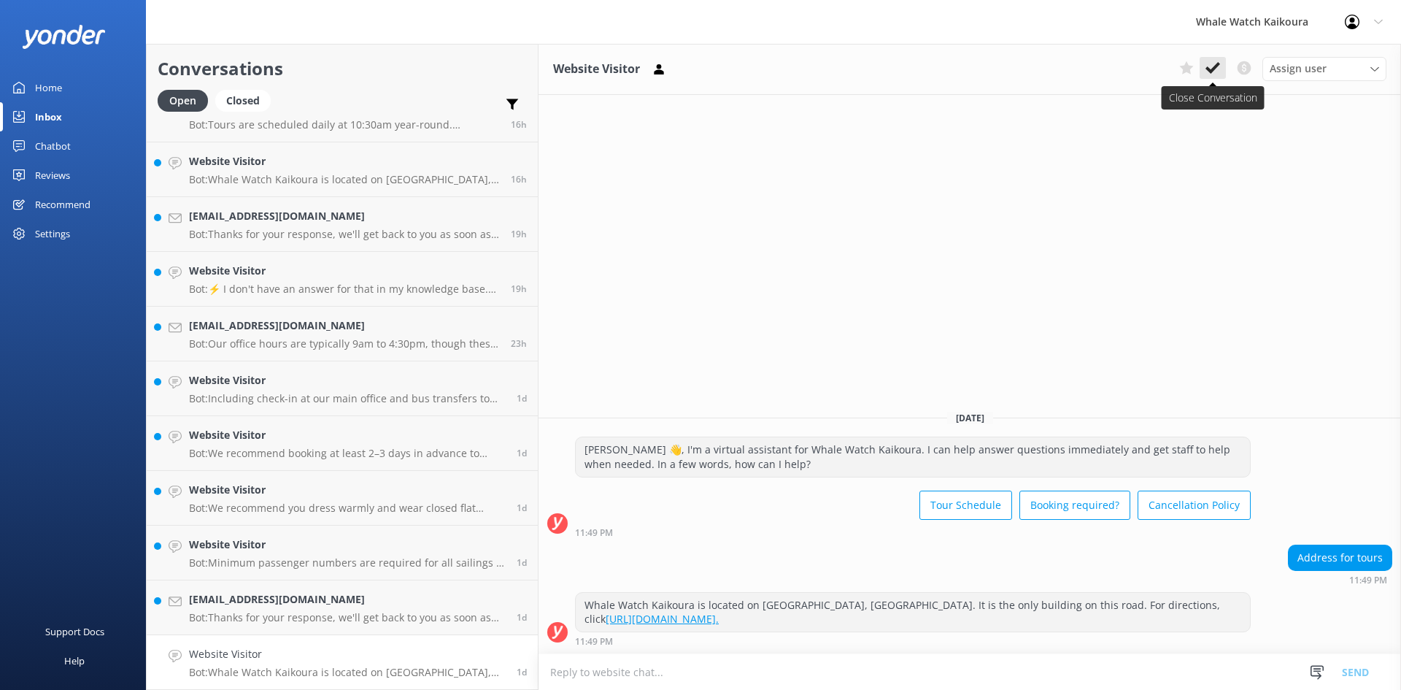
click at [1209, 74] on icon at bounding box center [1213, 68] width 15 height 15
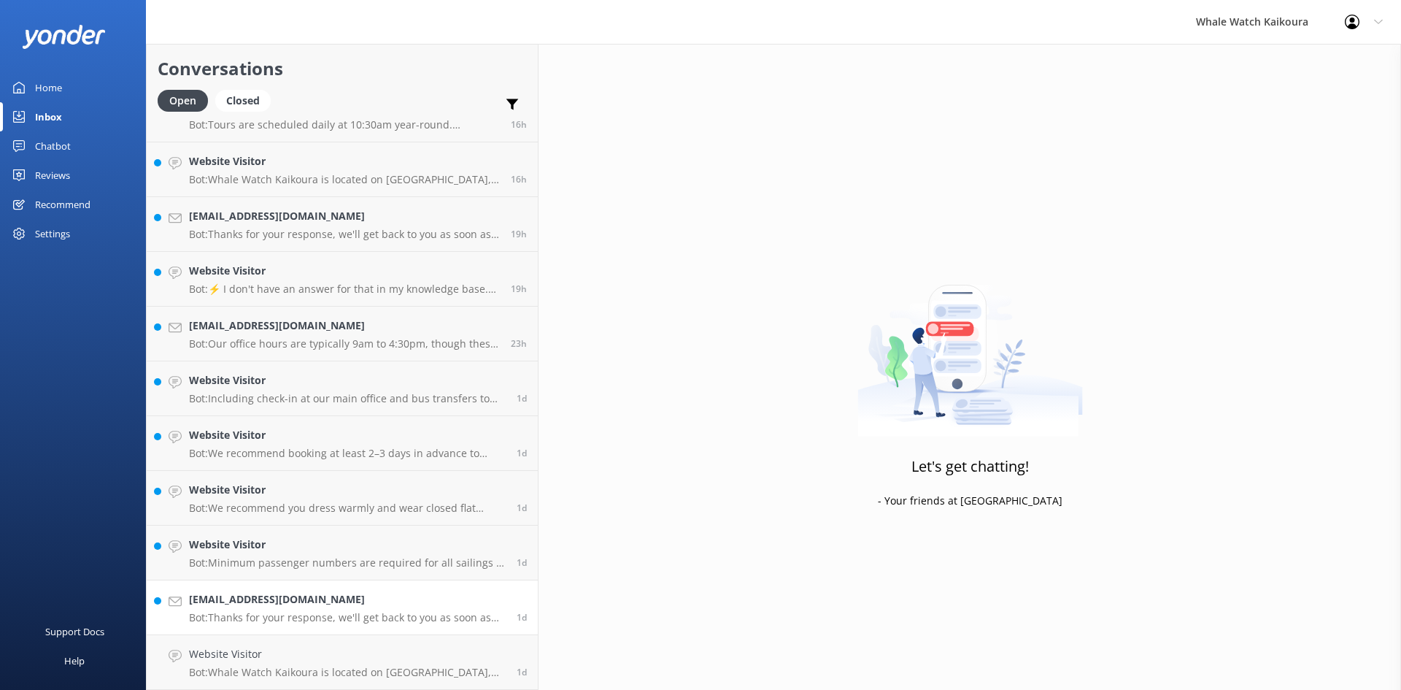
scroll to position [361, 0]
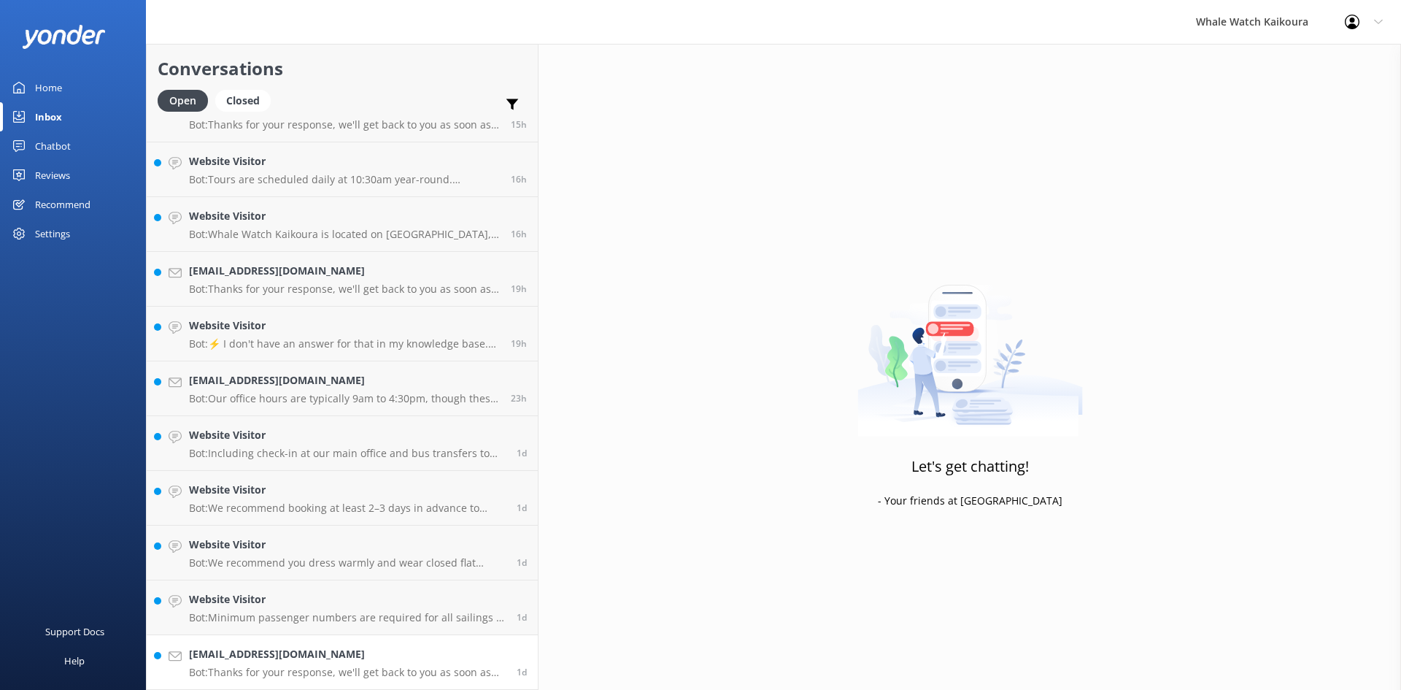
click at [296, 664] on div "[EMAIL_ADDRESS][DOMAIN_NAME] Bot: Thanks for your response, we'll get back to y…" at bounding box center [347, 662] width 317 height 32
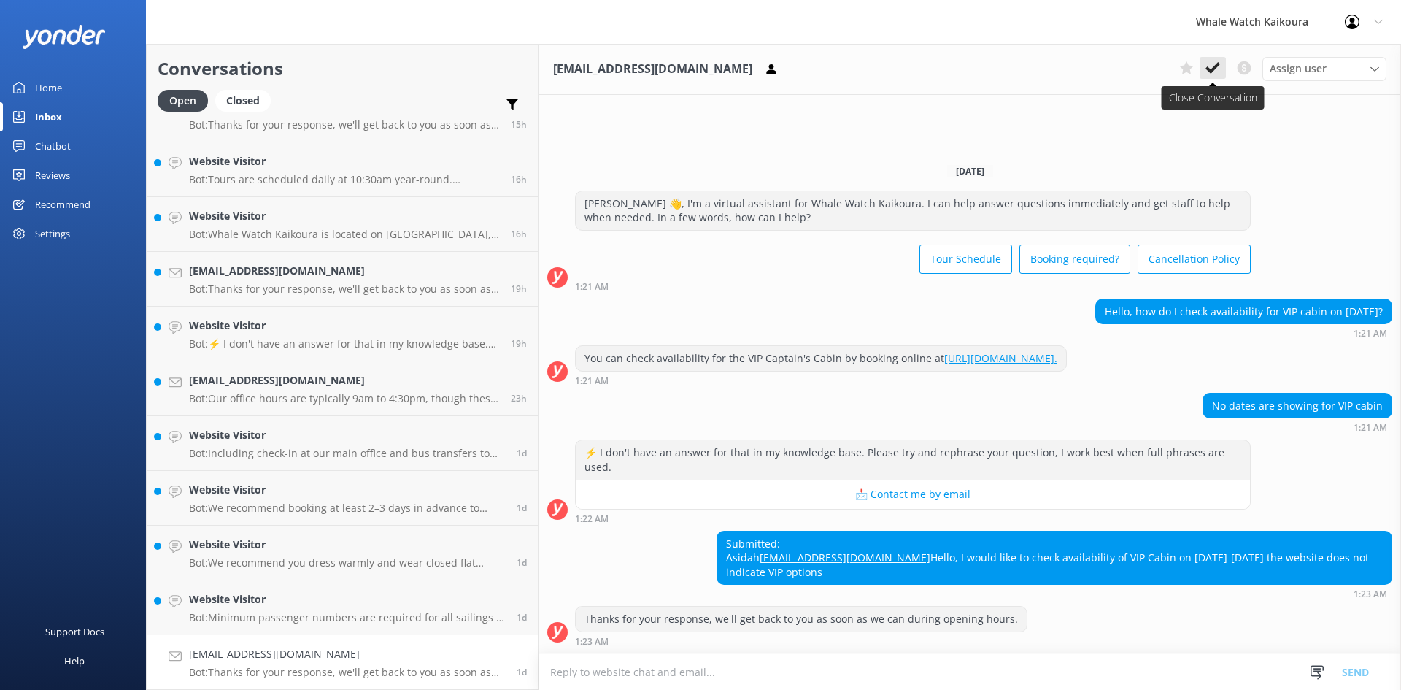
click at [1210, 65] on icon at bounding box center [1213, 68] width 15 height 15
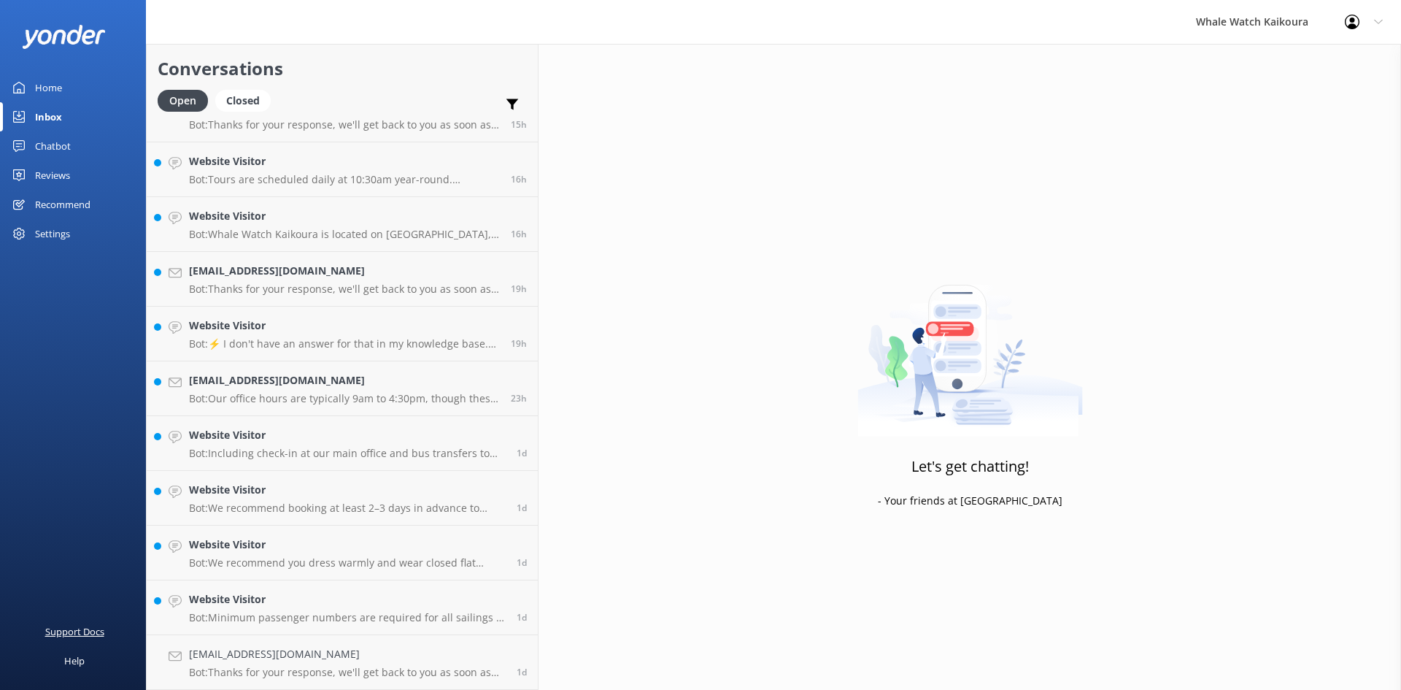
scroll to position [307, 0]
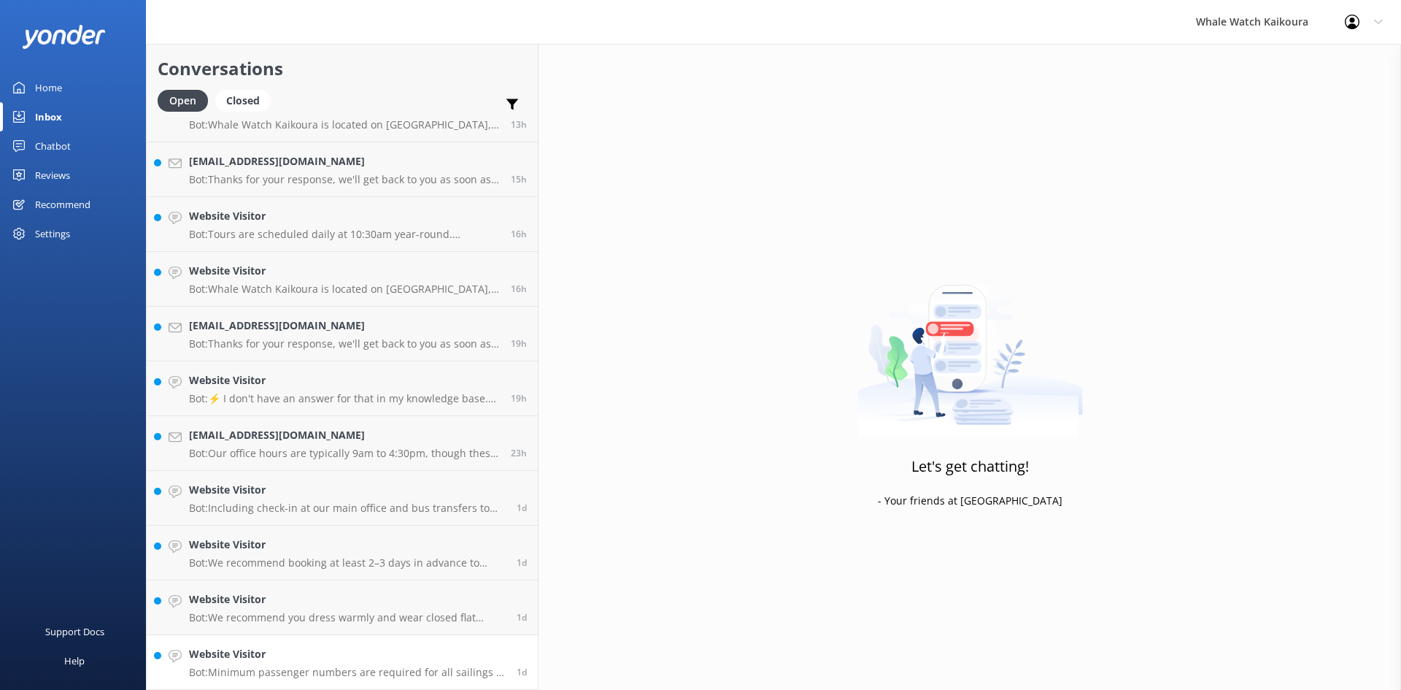
click at [288, 658] on h4 "Website Visitor" at bounding box center [347, 654] width 317 height 16
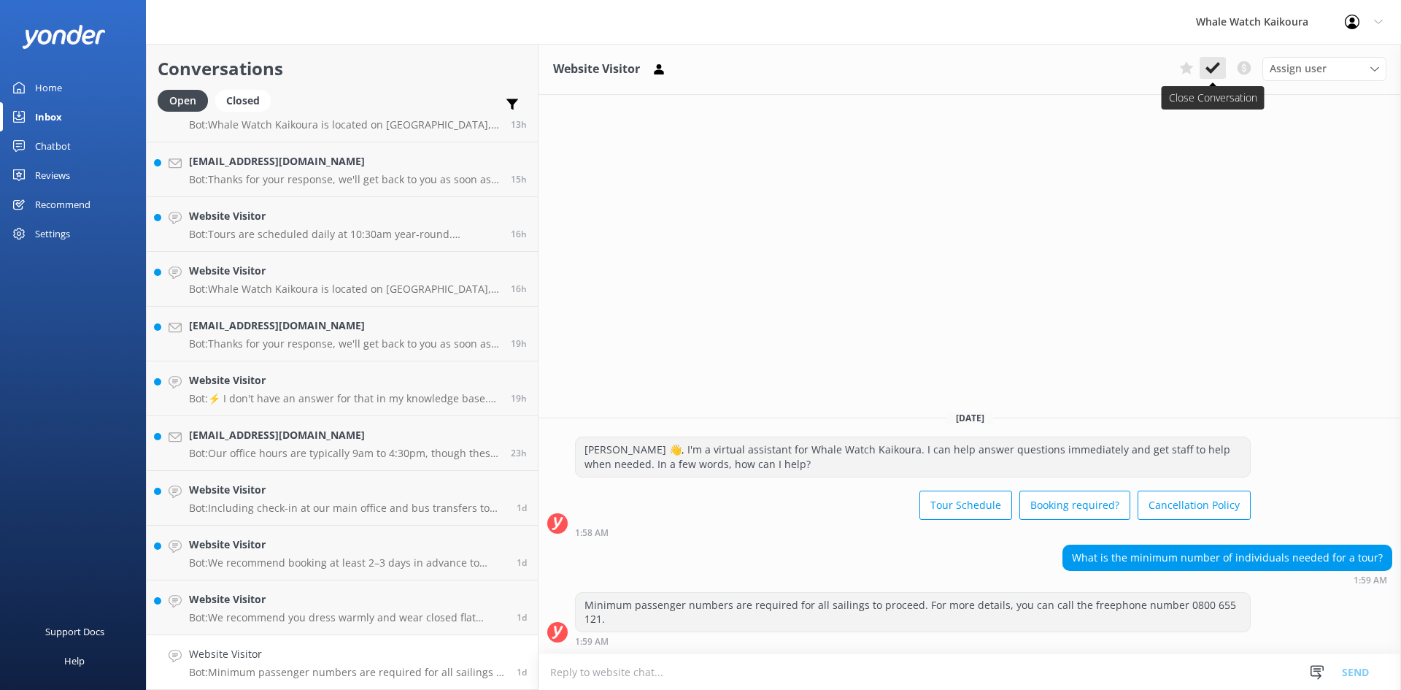
click at [1213, 70] on use at bounding box center [1213, 68] width 15 height 12
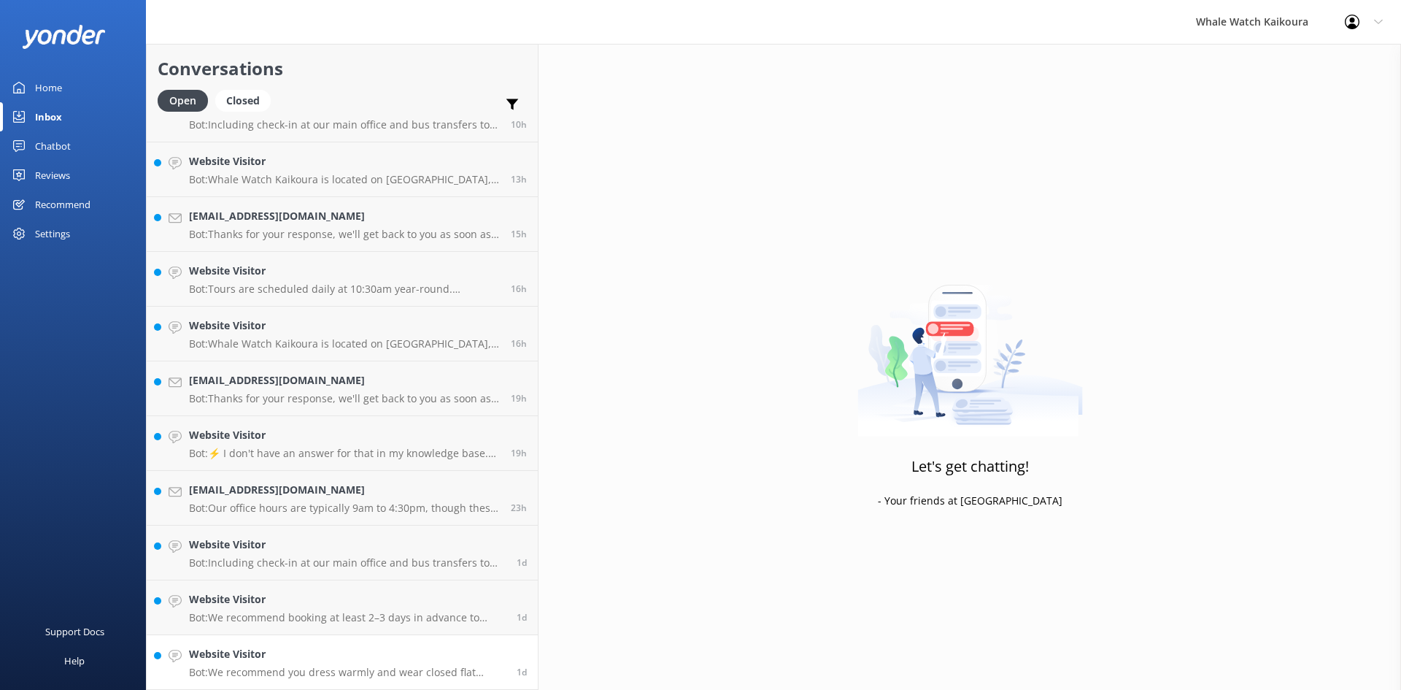
scroll to position [252, 0]
click at [271, 657] on h4 "Website Visitor" at bounding box center [347, 654] width 317 height 16
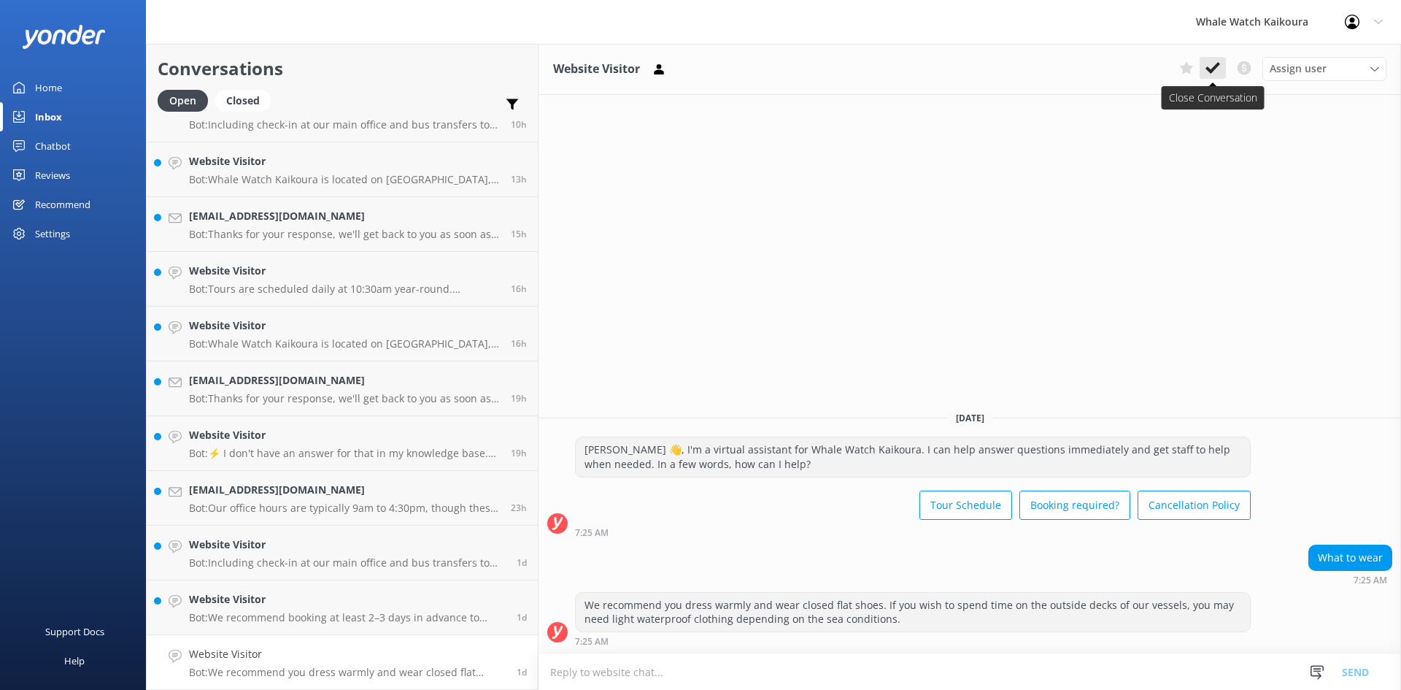
click at [1208, 60] on button at bounding box center [1213, 68] width 26 height 22
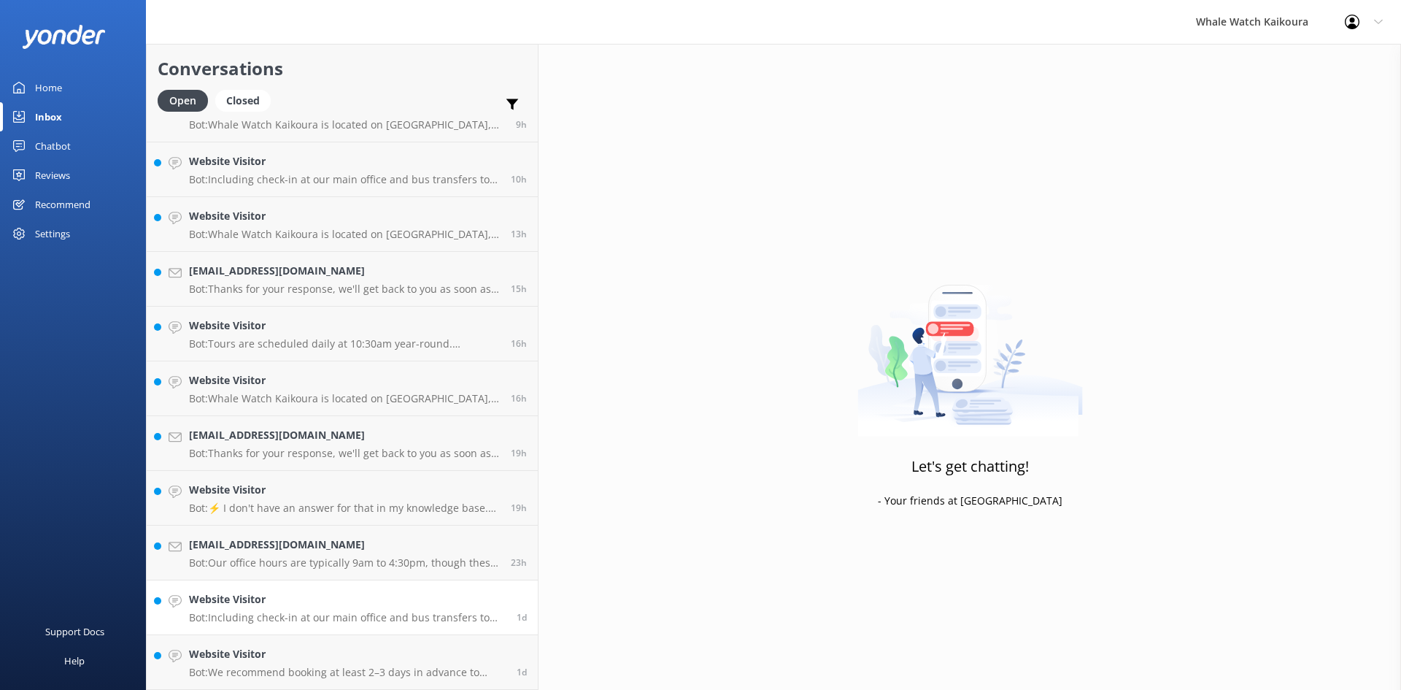
scroll to position [197, 0]
click at [284, 652] on h4 "Website Visitor" at bounding box center [347, 654] width 317 height 16
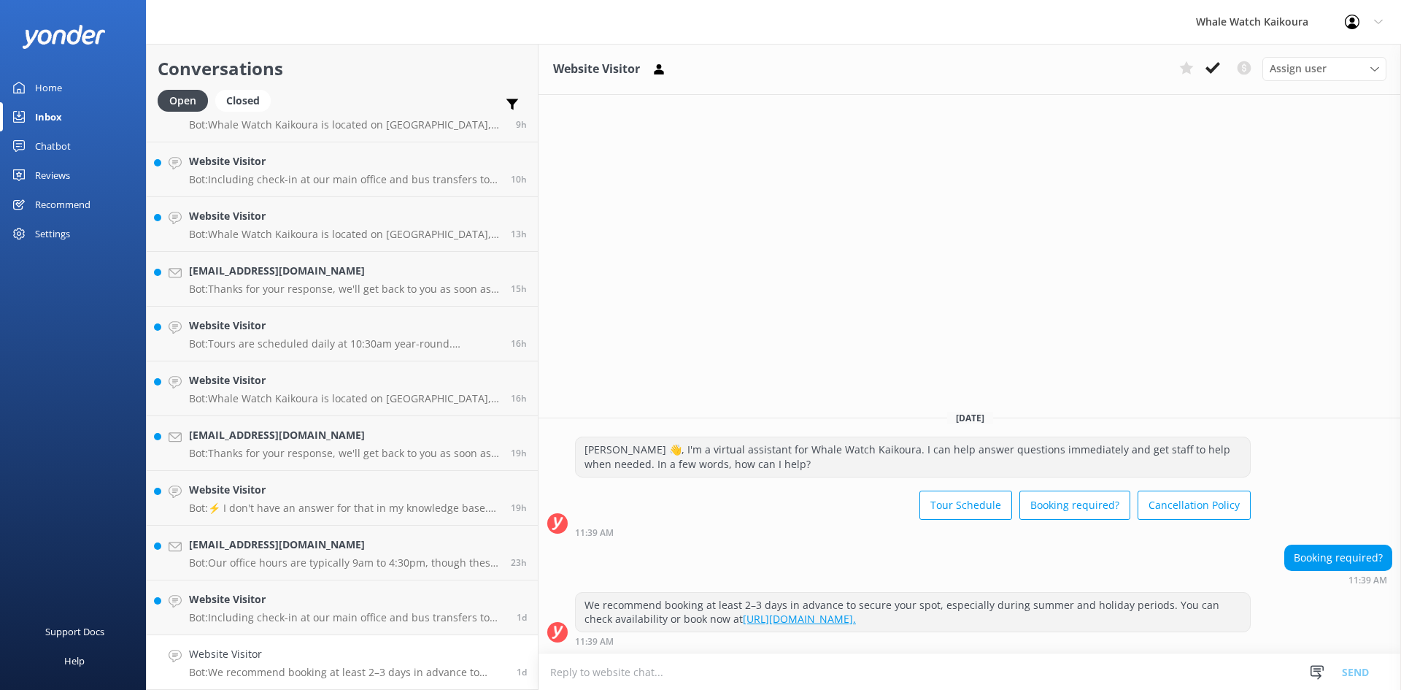
click at [1227, 65] on div "Assign user Customer Support Wiremu Stone Abba kahu [PERSON_NAME] [PERSON_NAME]…" at bounding box center [1280, 68] width 213 height 23
click at [1212, 64] on icon at bounding box center [1213, 68] width 15 height 15
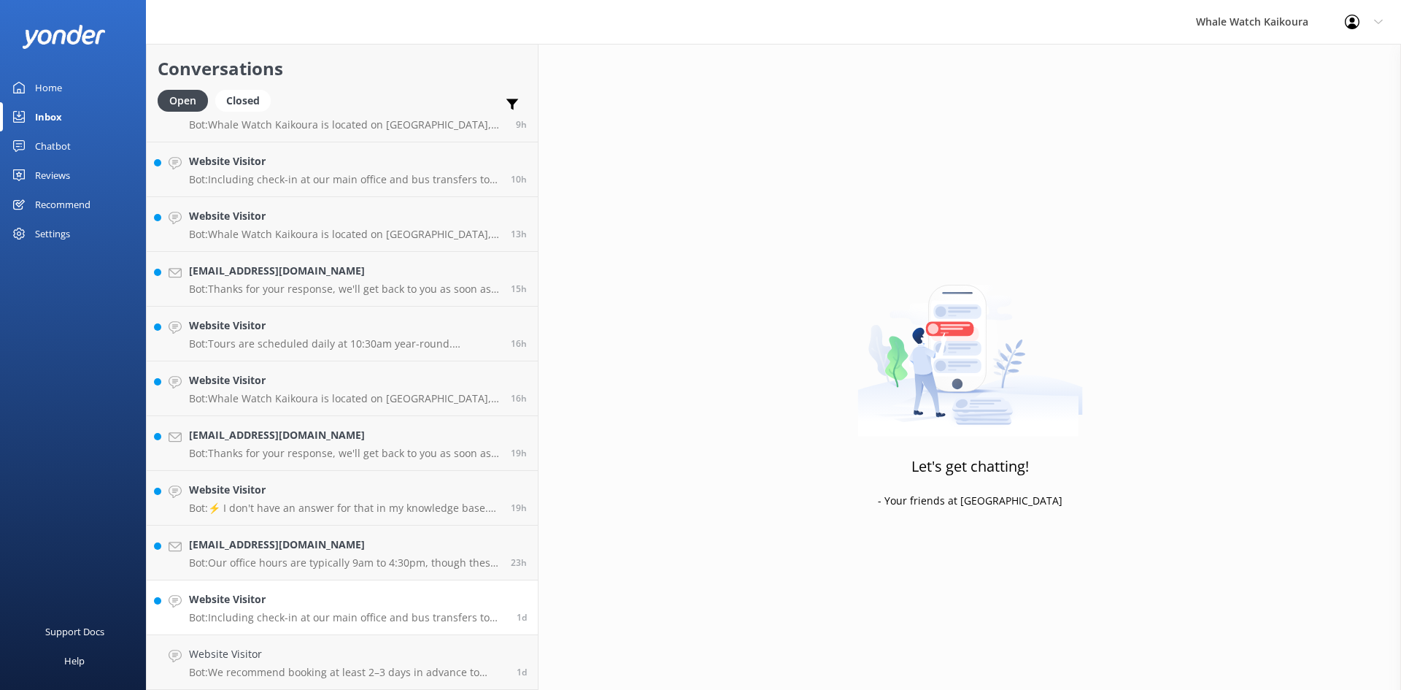
scroll to position [142, 0]
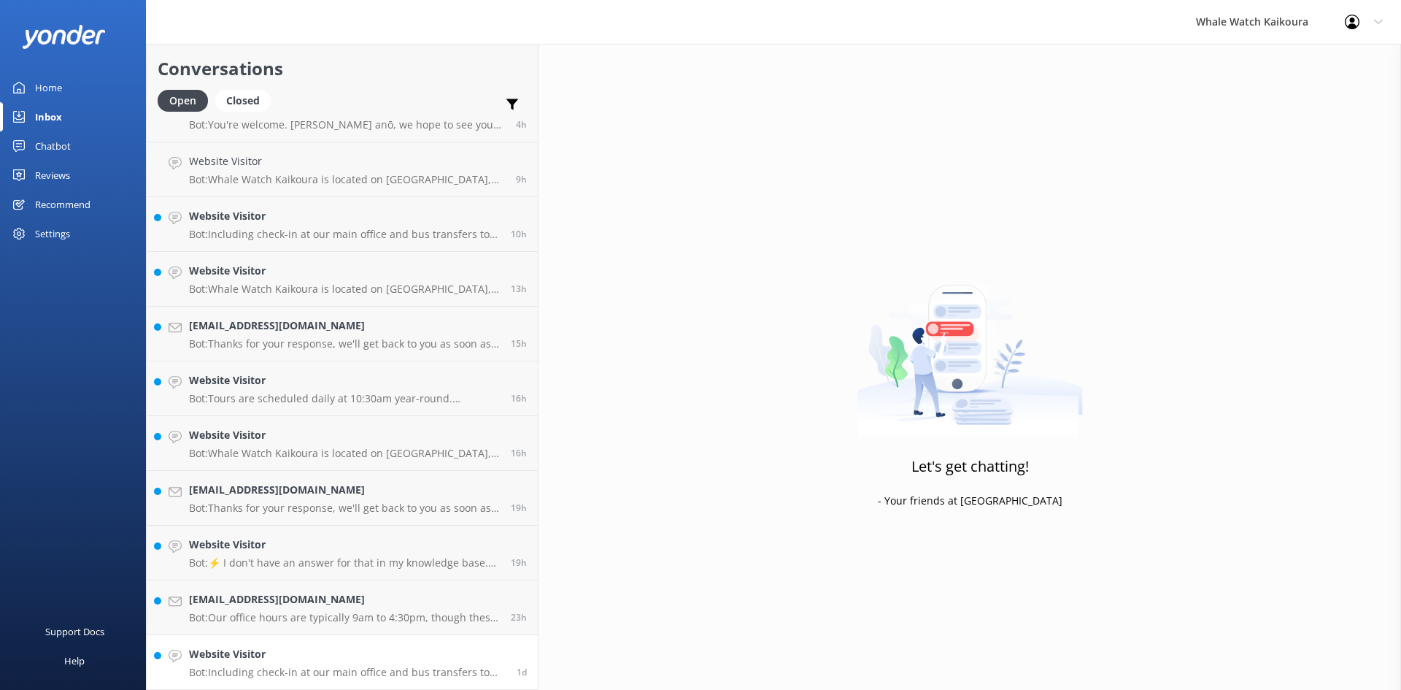
click at [249, 675] on p "Bot: Including check-in at our main office and bus transfers to and from our ma…" at bounding box center [347, 672] width 317 height 13
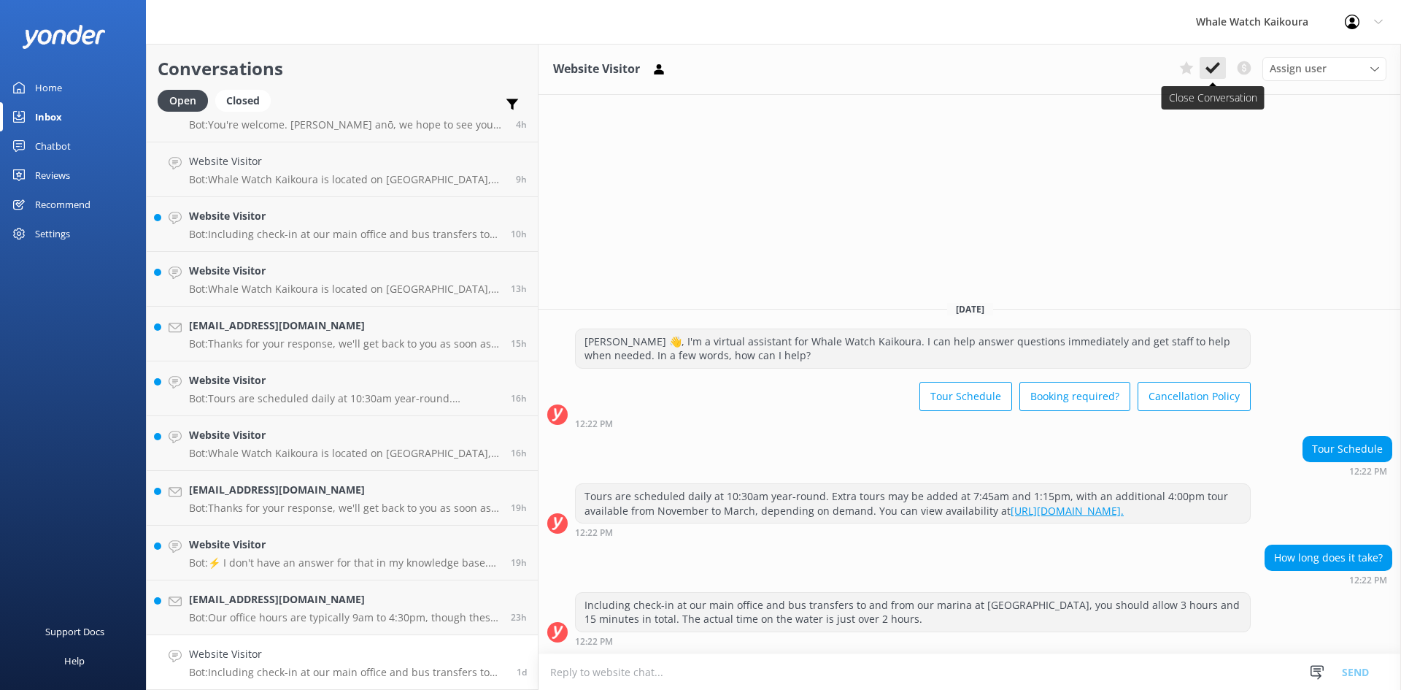
click at [1218, 61] on icon at bounding box center [1213, 68] width 15 height 15
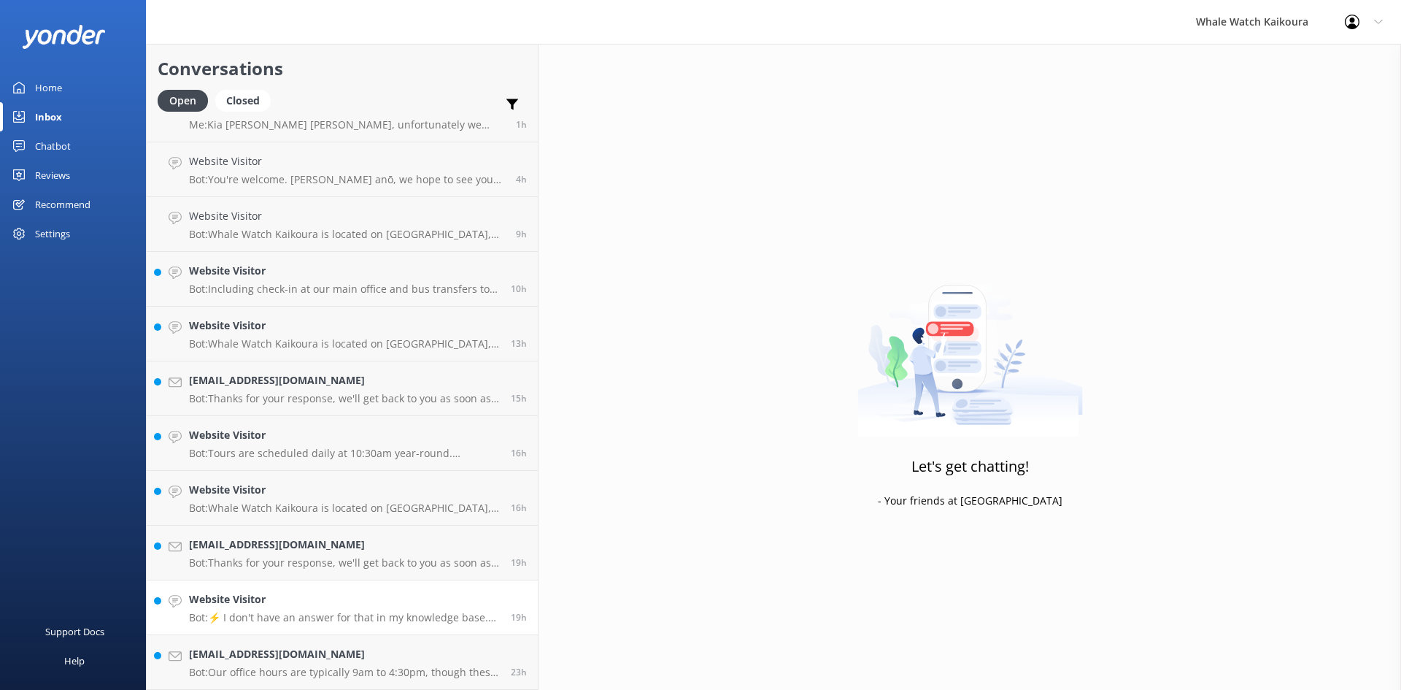
scroll to position [88, 0]
click at [319, 645] on link "[EMAIL_ADDRESS][DOMAIN_NAME] Bot: Our office hours are typically 9am to 4:30pm,…" at bounding box center [342, 662] width 391 height 55
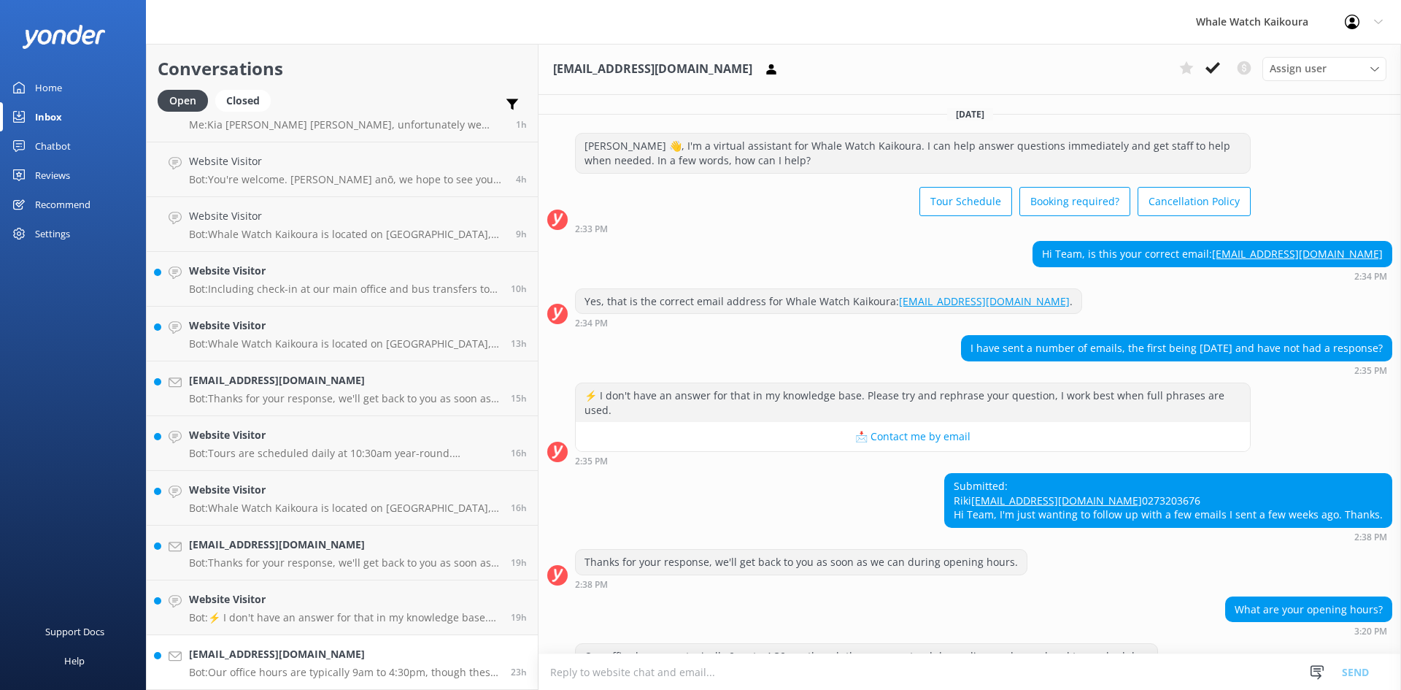
scroll to position [51, 0]
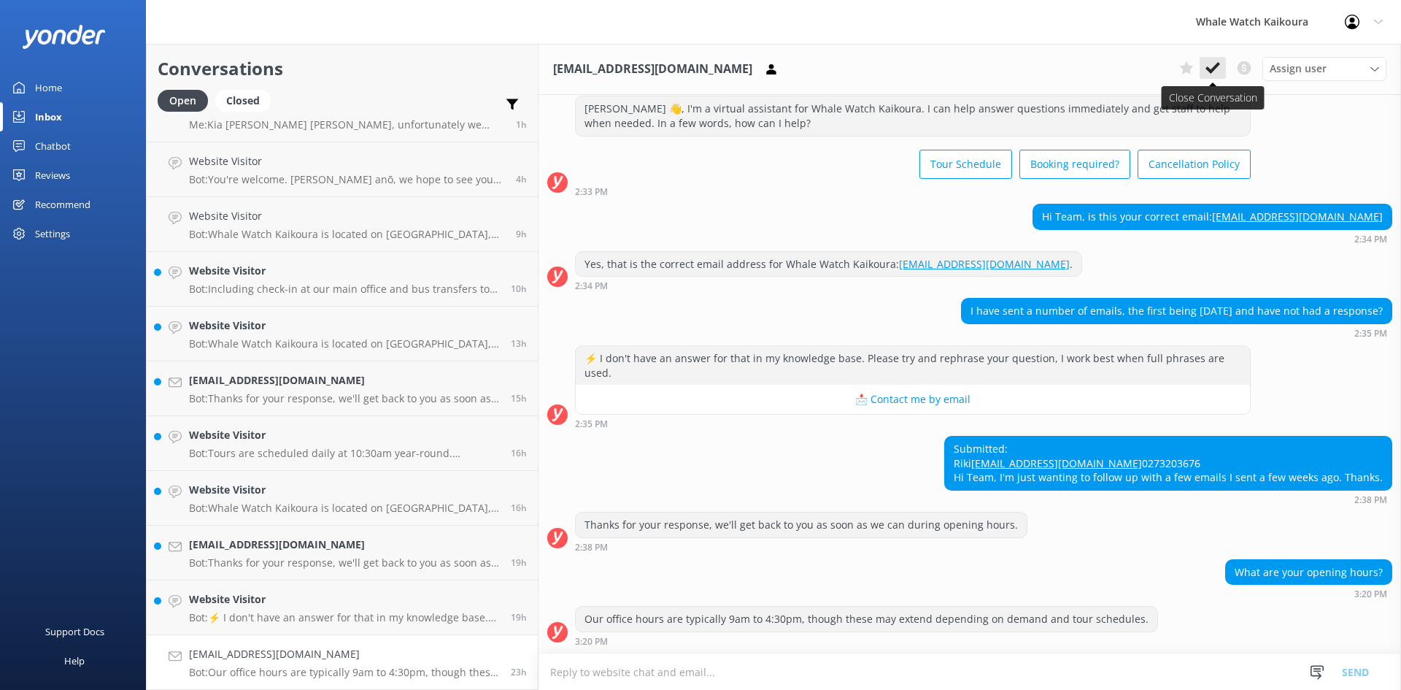
click at [1209, 66] on icon at bounding box center [1213, 68] width 15 height 15
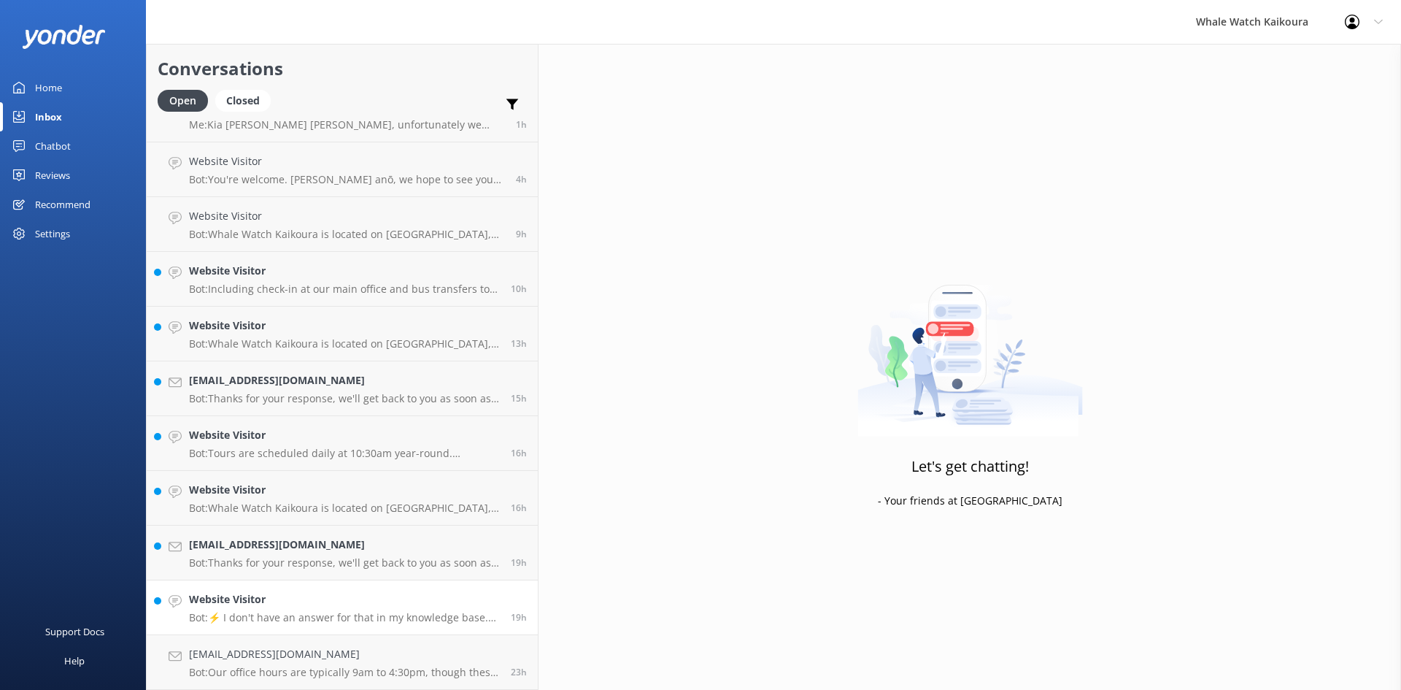
scroll to position [33, 0]
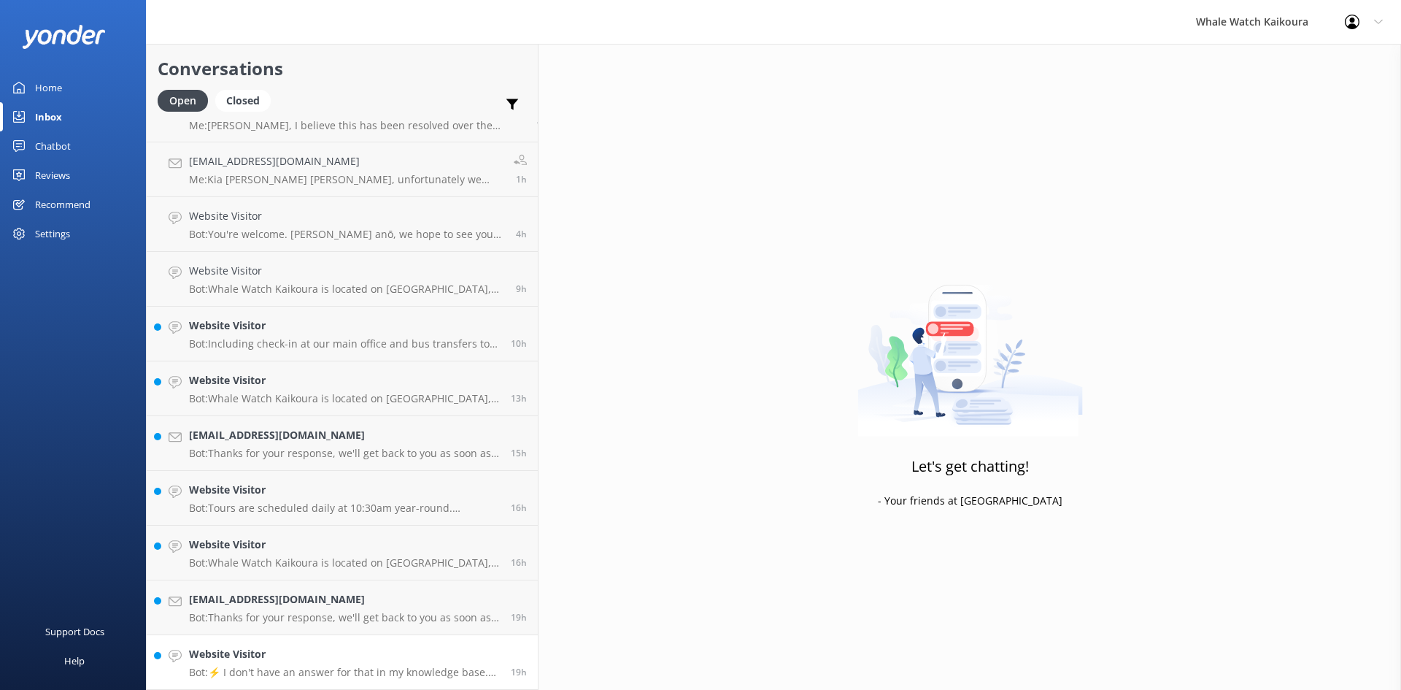
click at [333, 642] on link "Website Visitor Bot: ⚡ I don't have an answer for that in my knowledge base. Pl…" at bounding box center [342, 662] width 391 height 55
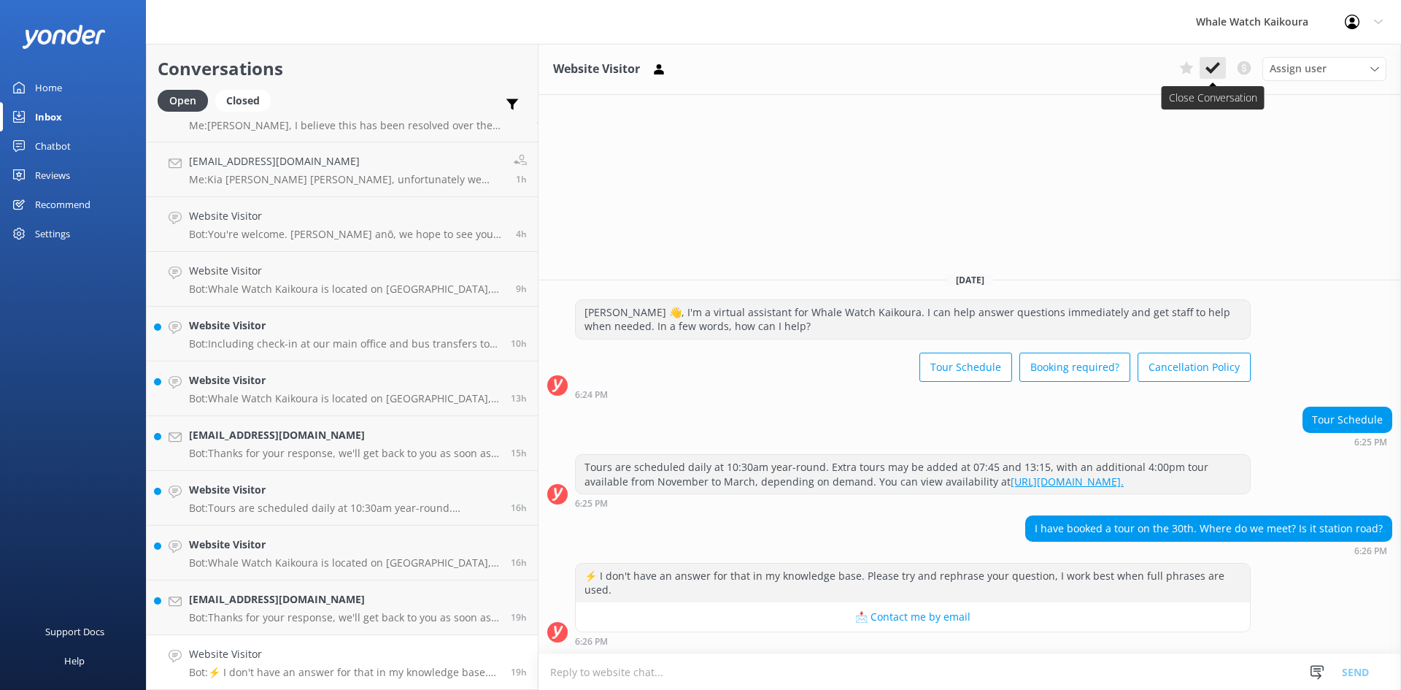
click at [1214, 68] on use at bounding box center [1213, 68] width 15 height 12
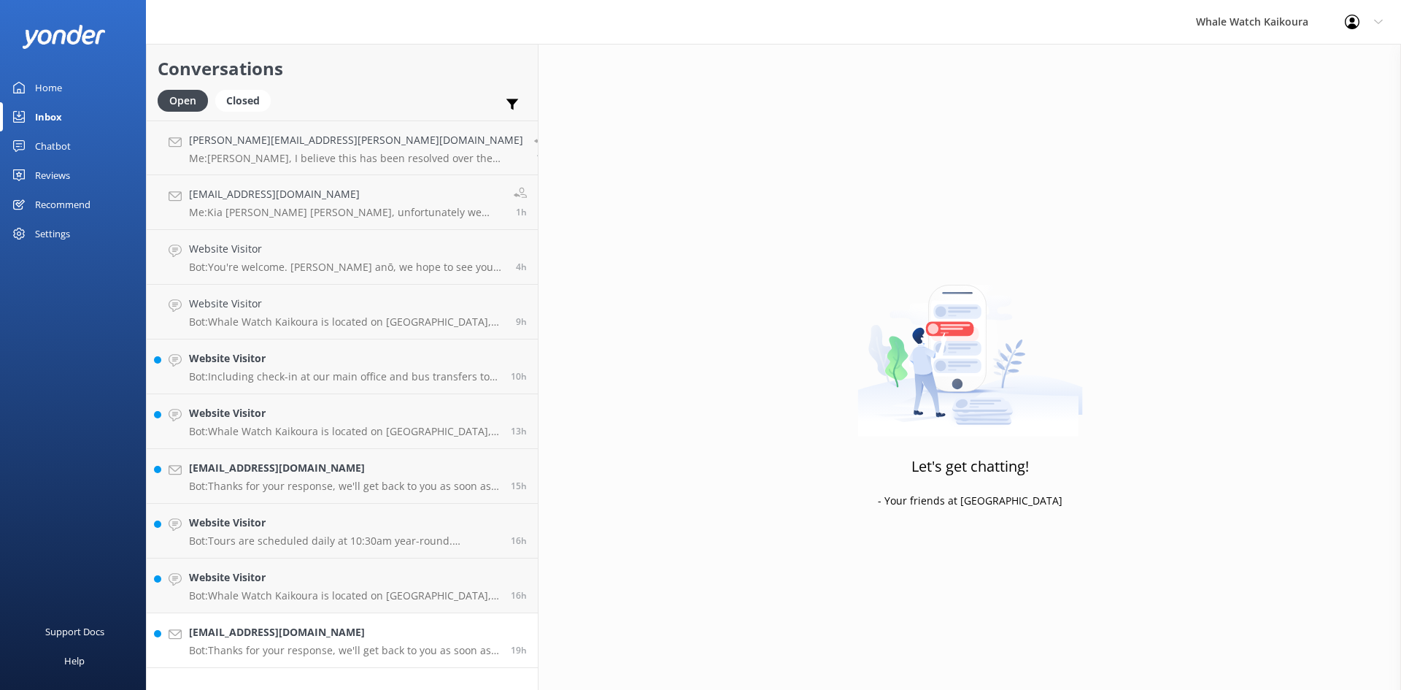
click at [306, 642] on div "[EMAIL_ADDRESS][DOMAIN_NAME] Bot: Thanks for your response, we'll get back to y…" at bounding box center [344, 640] width 311 height 32
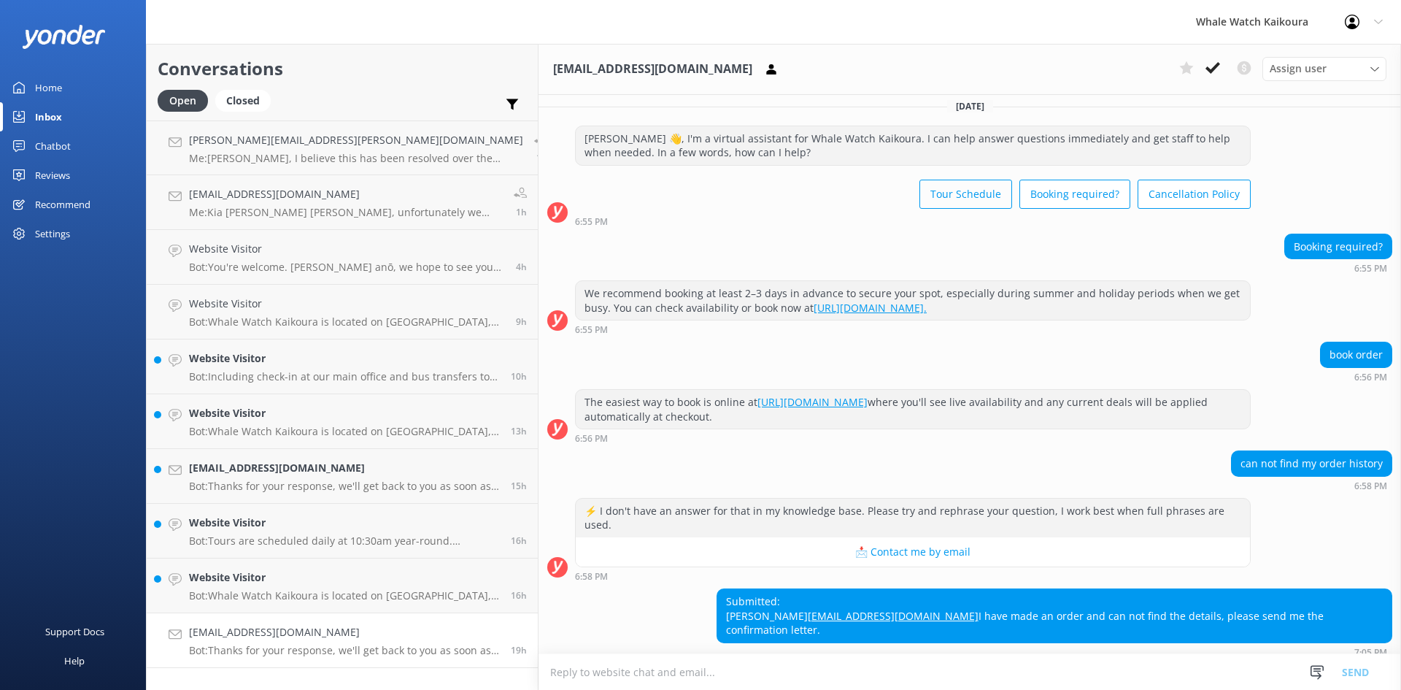
scroll to position [968, 0]
click at [1209, 69] on use at bounding box center [1213, 68] width 15 height 12
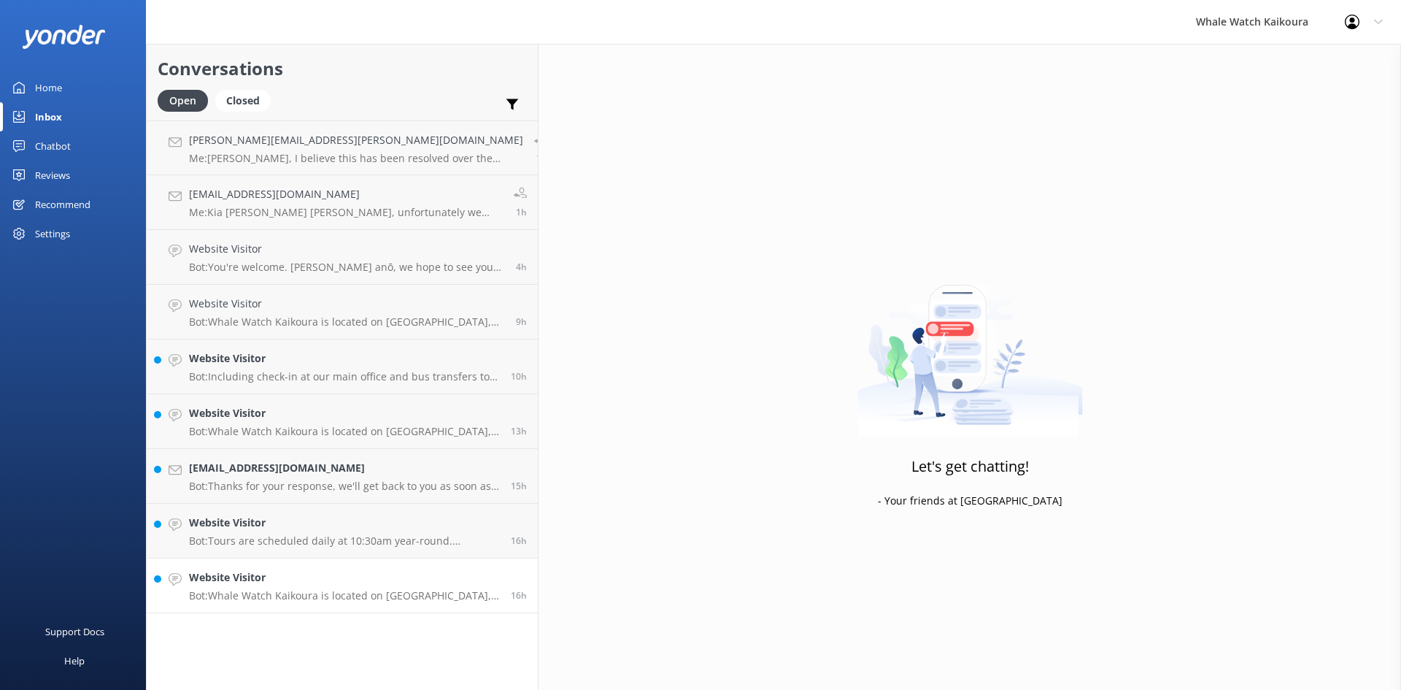
click at [332, 589] on p "Bot: Whale Watch Kaikoura is located on [GEOGRAPHIC_DATA], [STREET_ADDRESS]. It…" at bounding box center [344, 595] width 311 height 13
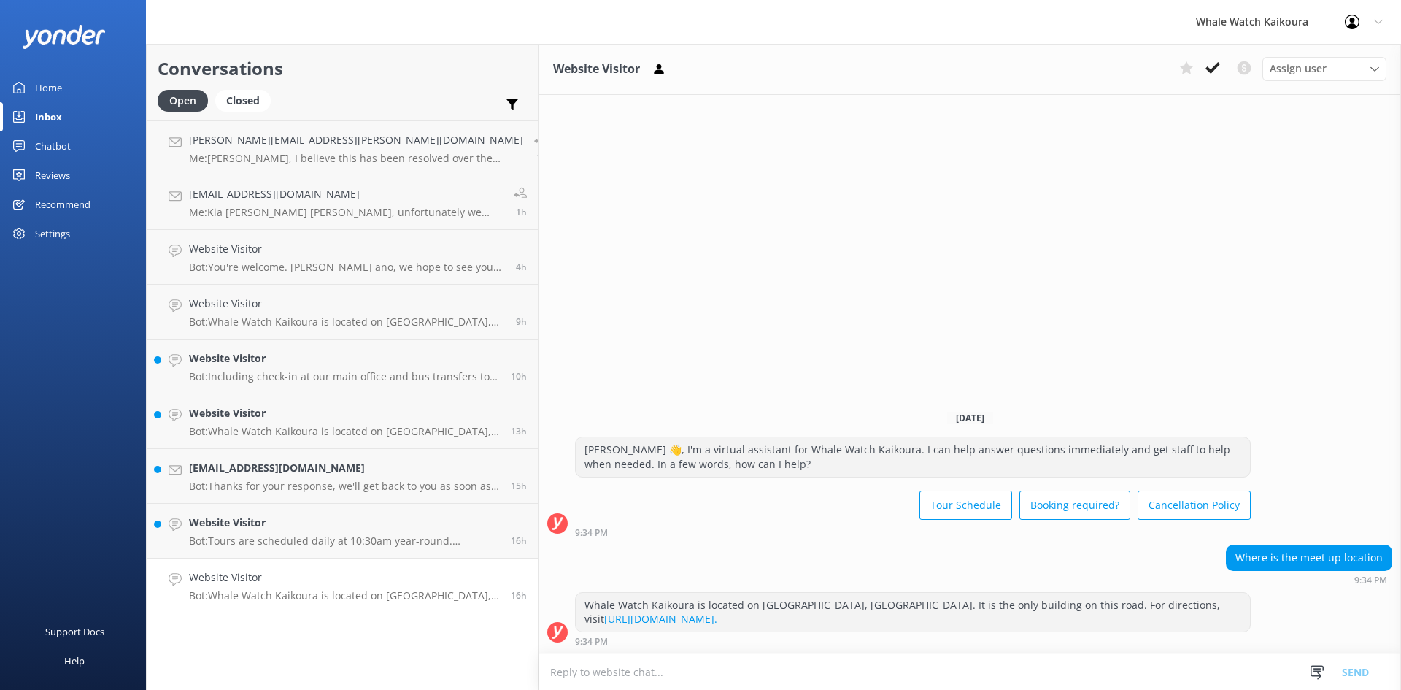
click at [1205, 53] on div "Website Visitor Assign user Customer Support Wiremu Stone Abba kahu [PERSON_NAM…" at bounding box center [970, 69] width 863 height 51
click at [1213, 63] on icon at bounding box center [1213, 68] width 15 height 15
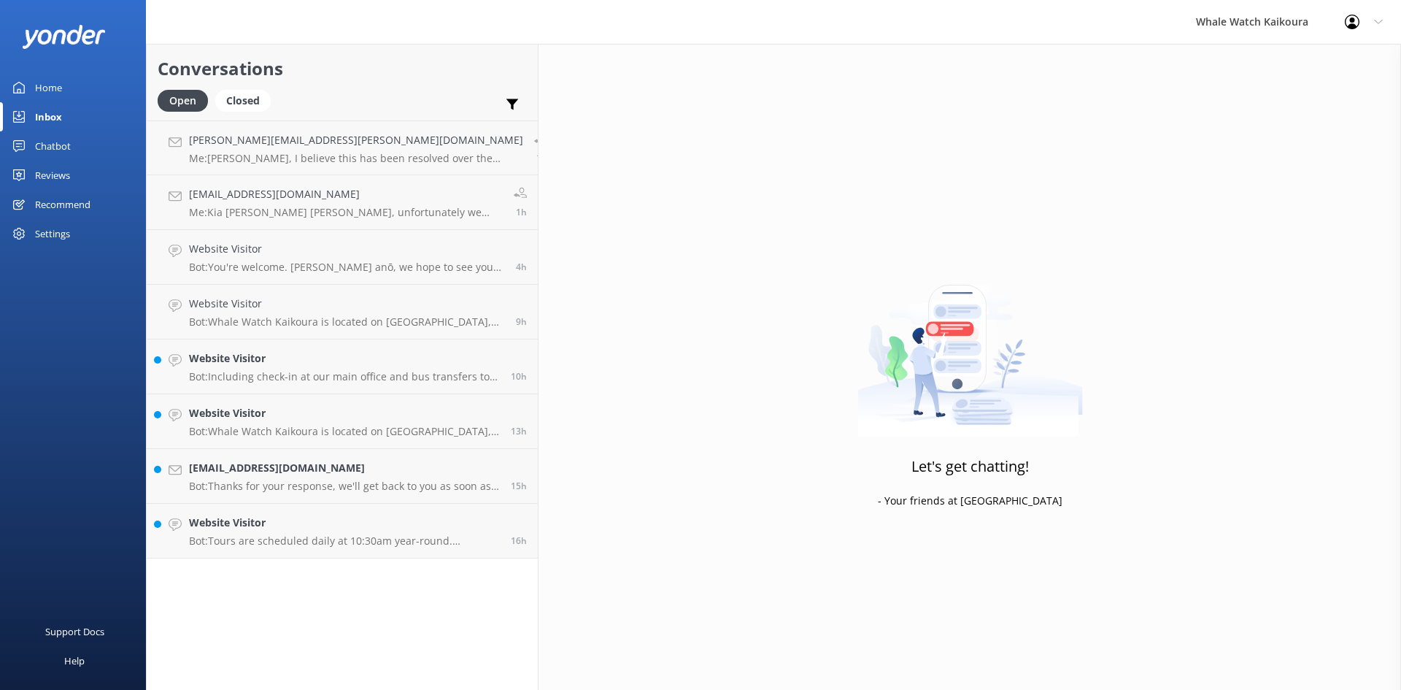
click at [305, 559] on div "Conversations Open Closed Important Converted Assigned to me Unassigned [PERSON…" at bounding box center [342, 367] width 393 height 646
click at [328, 539] on p "Bot: Tours are scheduled daily at 10:30am year-round. Additional tours may be a…" at bounding box center [344, 540] width 311 height 13
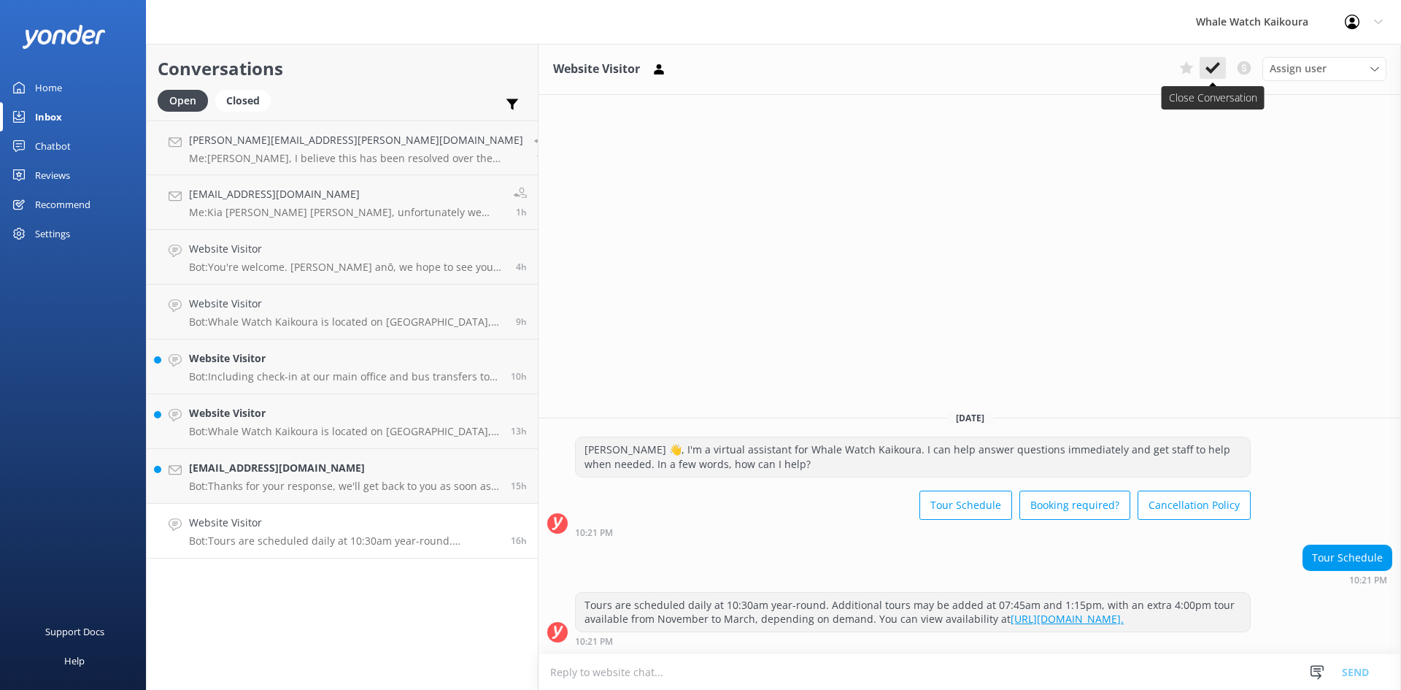
click at [1220, 66] on button at bounding box center [1213, 68] width 26 height 22
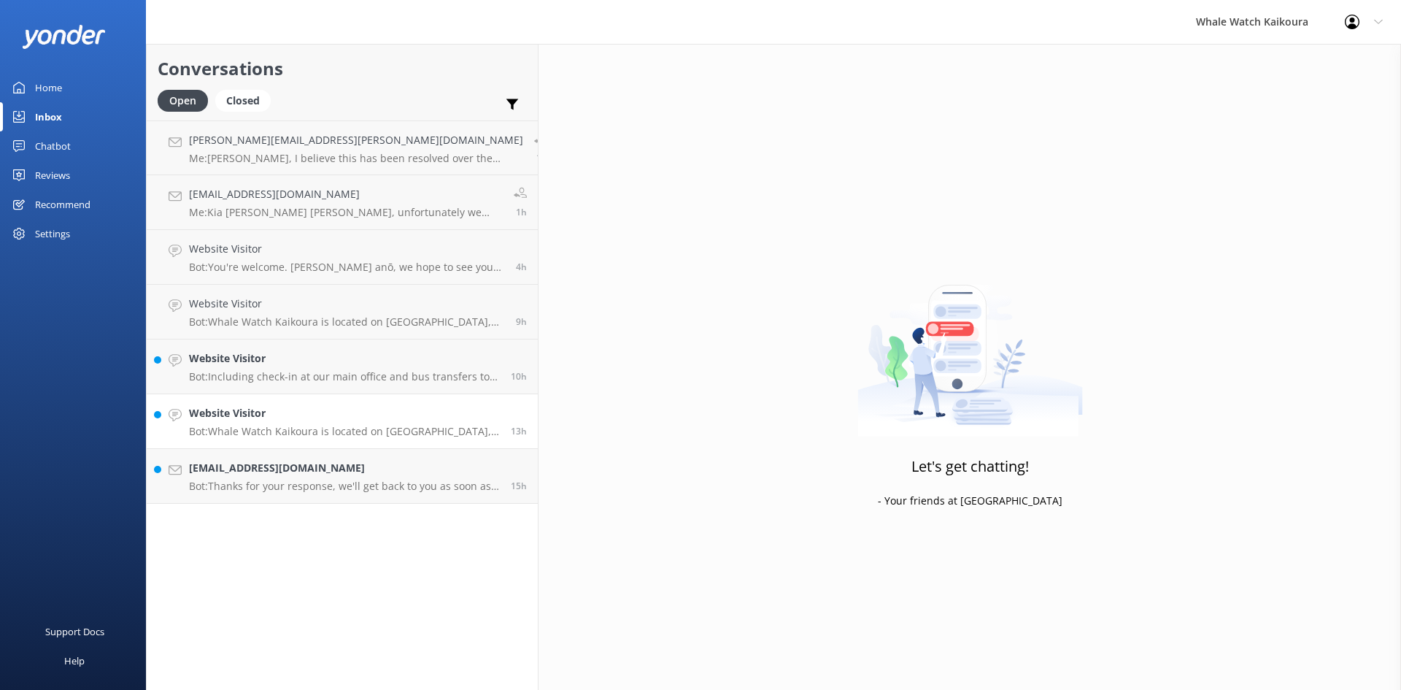
click at [302, 440] on link "Website Visitor Bot: Whale Watch Kaikoura is located on [STREET_ADDRESS]. We ar…" at bounding box center [342, 421] width 391 height 55
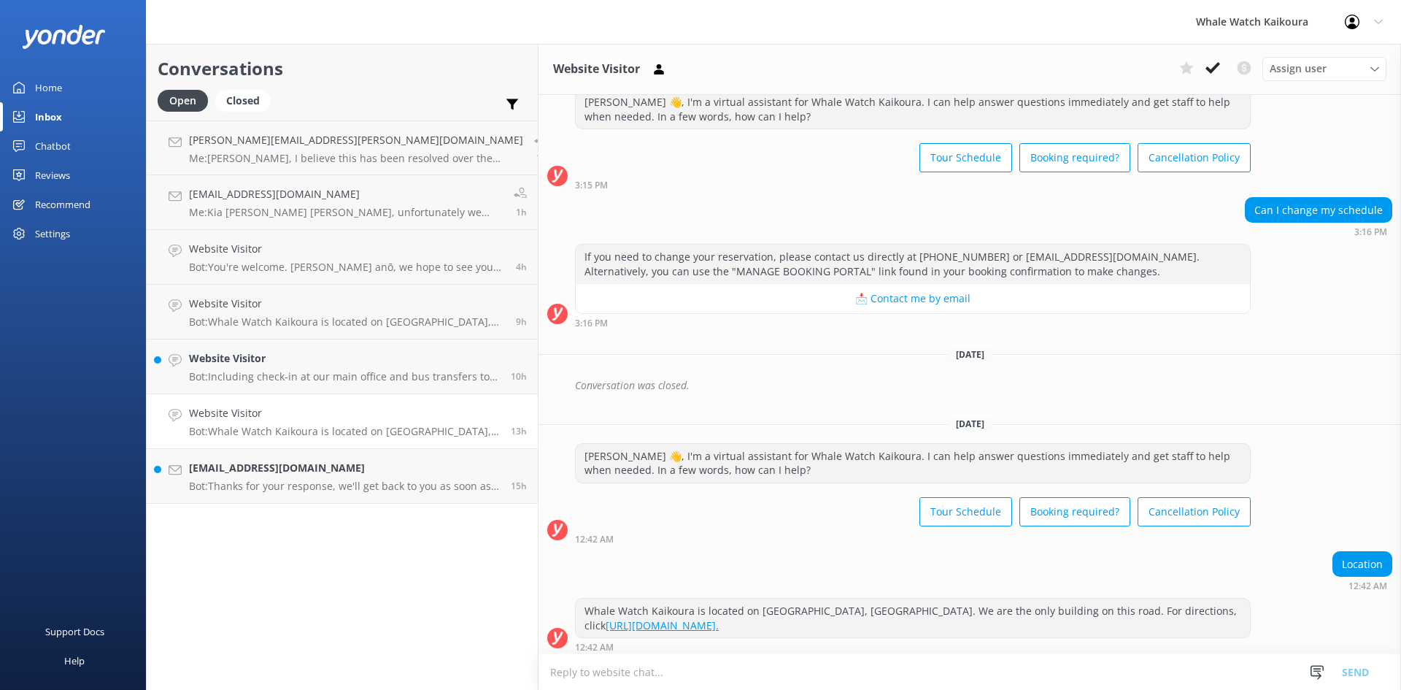
scroll to position [336, 0]
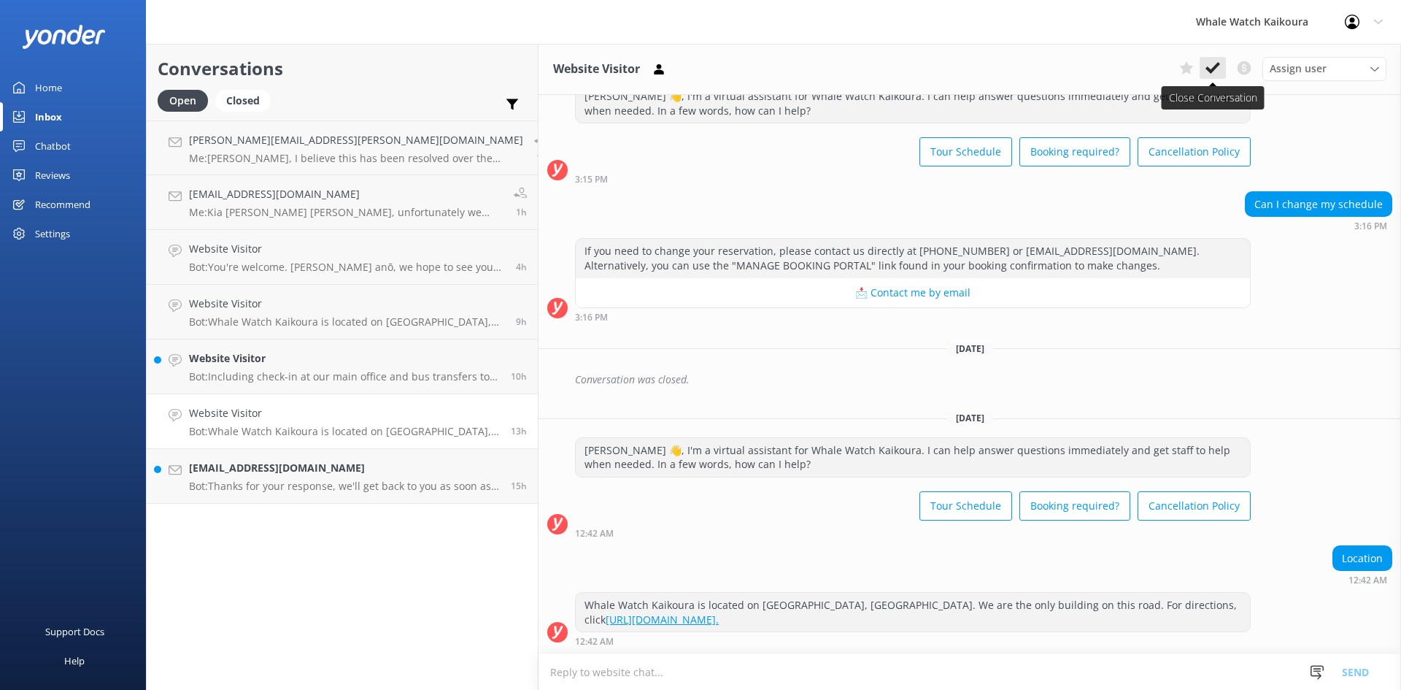
click at [1220, 66] on button at bounding box center [1213, 68] width 26 height 22
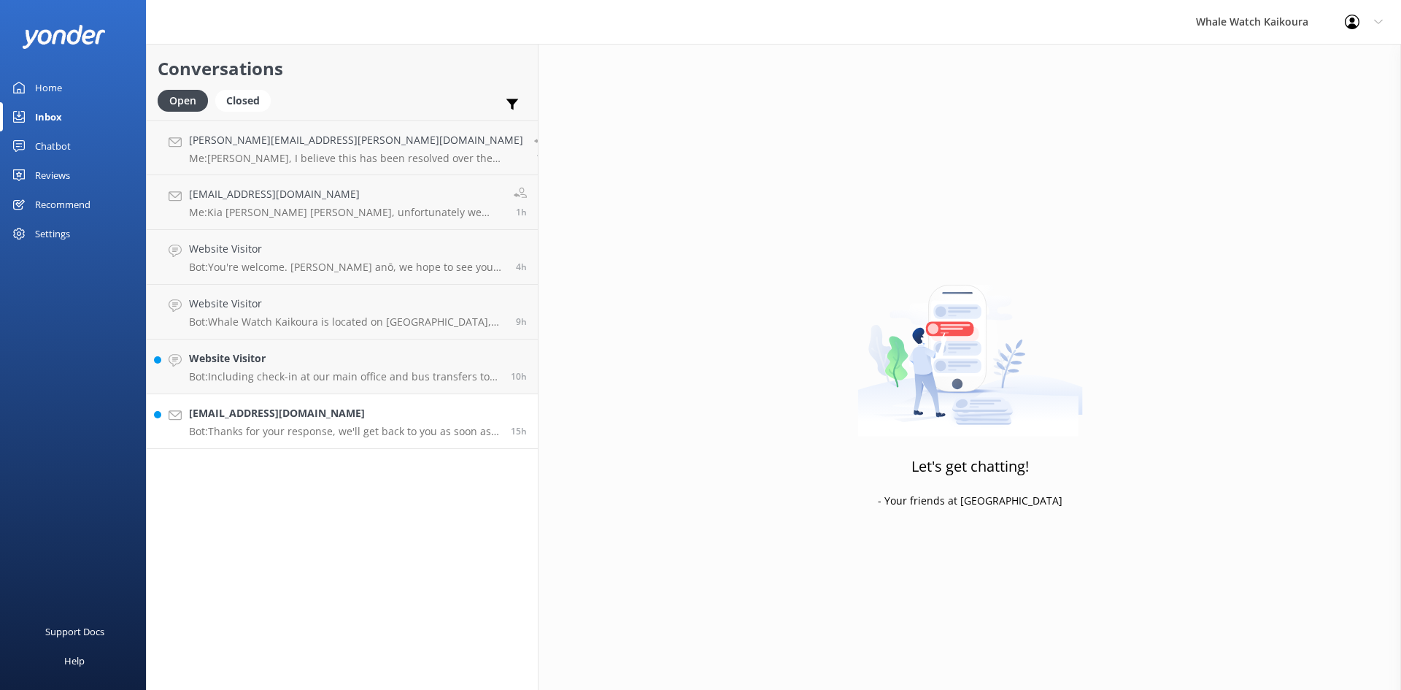
click at [335, 439] on link "[EMAIL_ADDRESS][DOMAIN_NAME] Bot: Thanks for your response, we'll get back to y…" at bounding box center [342, 421] width 391 height 55
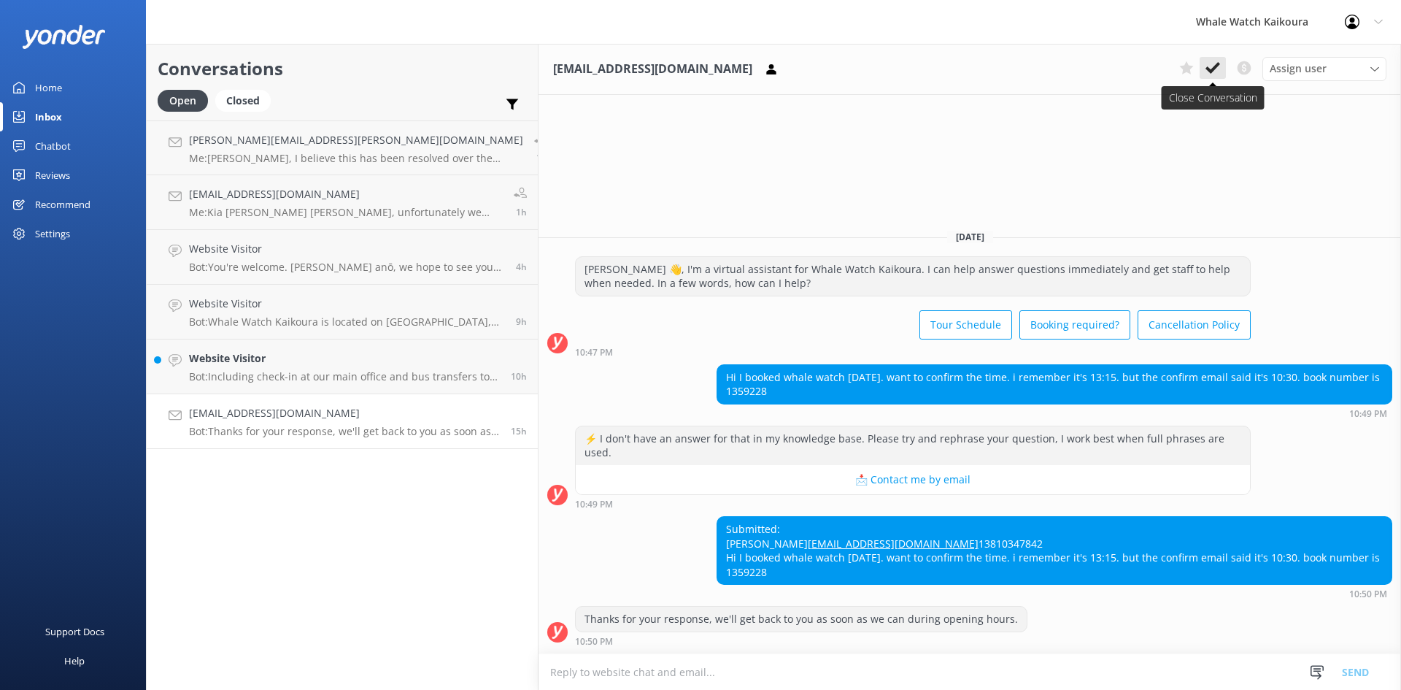
drag, startPoint x: 1210, startPoint y: 71, endPoint x: 887, endPoint y: 155, distance: 334.2
click at [1209, 71] on use at bounding box center [1213, 68] width 15 height 12
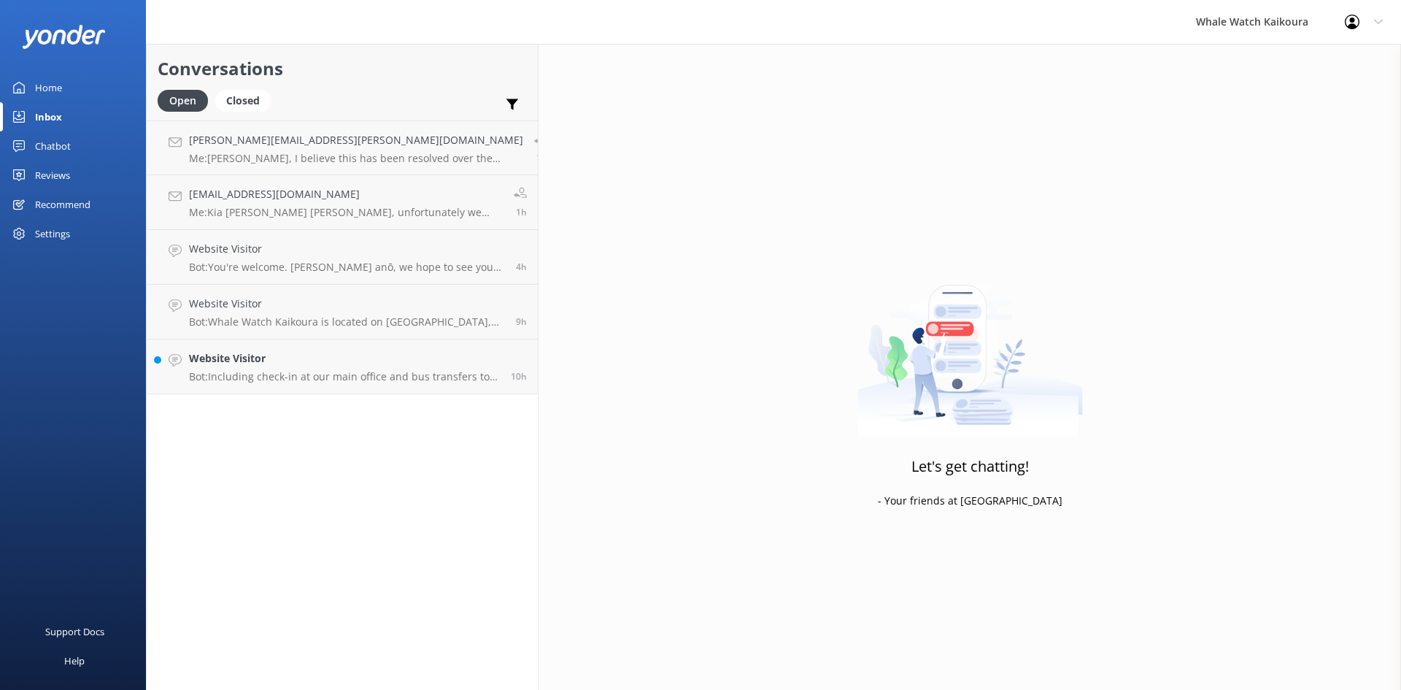
click at [301, 413] on div "Conversations Open Closed Important Converted Assigned to me Unassigned [PERSON…" at bounding box center [342, 367] width 393 height 646
click at [309, 379] on p "Bot: Including check-in at our main office and bus transfers to and from our ma…" at bounding box center [344, 376] width 311 height 13
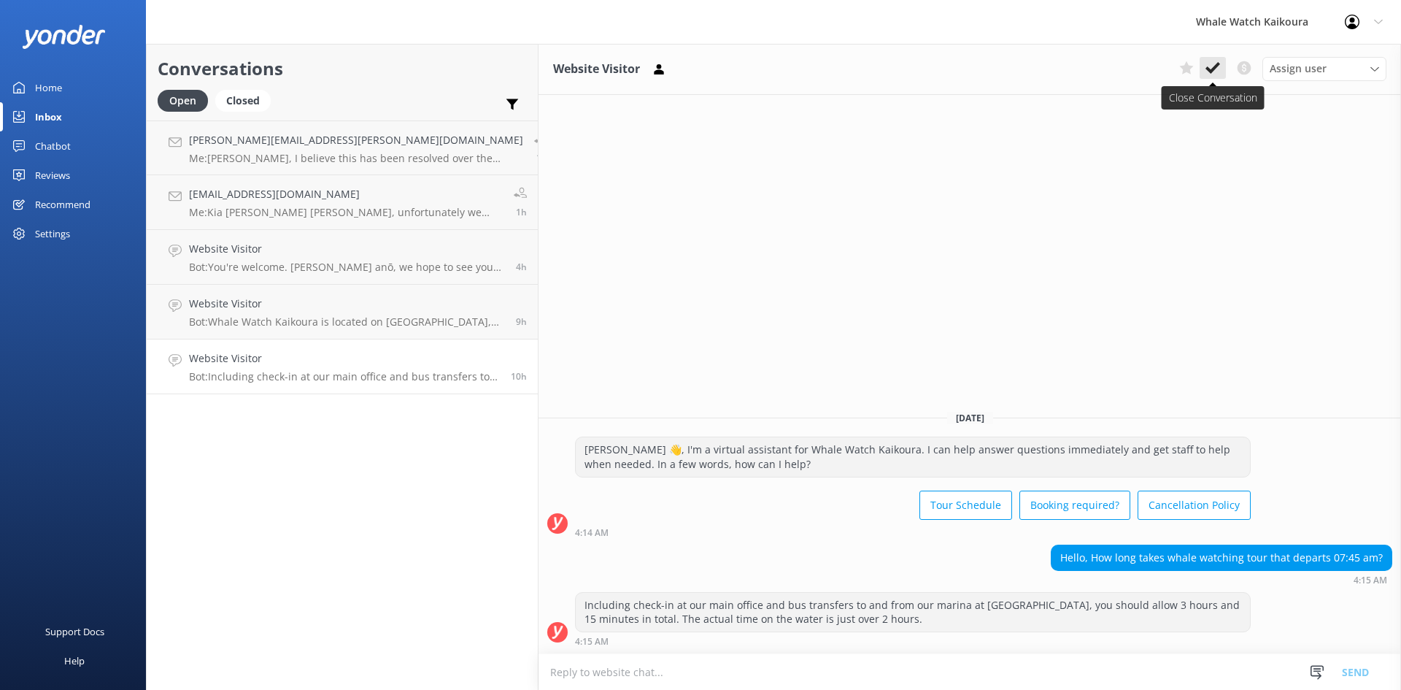
click at [1213, 63] on icon at bounding box center [1213, 68] width 15 height 15
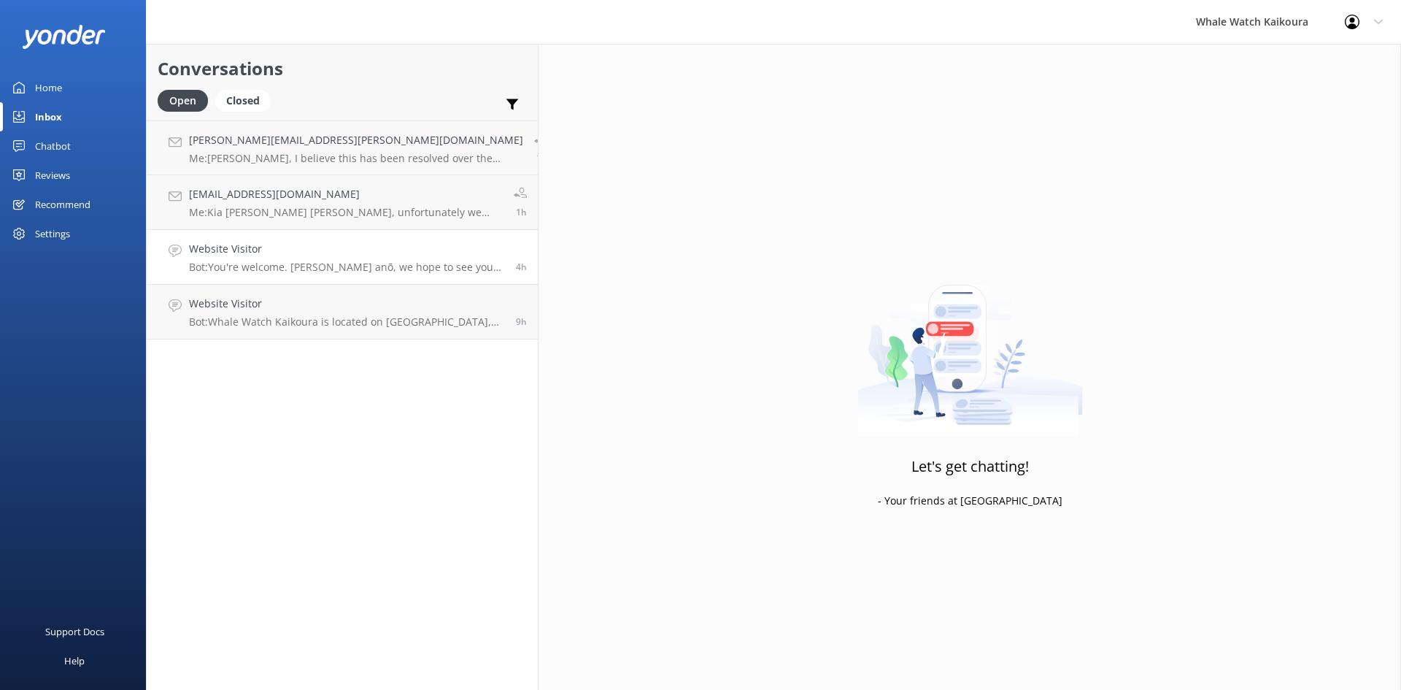
click at [271, 273] on p "Bot: You're welcome. [PERSON_NAME] anō, we hope to see you at Whale Watch [PERS…" at bounding box center [347, 267] width 316 height 13
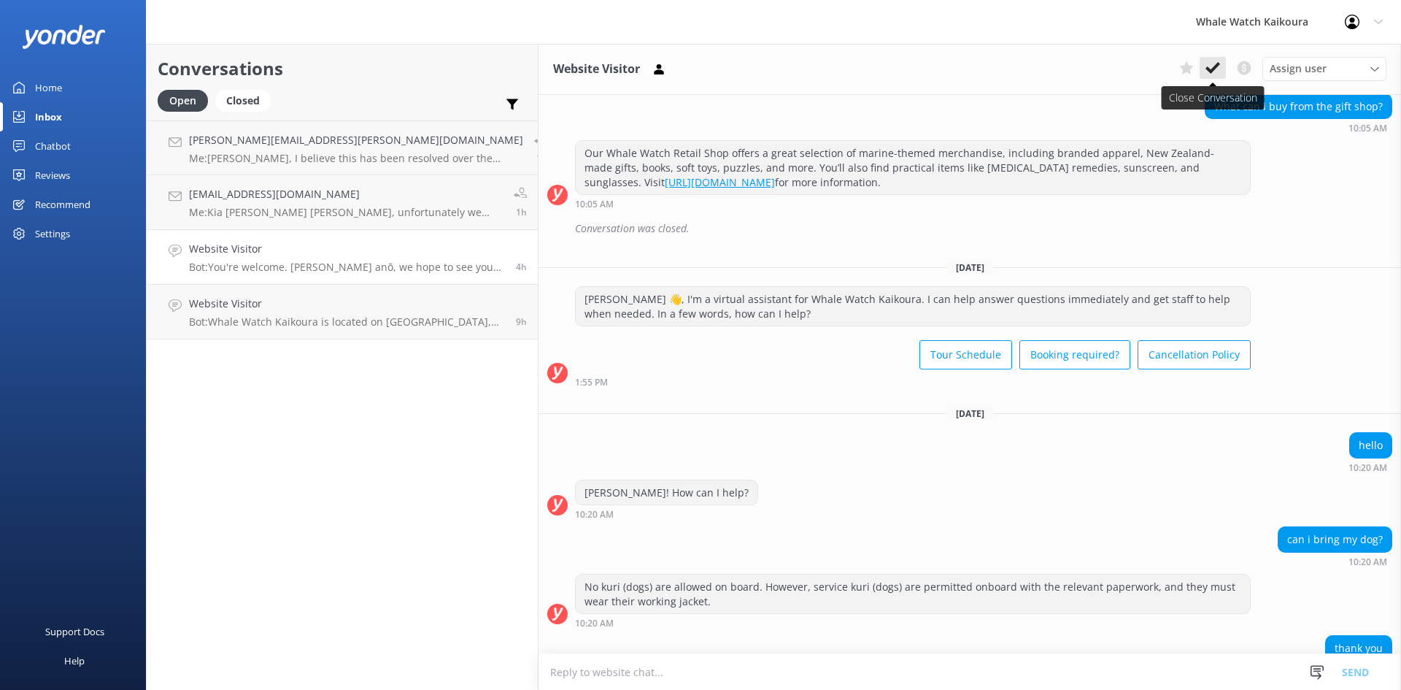
scroll to position [1542, 0]
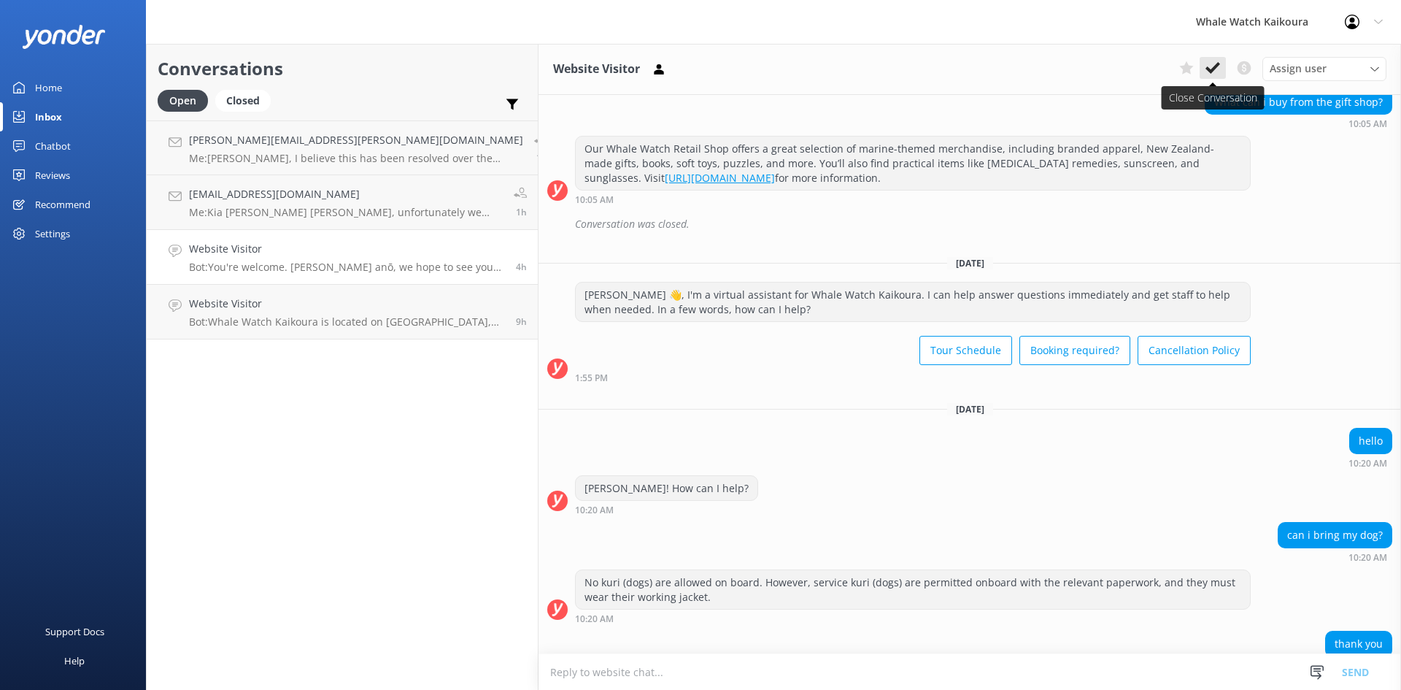
click at [1220, 74] on button at bounding box center [1213, 68] width 26 height 22
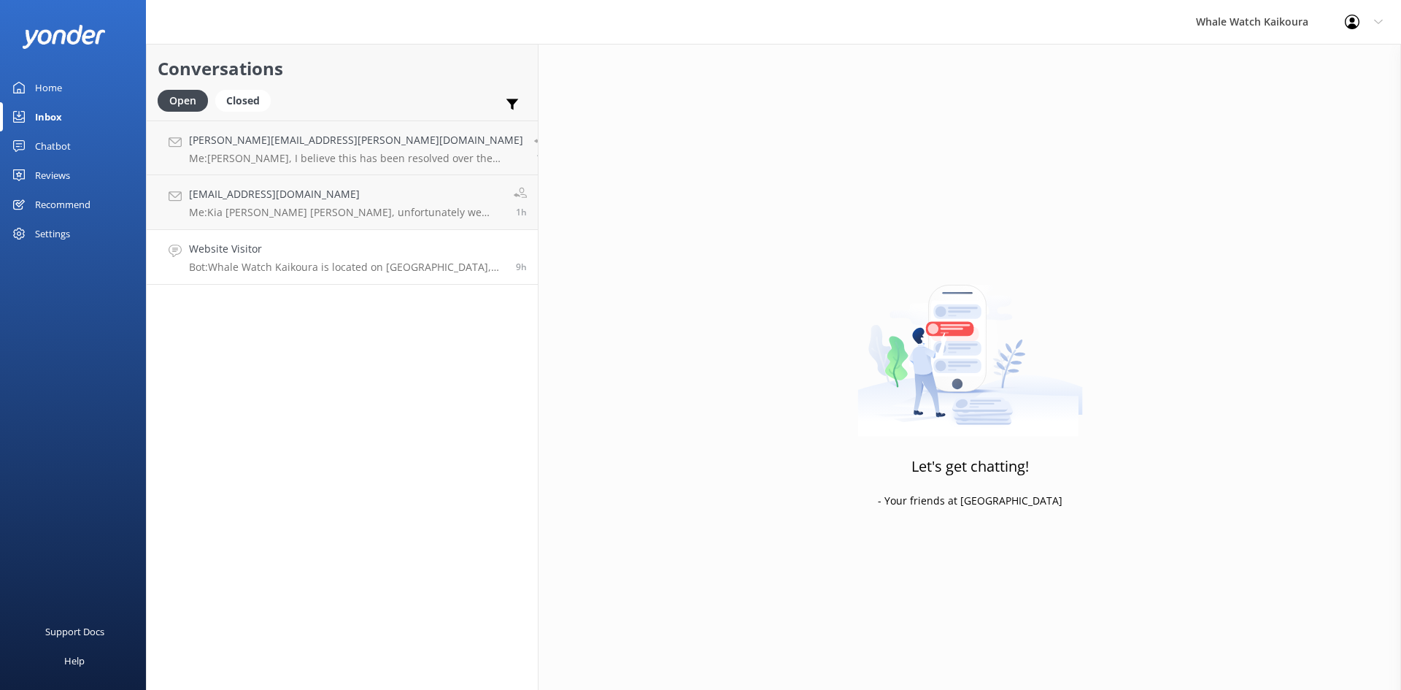
click at [250, 265] on p "Bot: Whale Watch Kaikoura is located on [GEOGRAPHIC_DATA], [STREET_ADDRESS]. It…" at bounding box center [347, 267] width 316 height 13
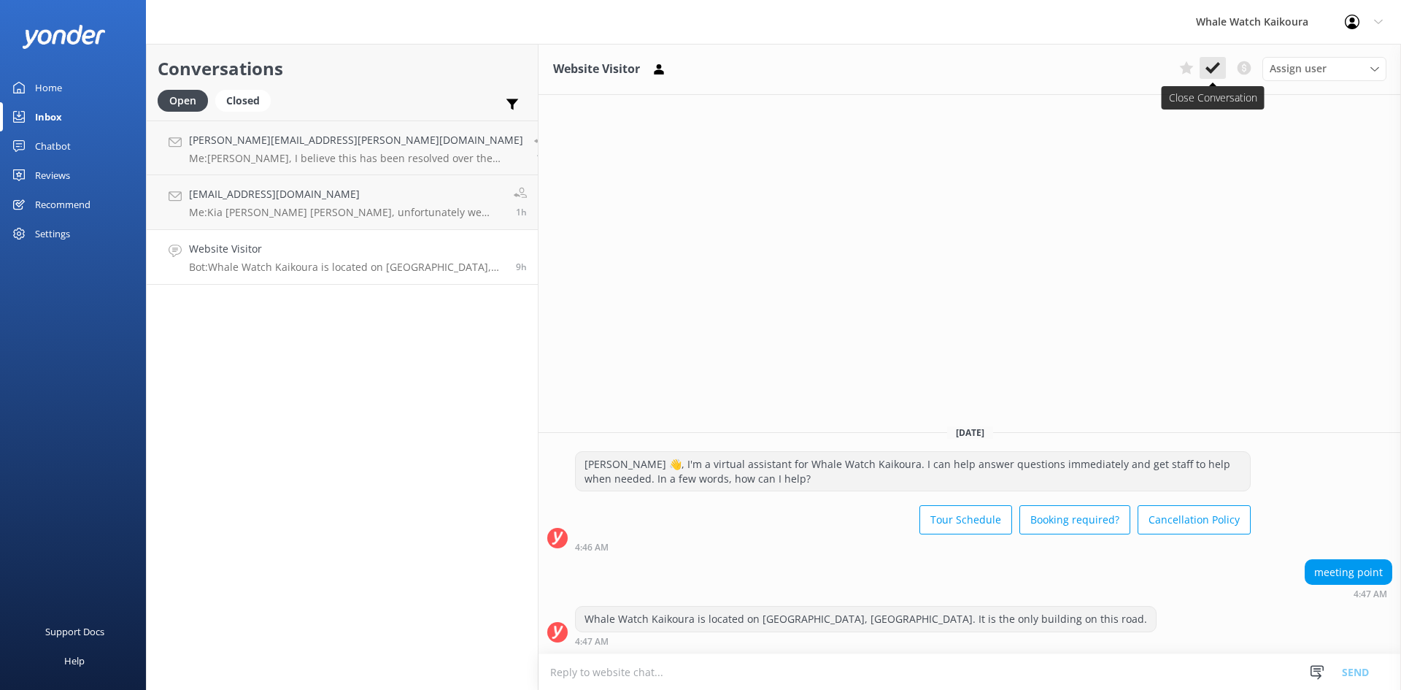
click at [1210, 77] on button at bounding box center [1213, 68] width 26 height 22
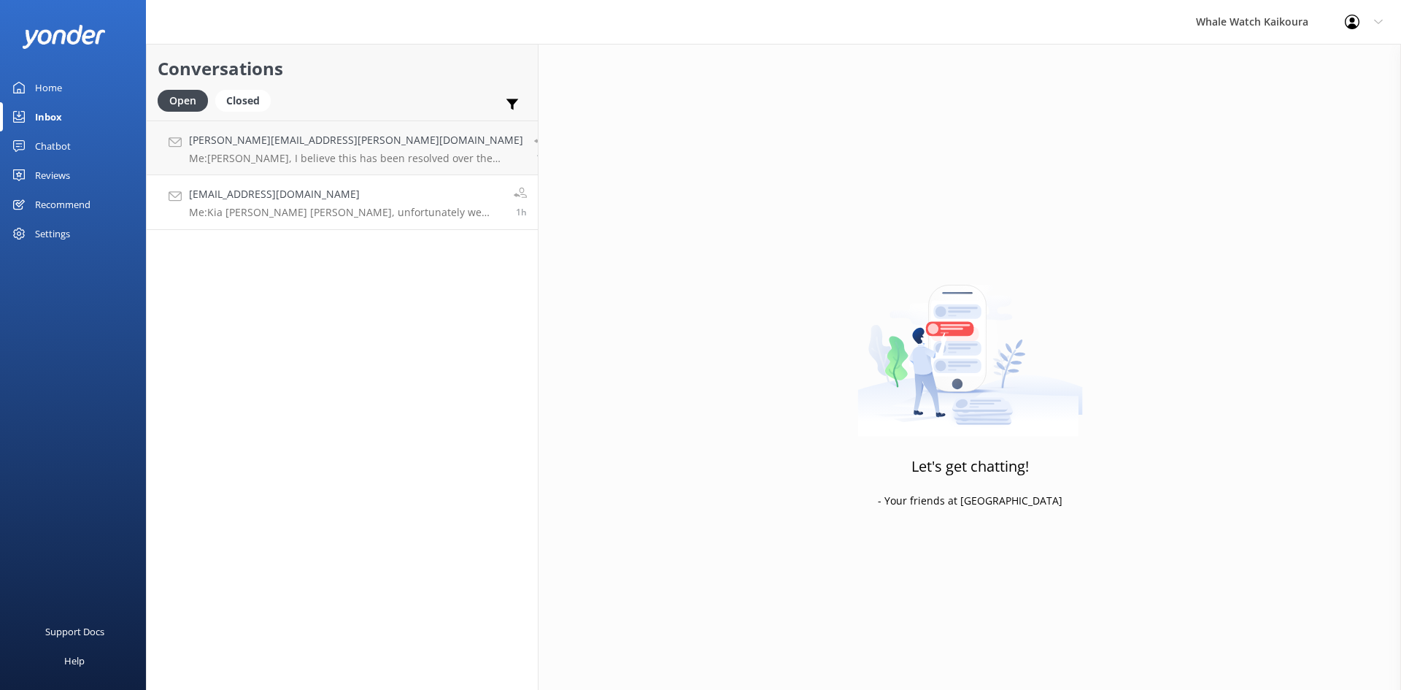
click at [291, 216] on p "Me: Kia [PERSON_NAME] [PERSON_NAME], unfortunately we don't offer discounts for…" at bounding box center [346, 212] width 314 height 13
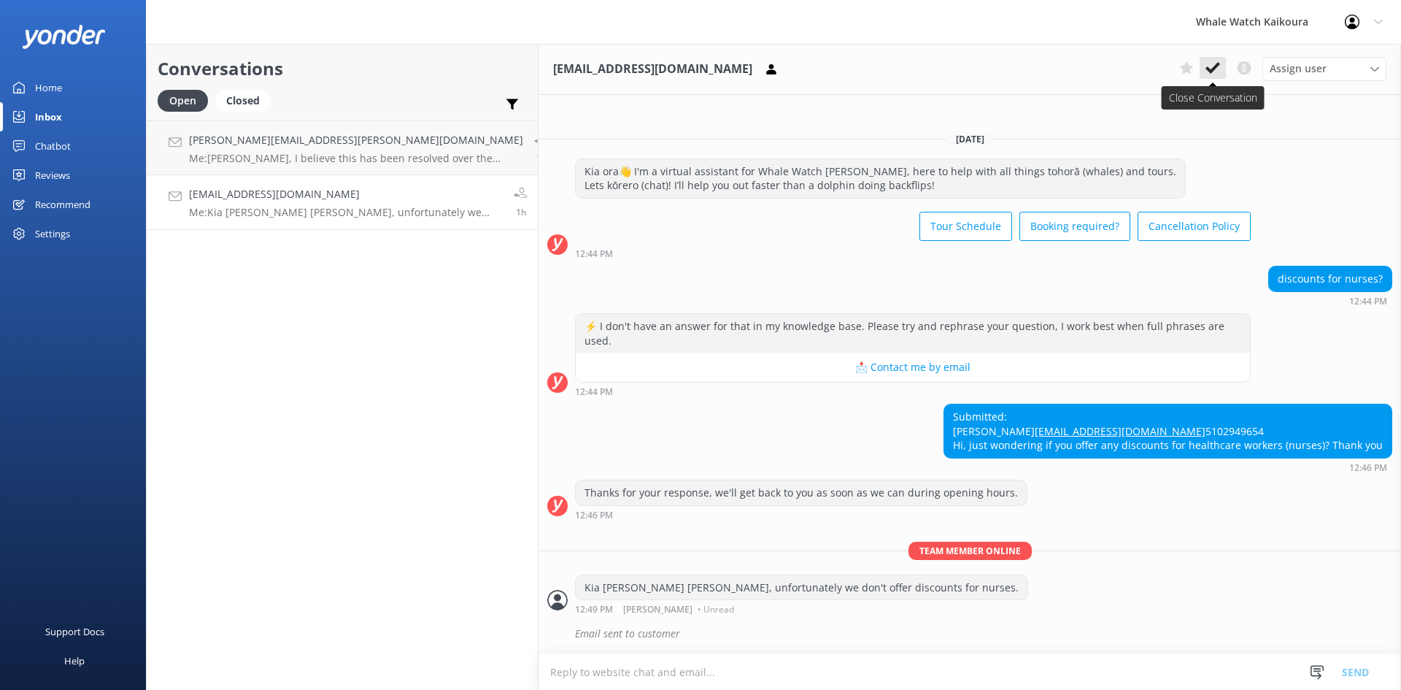
click at [1210, 63] on icon at bounding box center [1213, 68] width 15 height 15
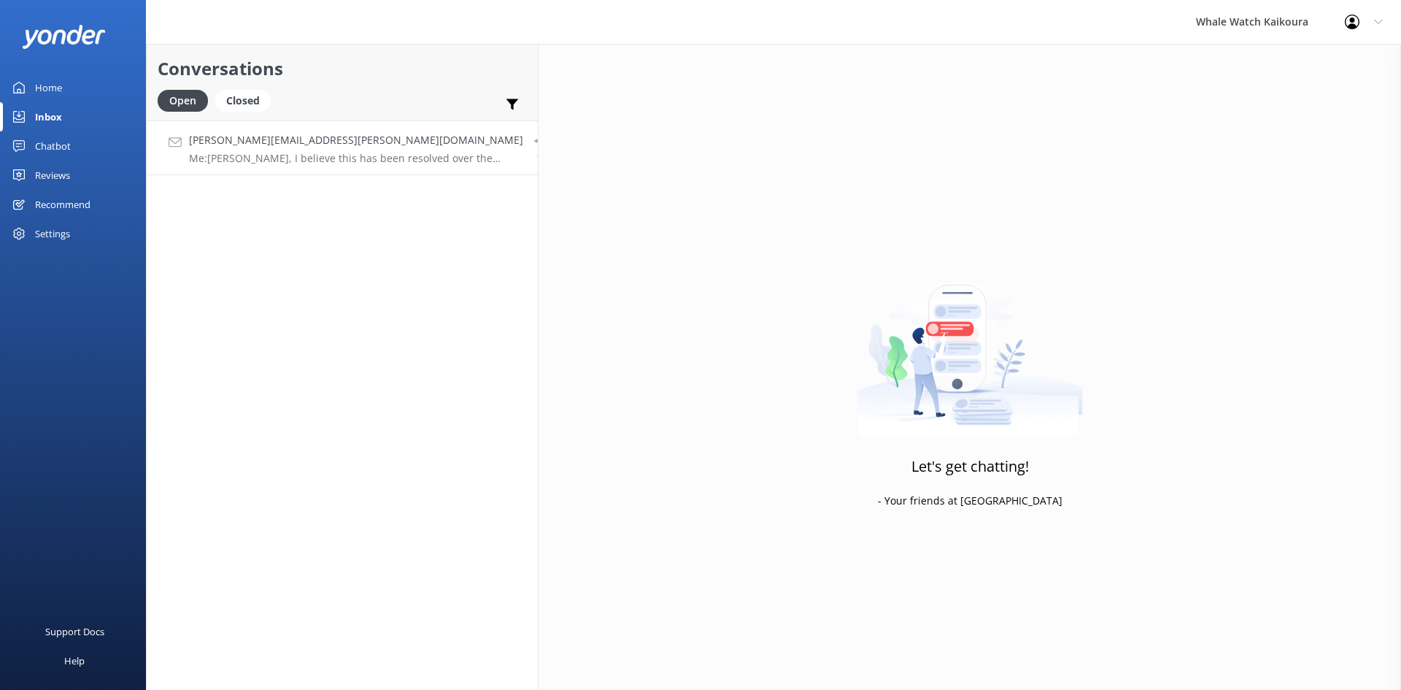
click at [312, 153] on p "Me: [PERSON_NAME], I believe this has been resolved over the phone with one of …" at bounding box center [356, 158] width 334 height 13
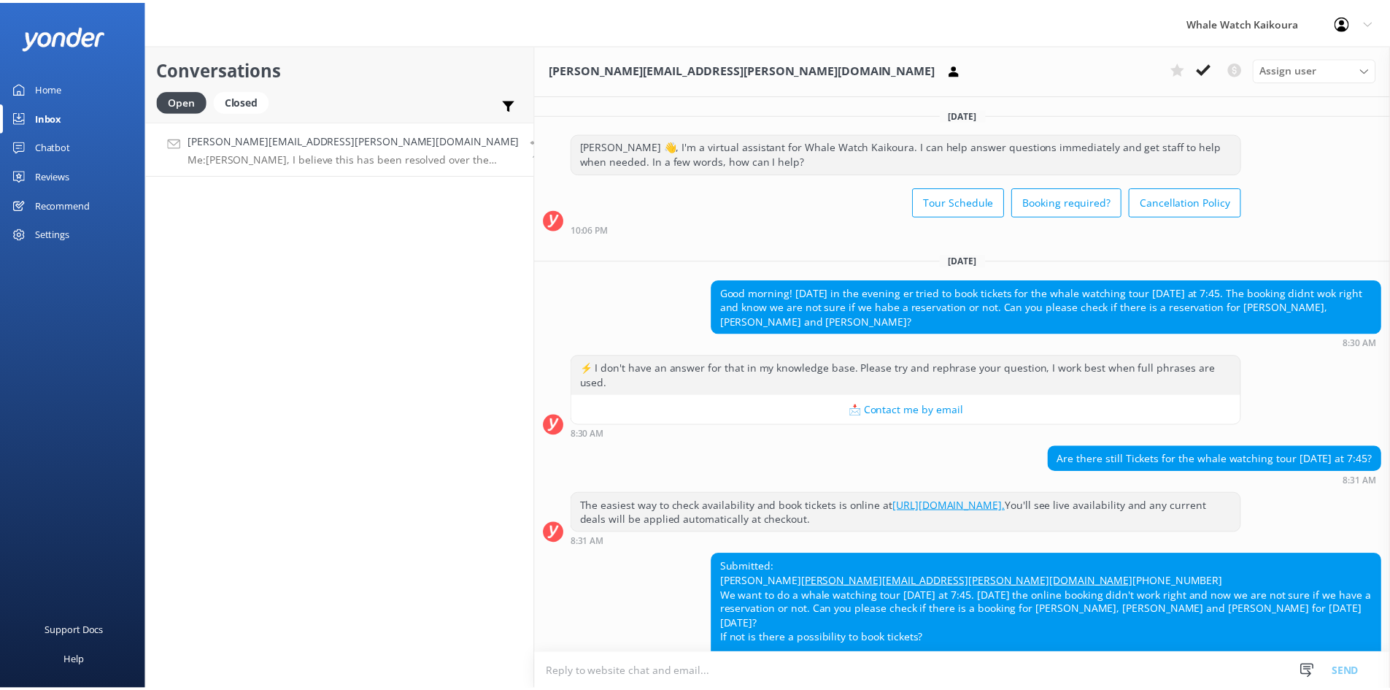
scroll to position [250, 0]
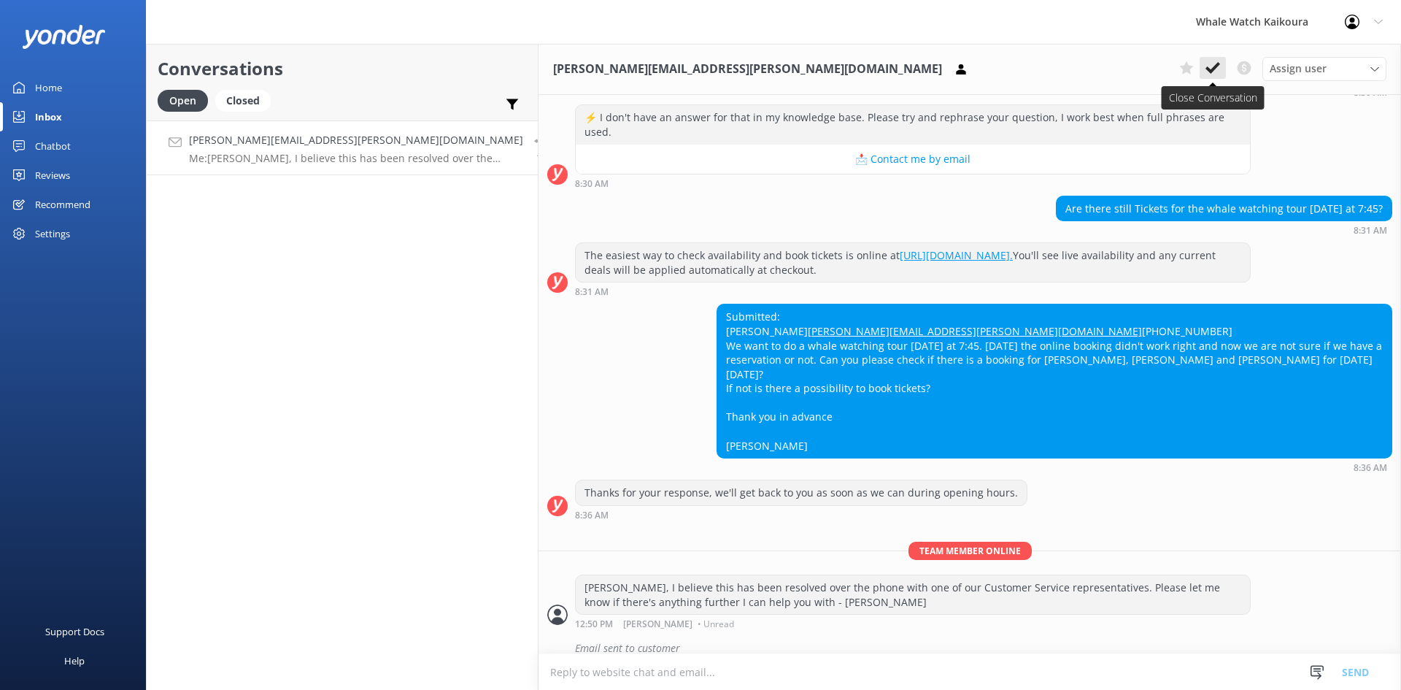
click at [1217, 73] on icon at bounding box center [1213, 68] width 15 height 15
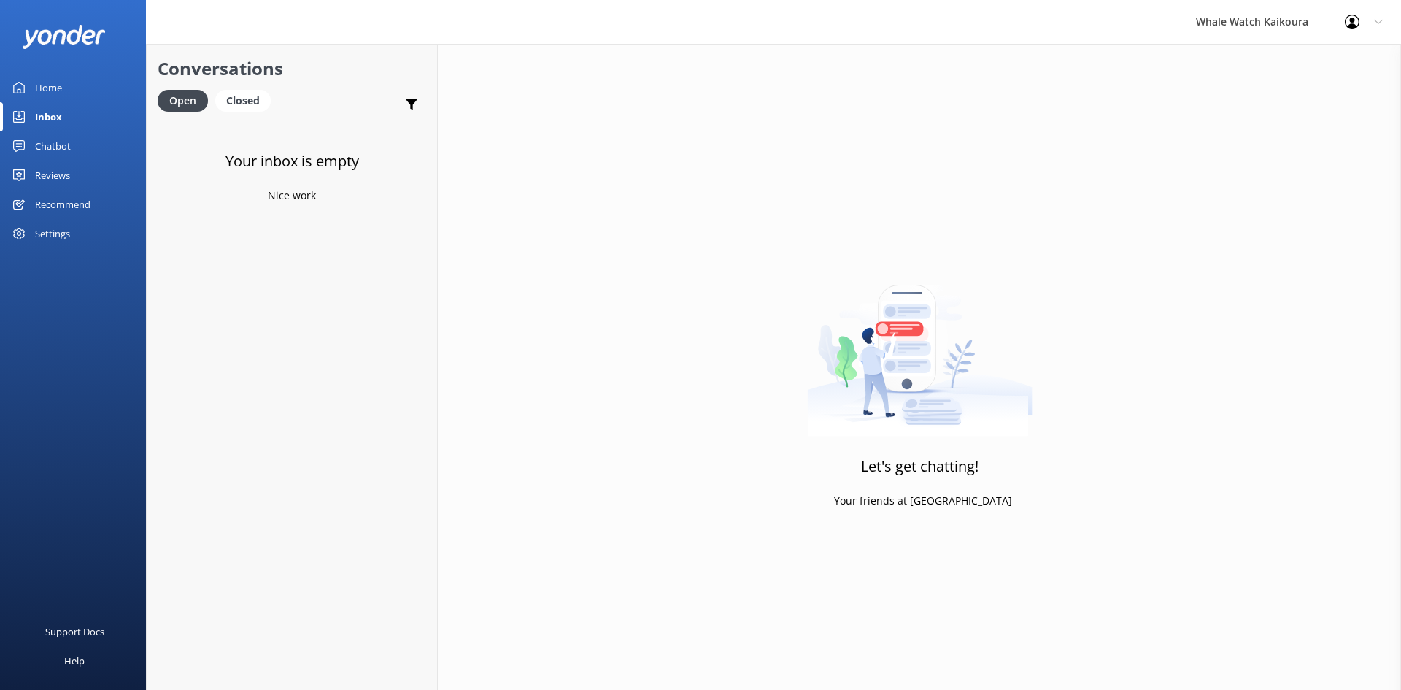
click at [55, 171] on div "Reviews" at bounding box center [52, 175] width 35 height 29
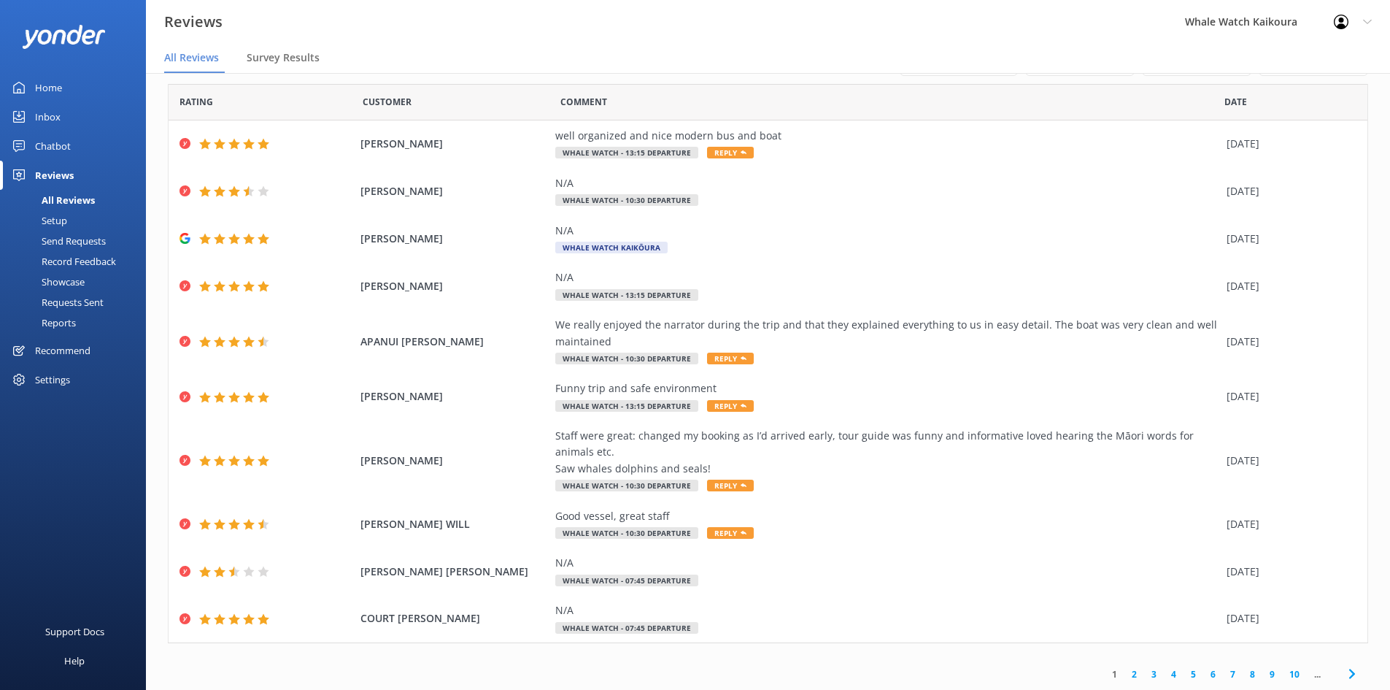
scroll to position [42, 0]
click at [1127, 676] on link "2" at bounding box center [1135, 673] width 20 height 14
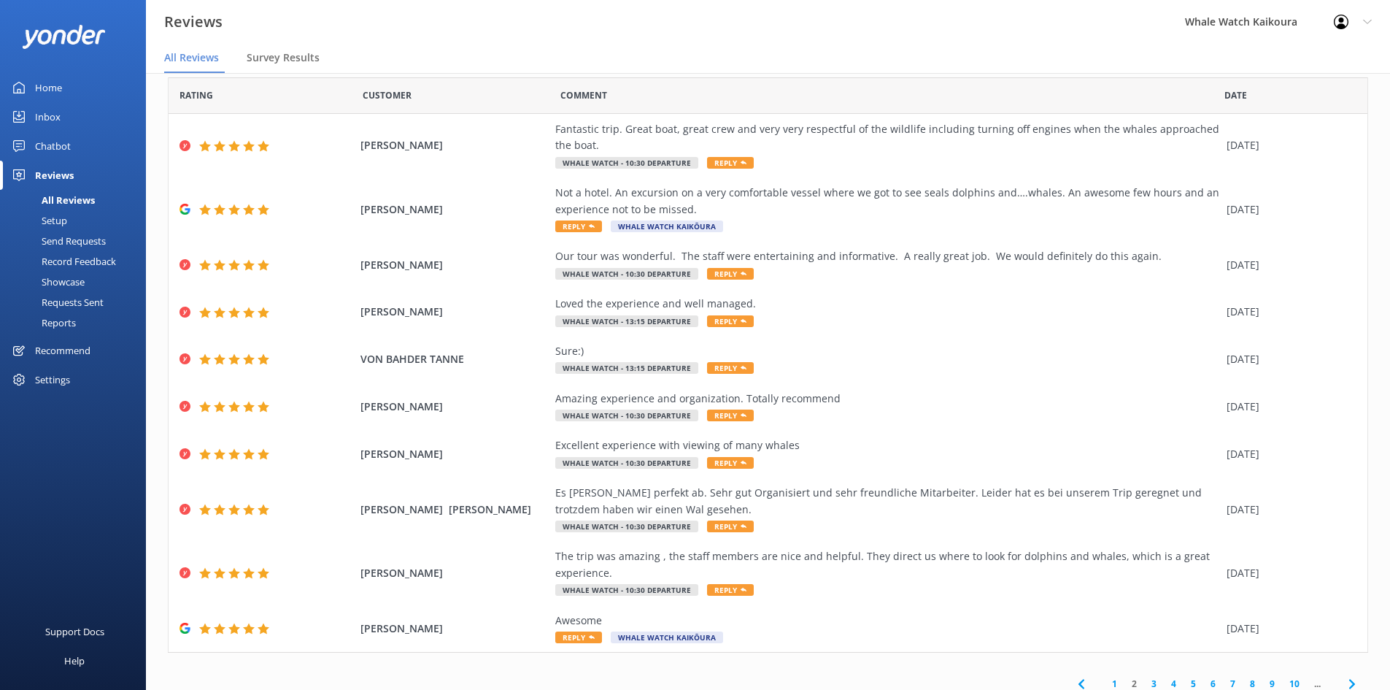
scroll to position [58, 0]
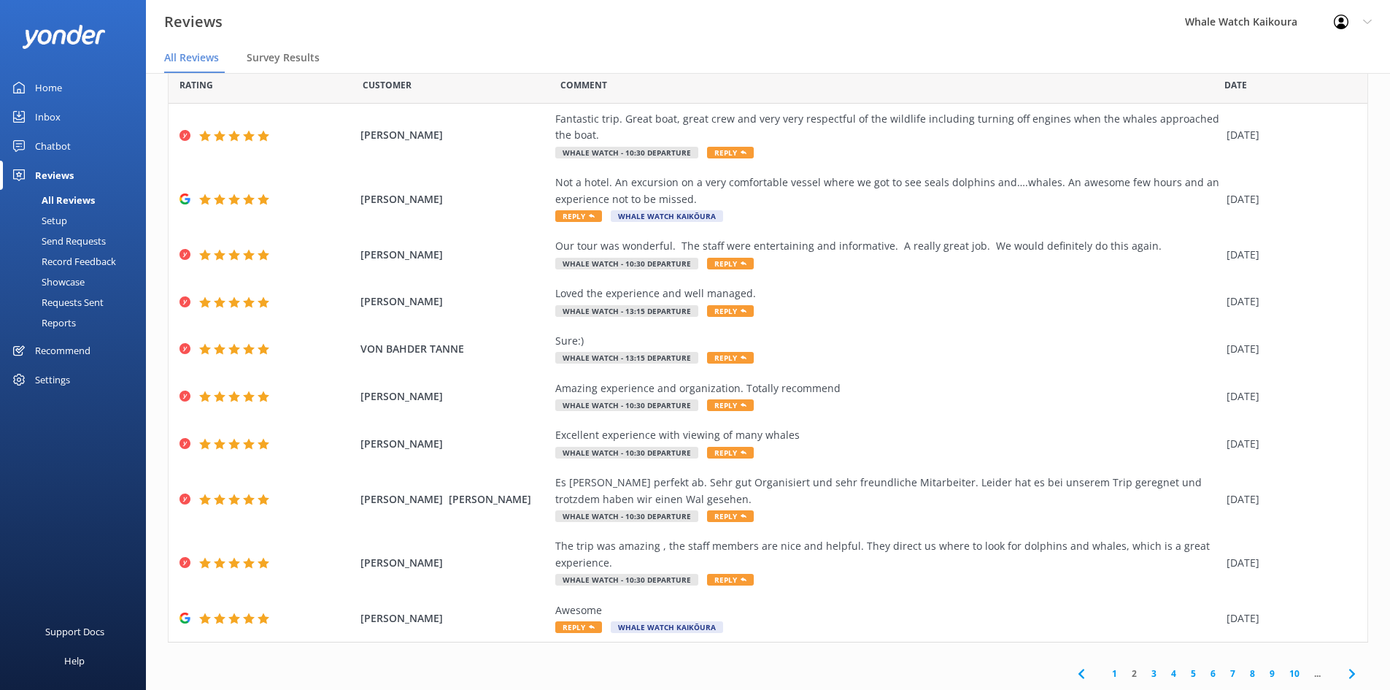
click at [1144, 674] on link "3" at bounding box center [1154, 673] width 20 height 14
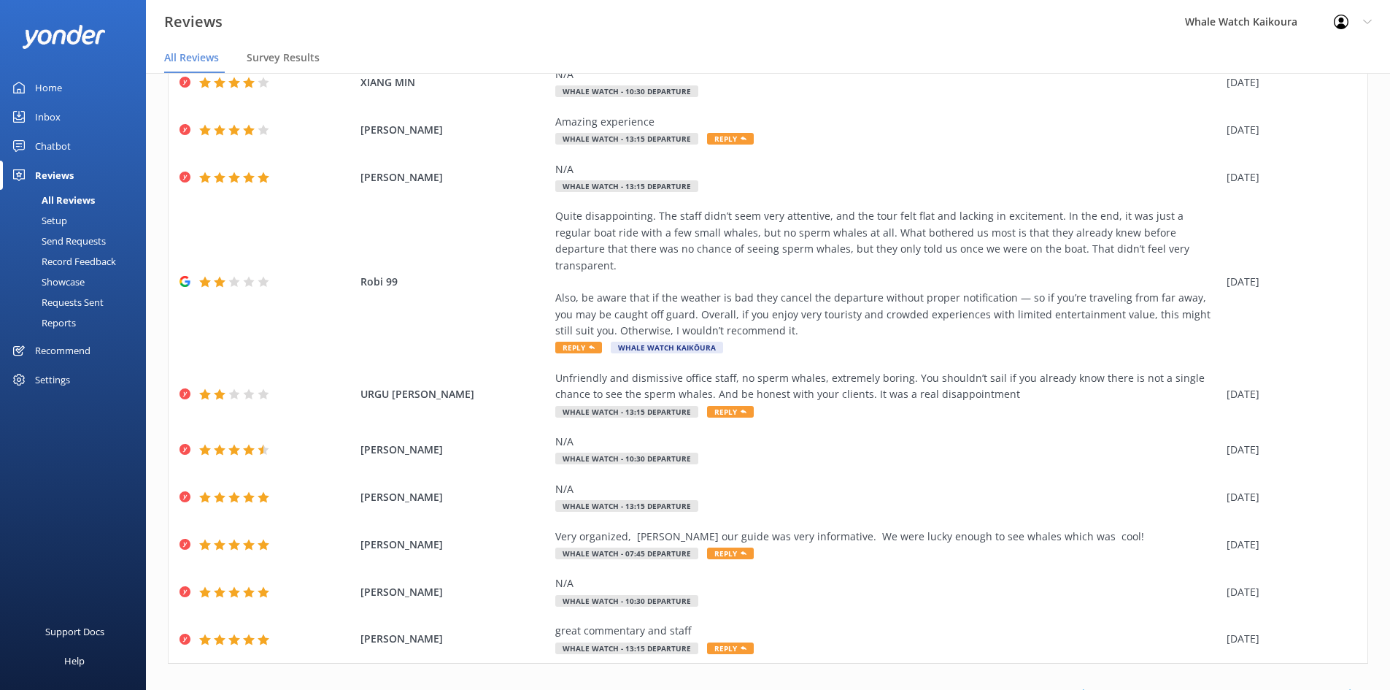
scroll to position [108, 0]
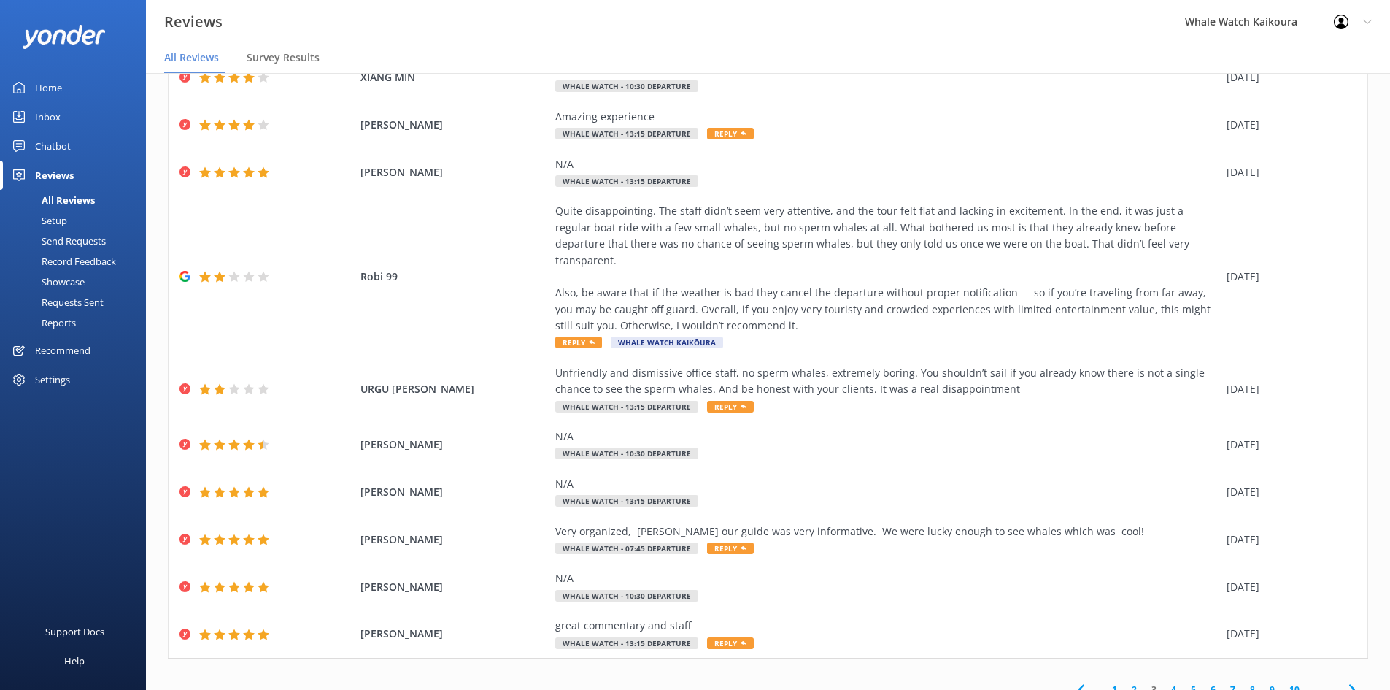
click at [1165, 682] on link "4" at bounding box center [1174, 689] width 20 height 14
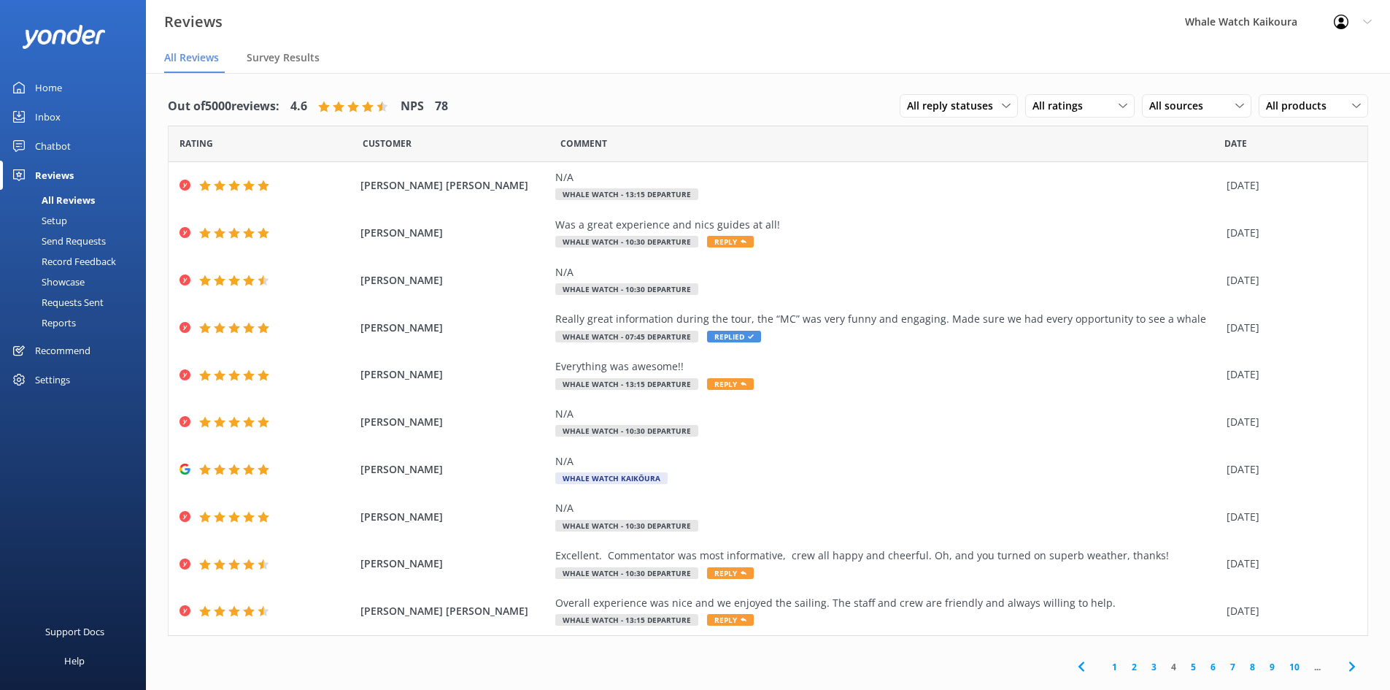
click at [1195, 667] on link "5" at bounding box center [1194, 667] width 20 height 14
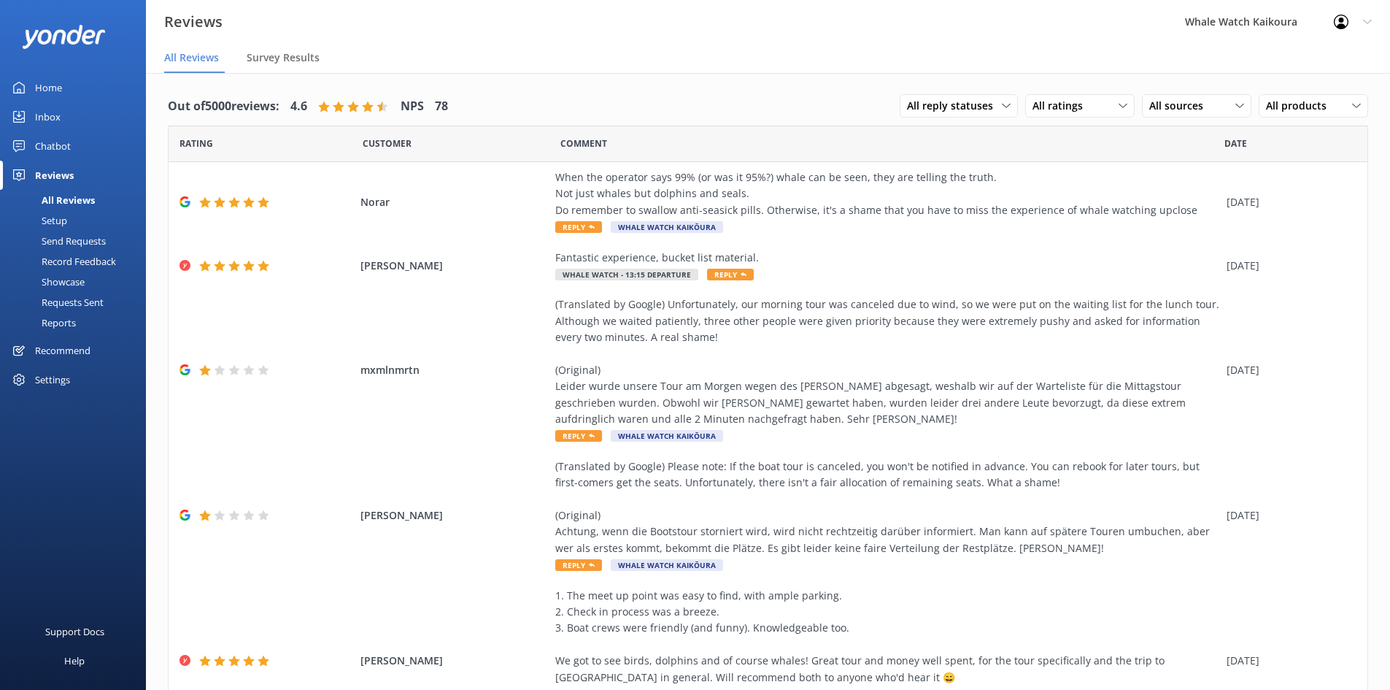
scroll to position [38, 0]
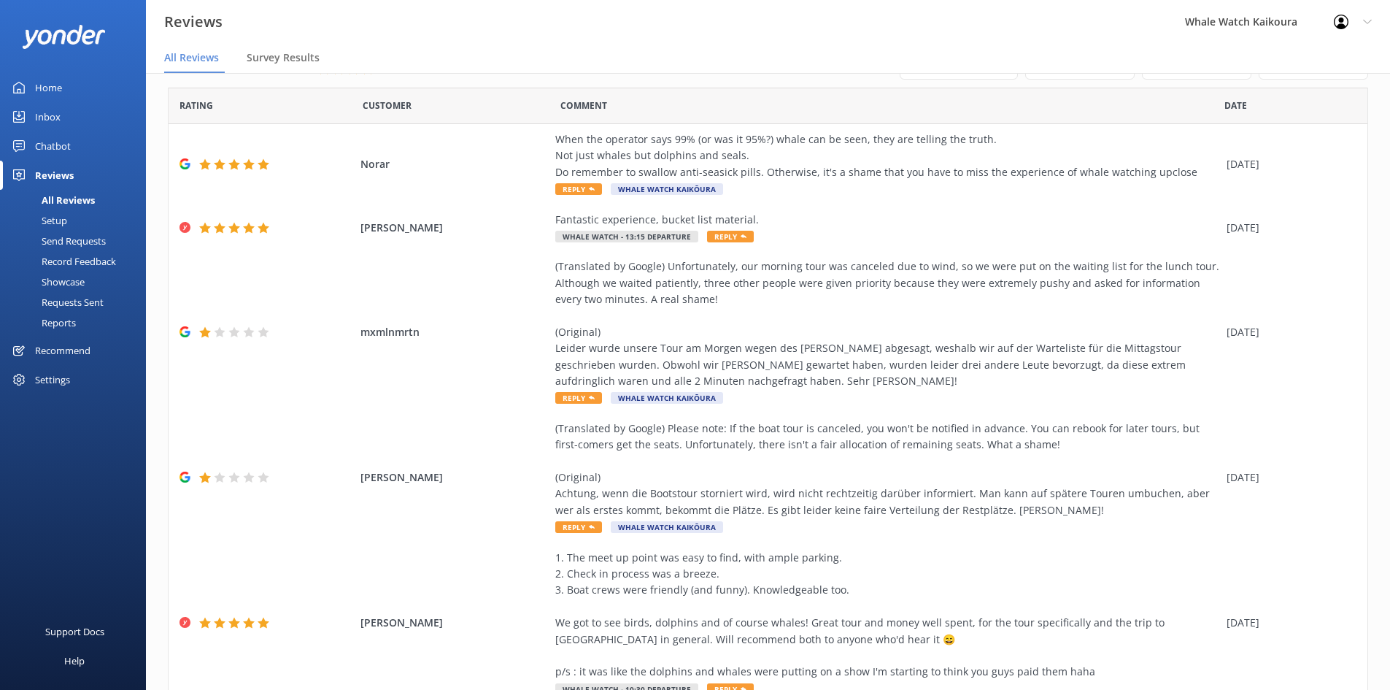
drag, startPoint x: 1375, startPoint y: 185, endPoint x: 1373, endPoint y: 201, distance: 16.1
click at [1373, 201] on div "Out of 5000 reviews: 4.6 NPS 78 All reply statuses All reply statuses Needs a r…" at bounding box center [768, 559] width 1244 height 1049
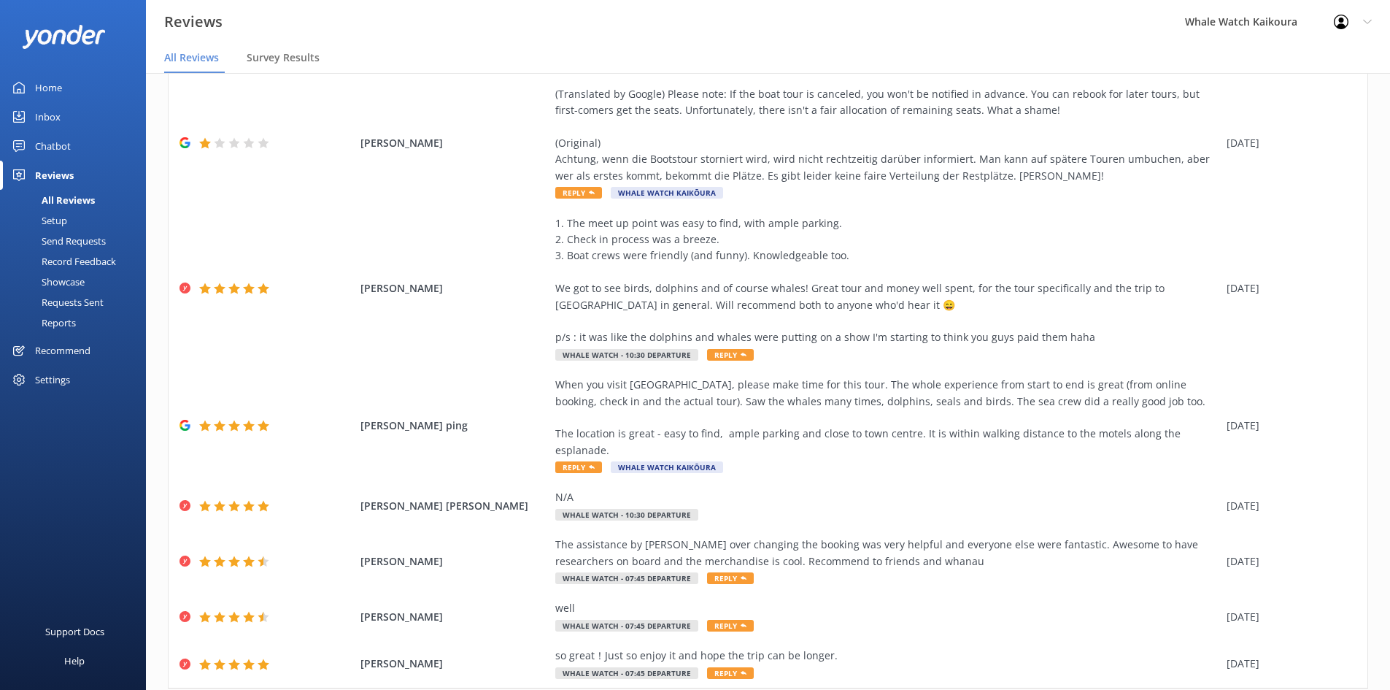
scroll to position [402, 0]
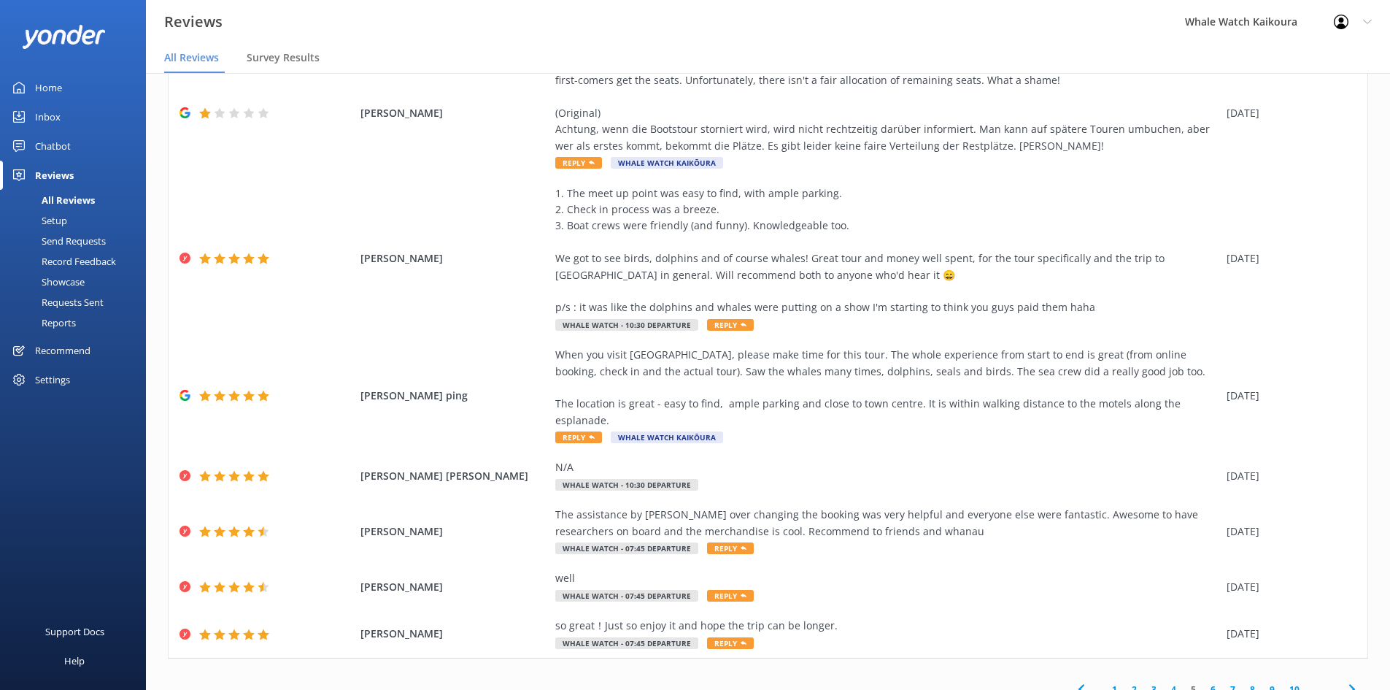
click at [1203, 682] on link "6" at bounding box center [1213, 689] width 20 height 14
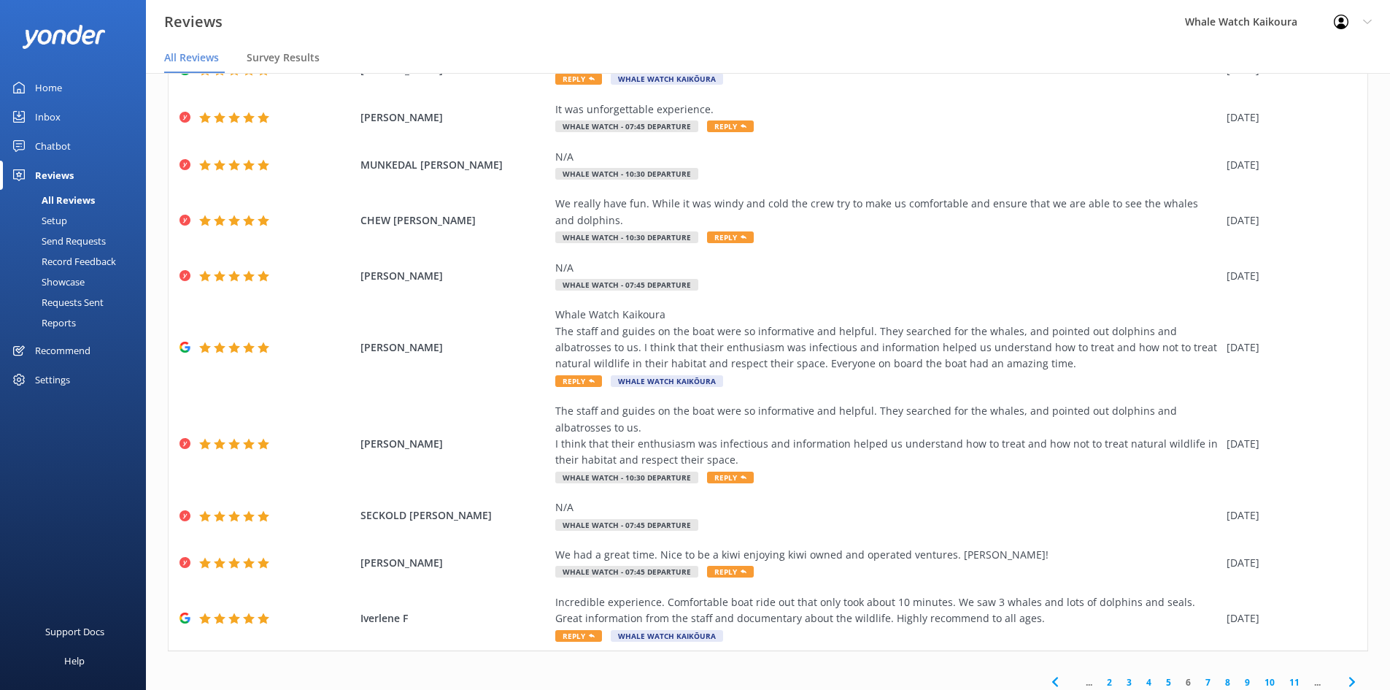
scroll to position [124, 0]
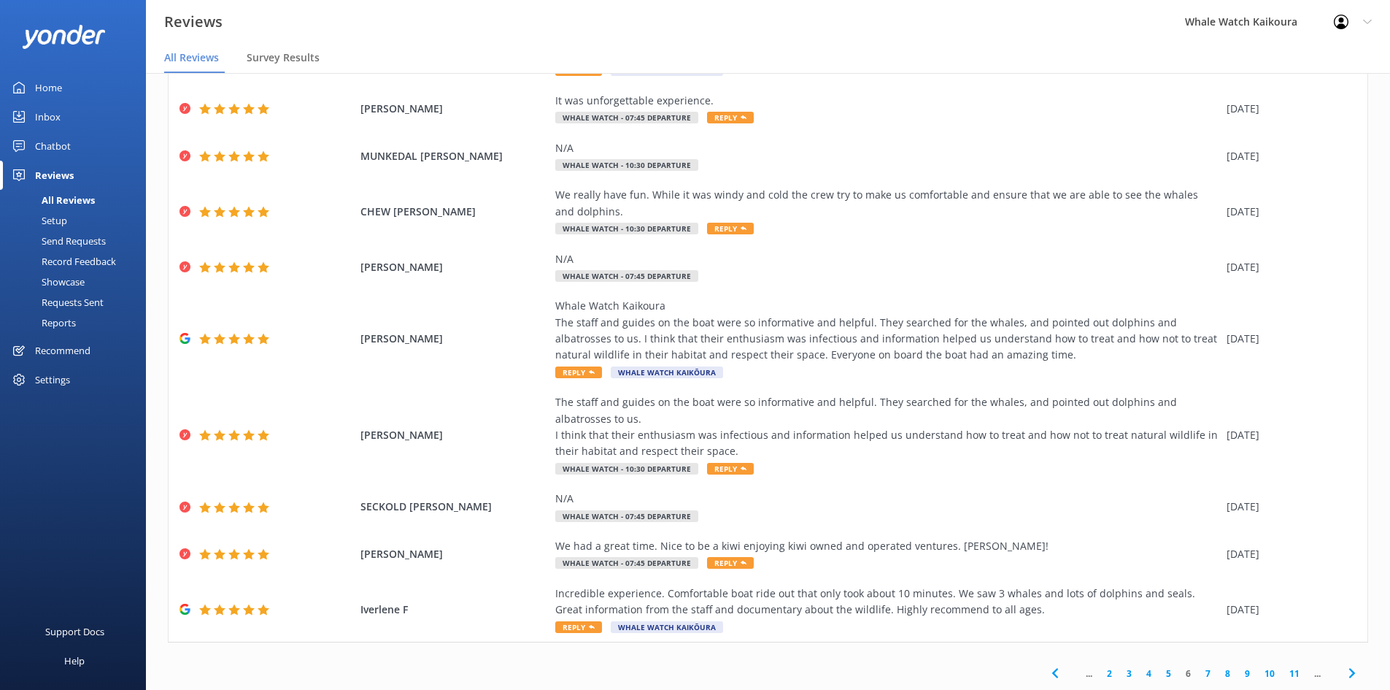
click at [1198, 678] on link "7" at bounding box center [1208, 673] width 20 height 14
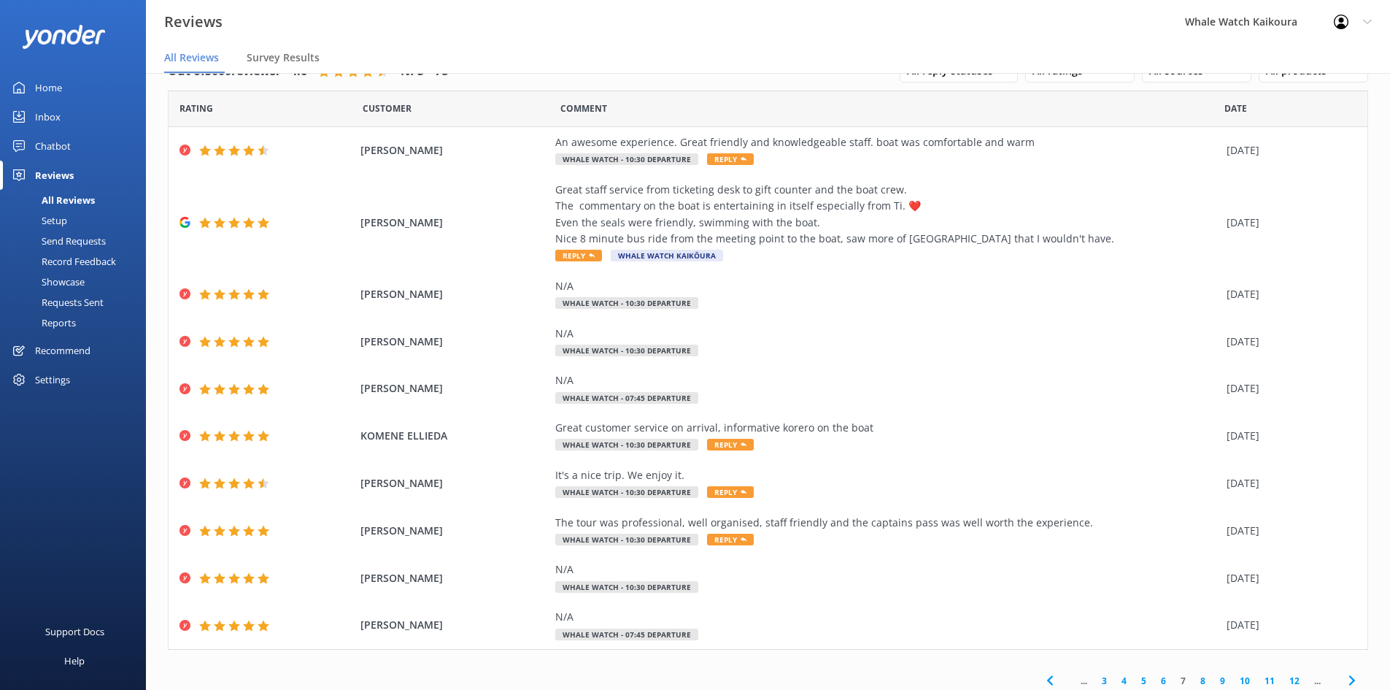
scroll to position [42, 0]
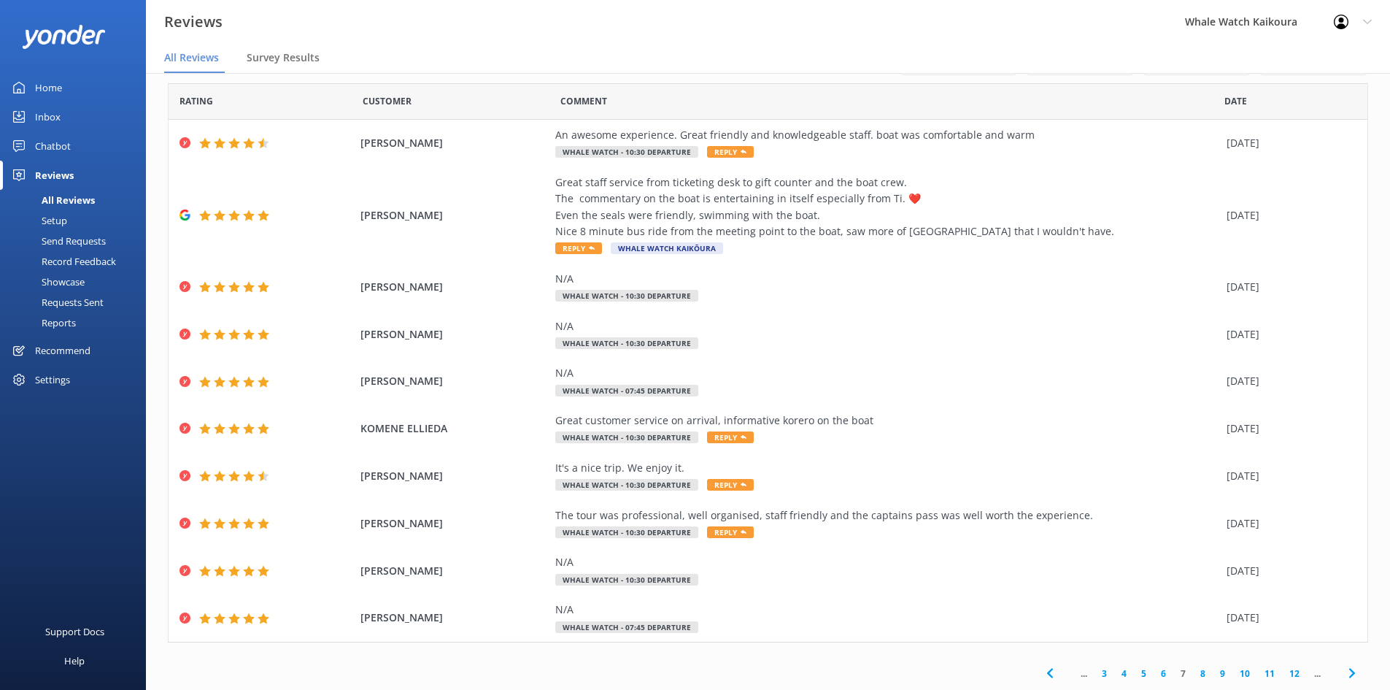
click at [1193, 674] on link "8" at bounding box center [1203, 673] width 20 height 14
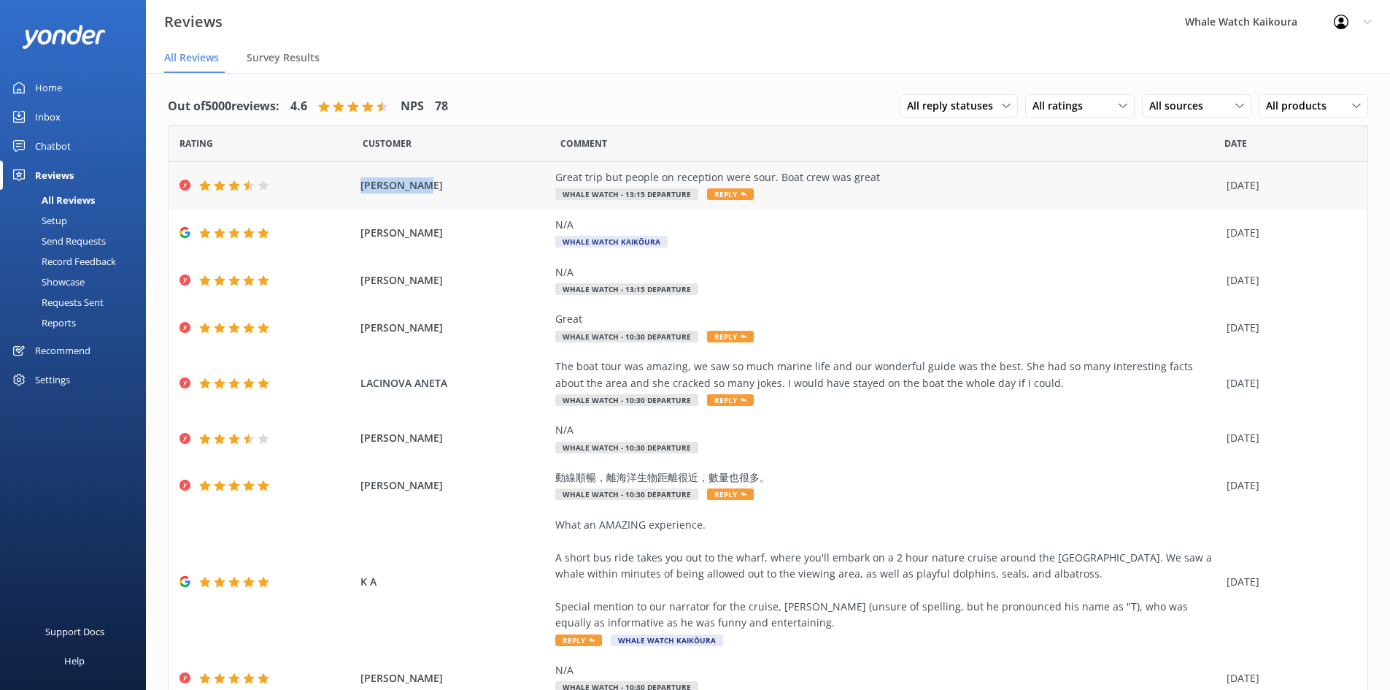
drag, startPoint x: 342, startPoint y: 189, endPoint x: 322, endPoint y: 189, distance: 19.7
click at [322, 189] on div "[PERSON_NAME] Great trip but people on reception were sour. Boat crew was great…" at bounding box center [768, 185] width 1199 height 47
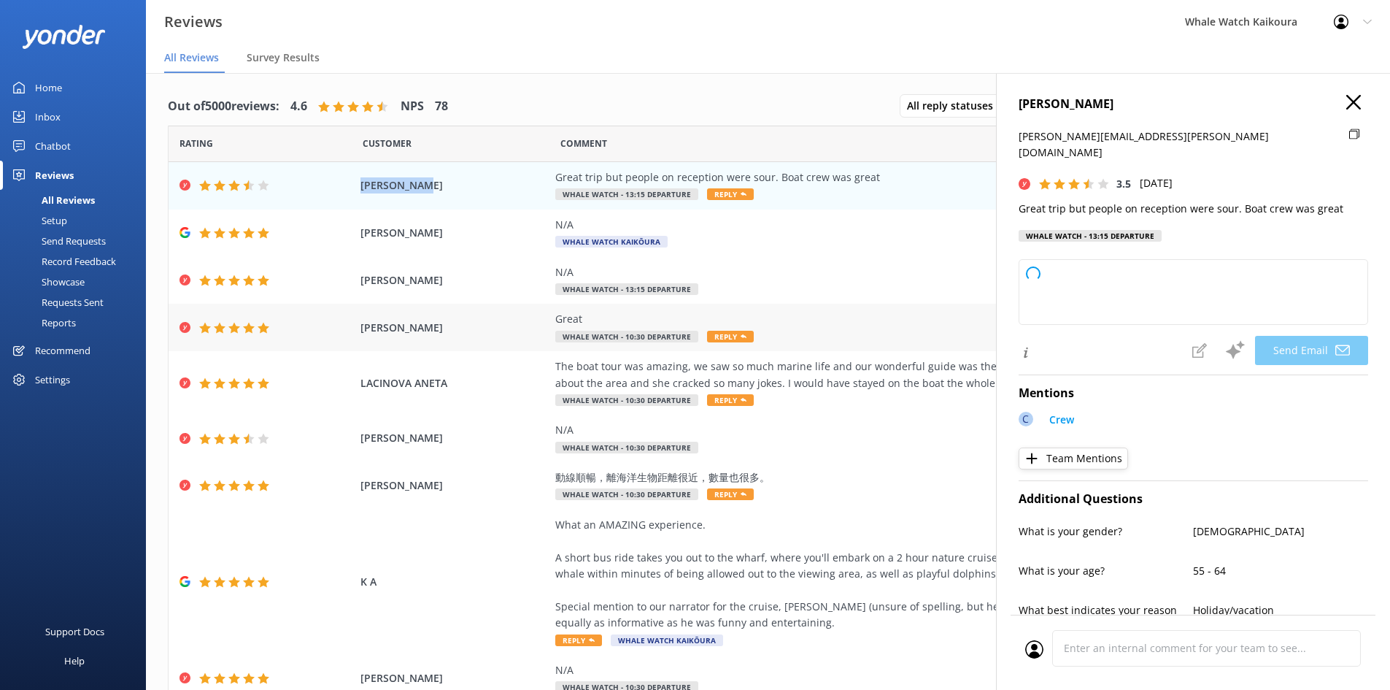
type textarea "Thank you for your feedback, [PERSON_NAME]! We're glad you enjoyed the trip and…"
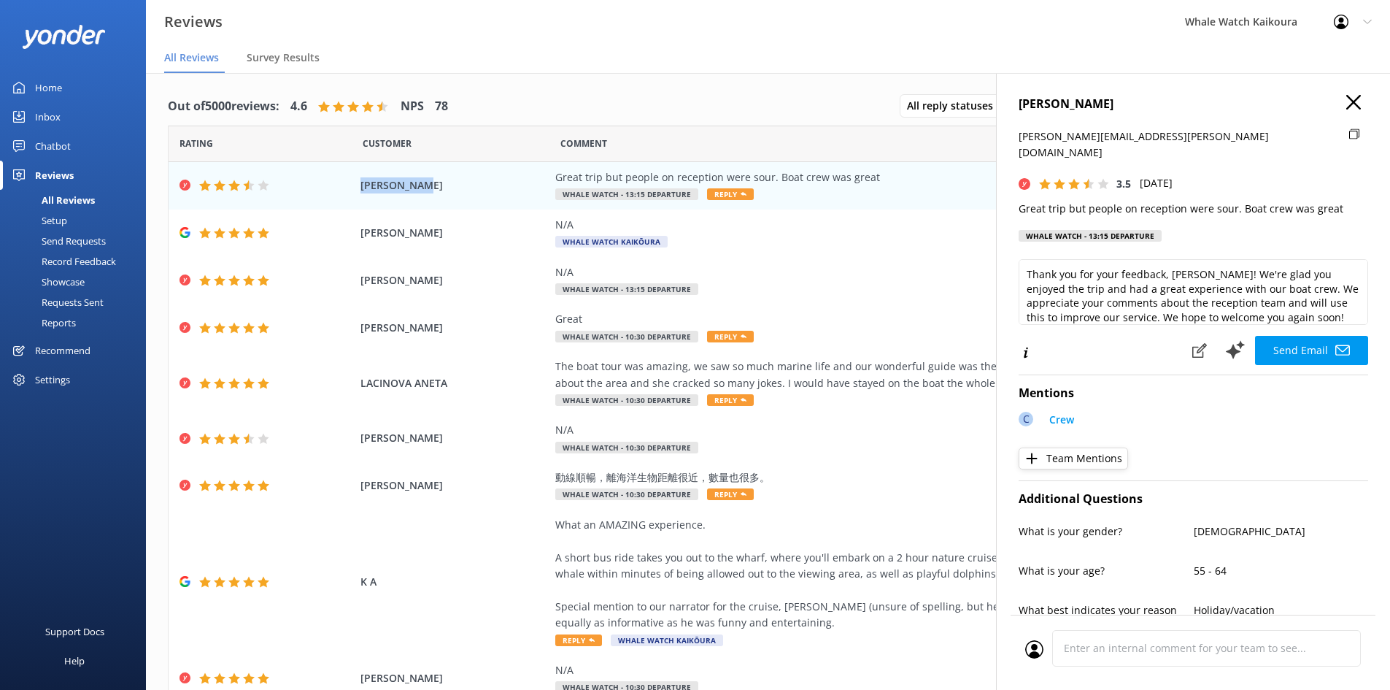
click at [1346, 107] on icon "button" at bounding box center [1353, 102] width 15 height 15
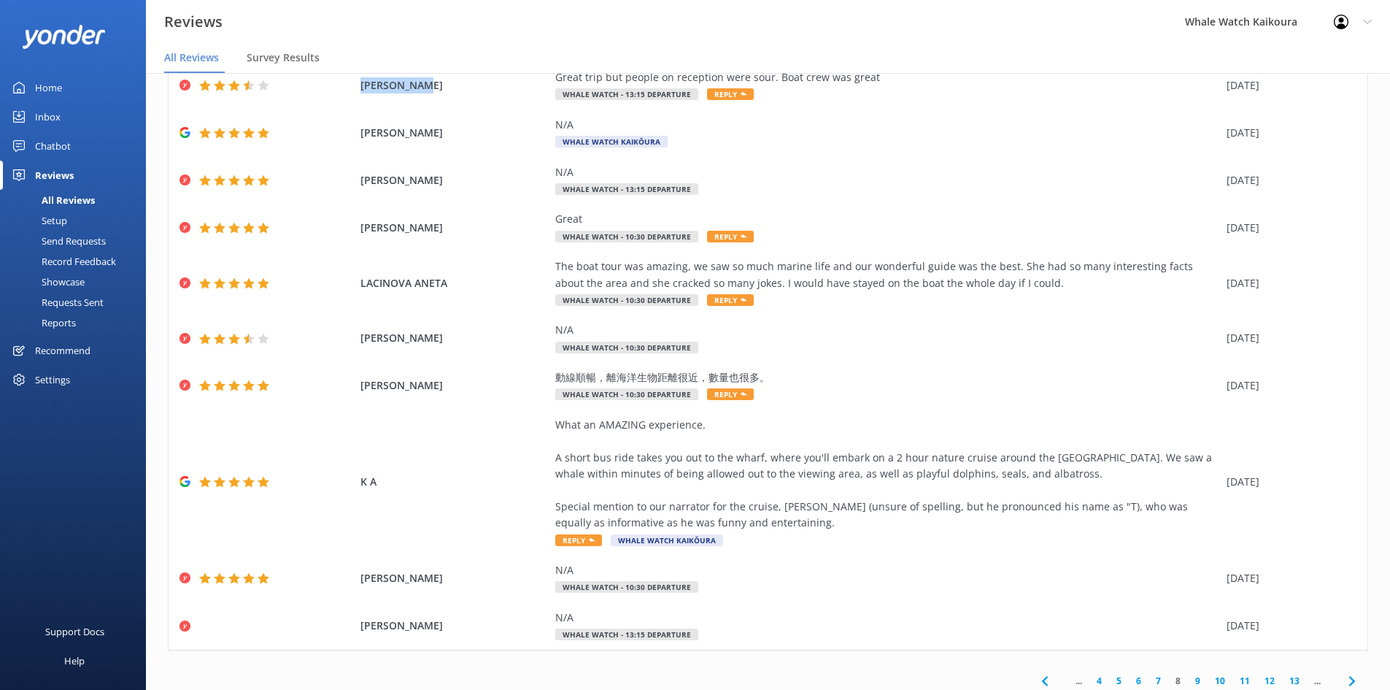
scroll to position [108, 0]
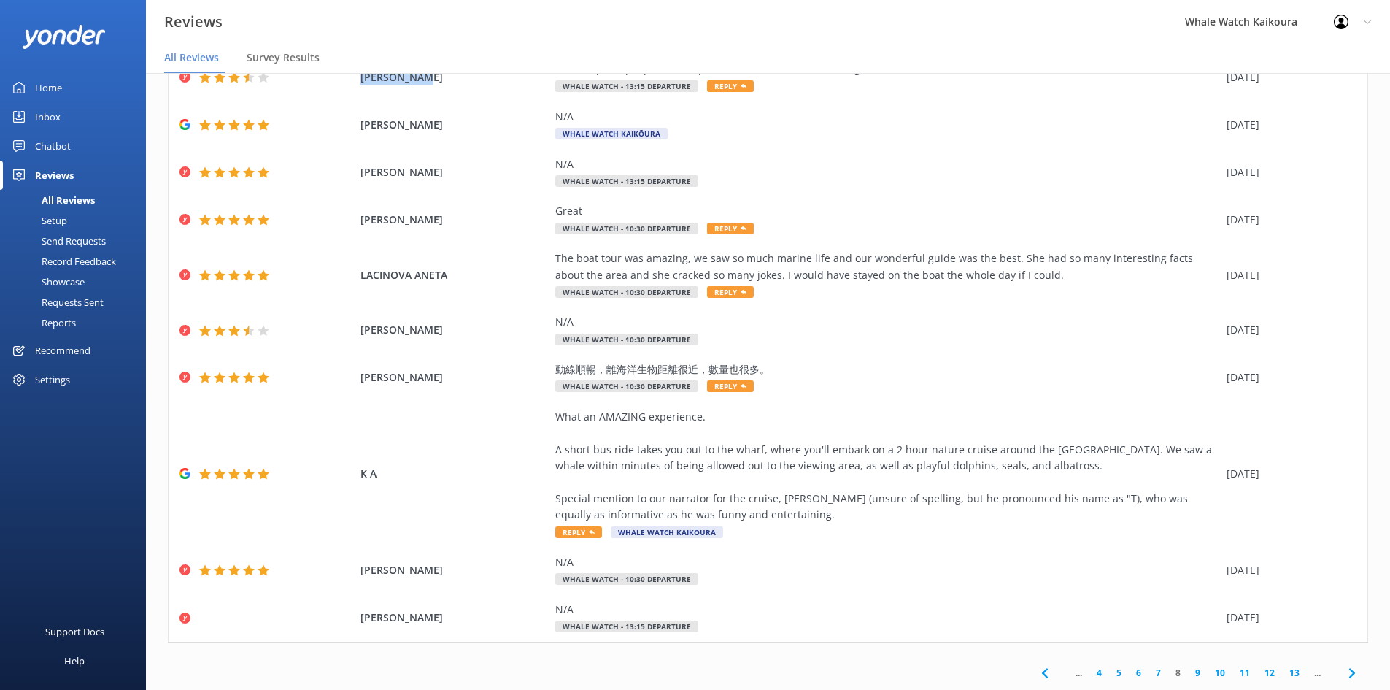
click at [1189, 672] on link "9" at bounding box center [1198, 673] width 20 height 14
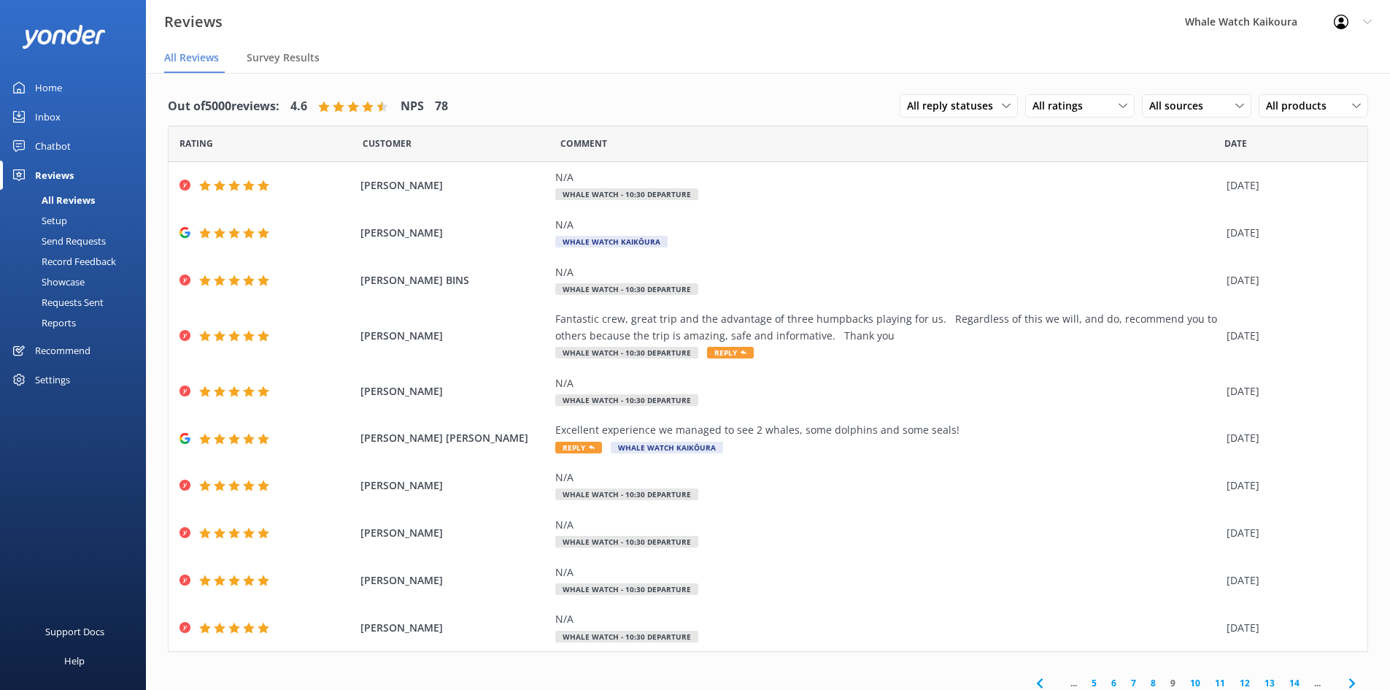
scroll to position [9, 0]
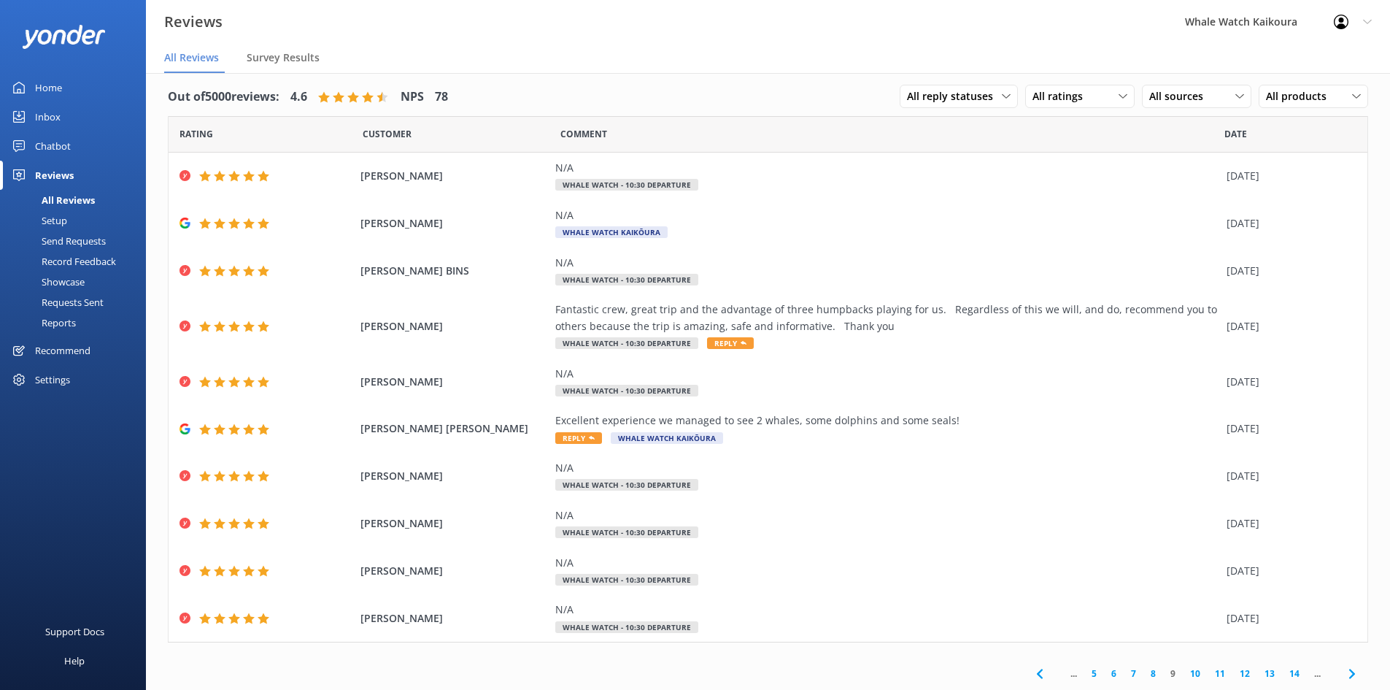
click at [1193, 674] on link "10" at bounding box center [1195, 673] width 25 height 14
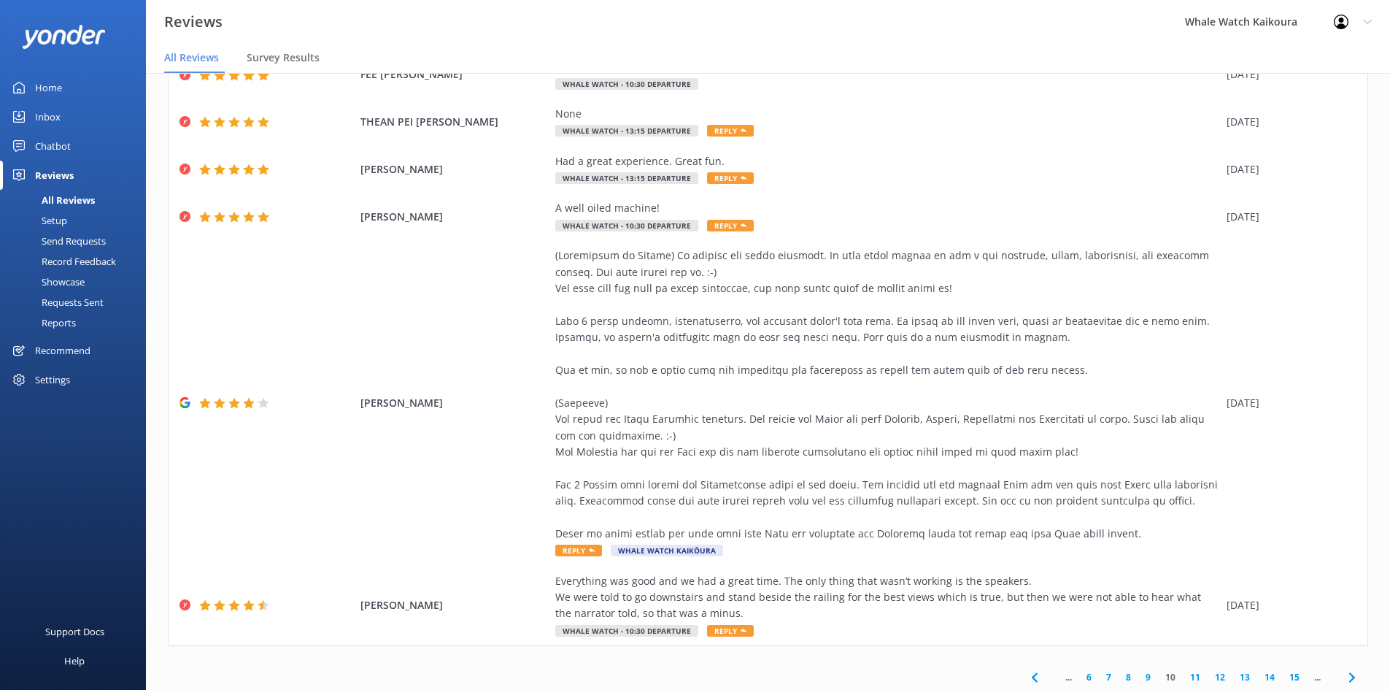
scroll to position [304, 0]
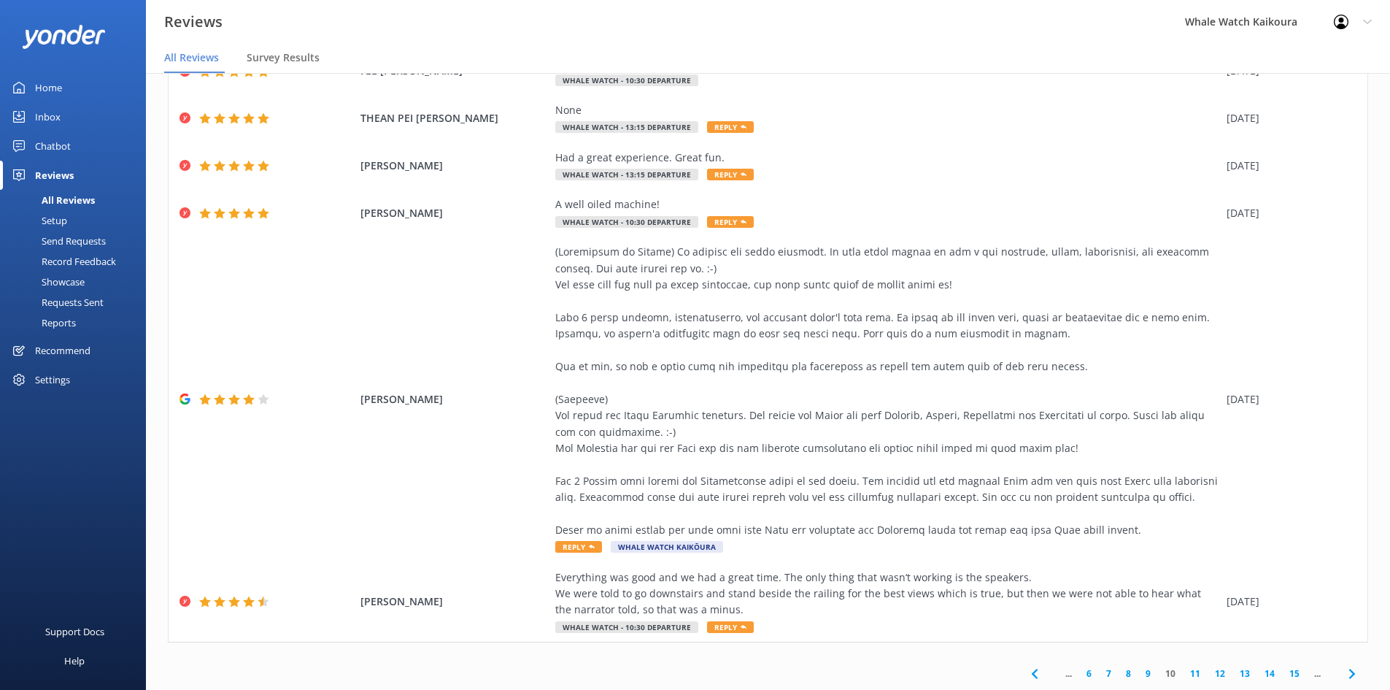
click at [1187, 672] on link "11" at bounding box center [1195, 673] width 25 height 14
